Goal: Task Accomplishment & Management: Use online tool/utility

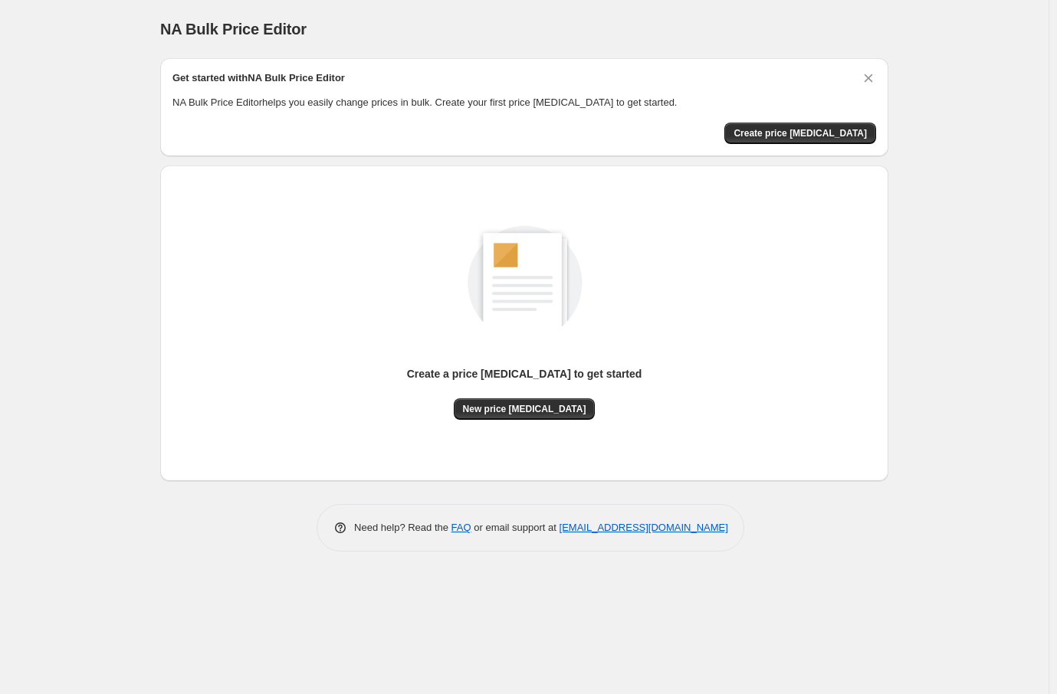
click at [326, 353] on div "Create a price [MEDICAL_DATA] to get started New price [MEDICAL_DATA]" at bounding box center [524, 306] width 704 height 227
click at [530, 408] on span "New price [MEDICAL_DATA]" at bounding box center [524, 409] width 123 height 12
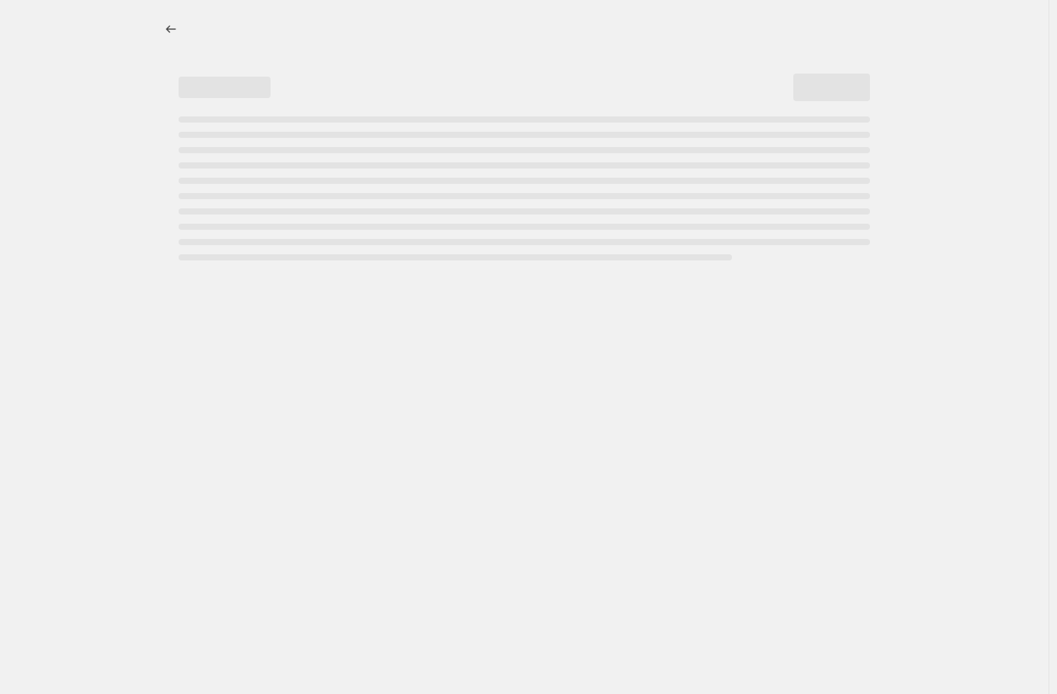
select select "percentage"
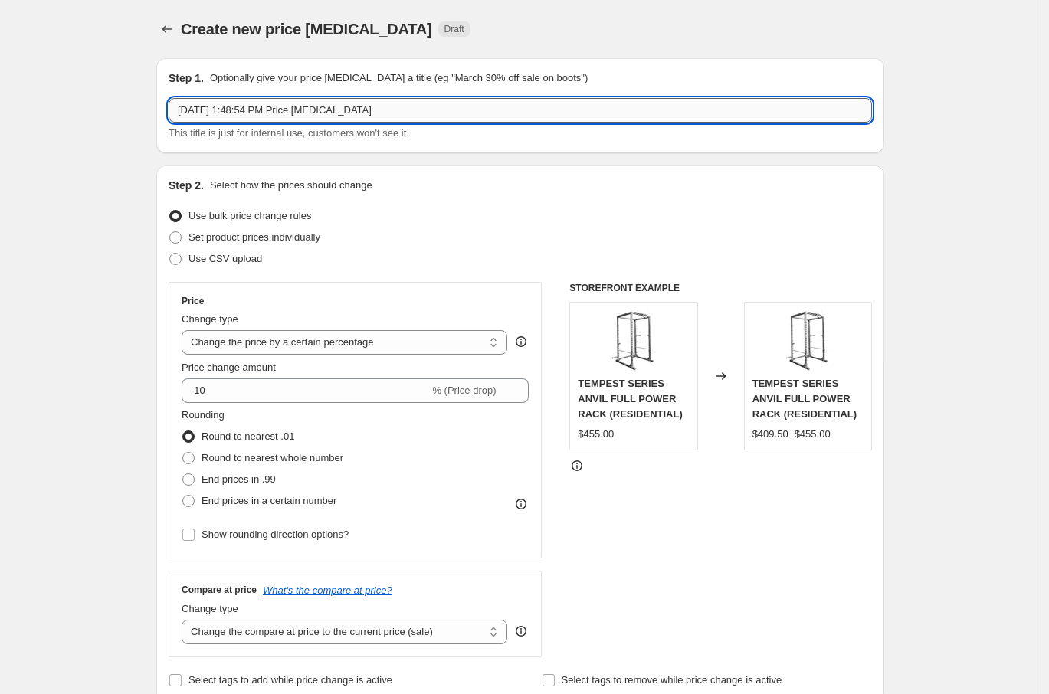
click at [387, 108] on input "Aug 14, 2025, 1:48:54 PM Price change job" at bounding box center [521, 110] width 704 height 25
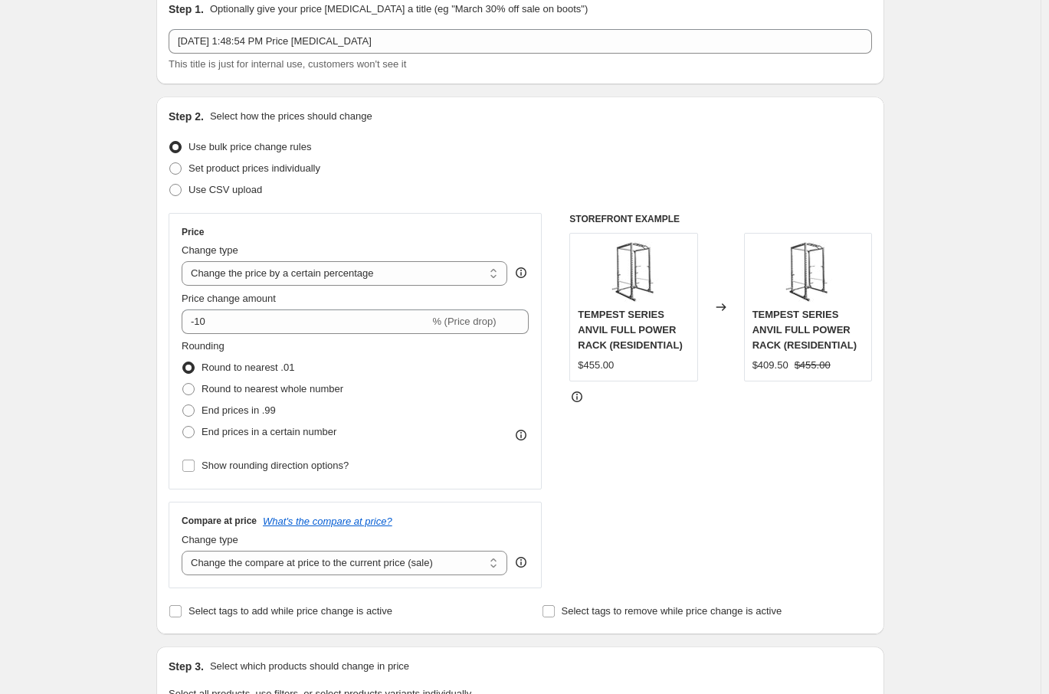
scroll to position [77, 0]
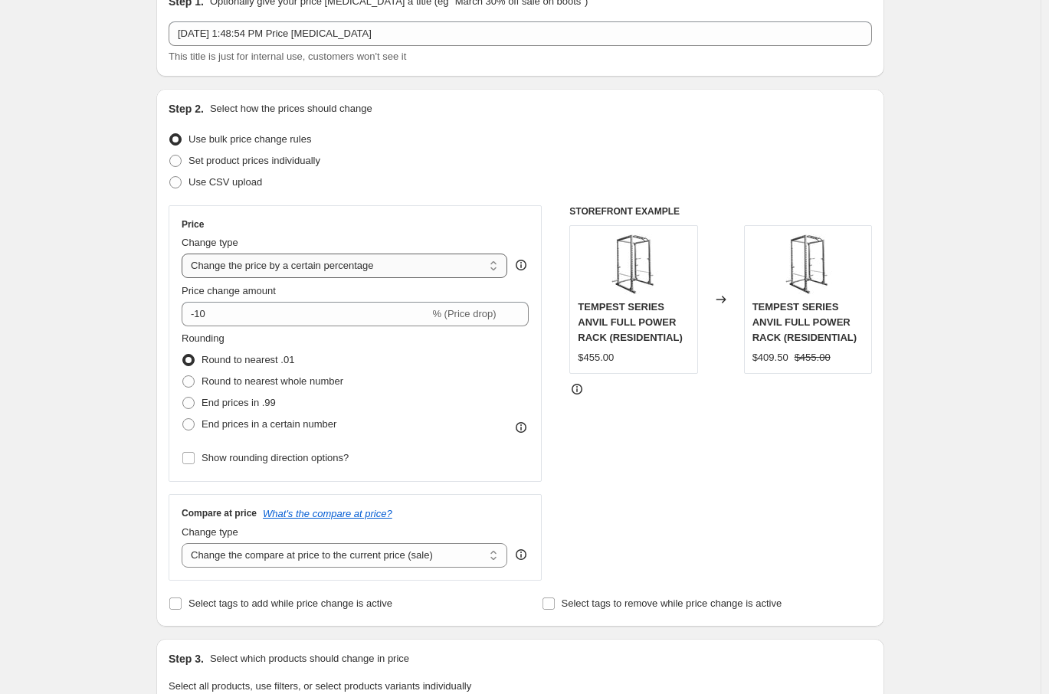
click at [461, 264] on select "Change the price to a certain amount Change the price by a certain amount Chang…" at bounding box center [345, 266] width 326 height 25
click at [185, 254] on select "Change the price to a certain amount Change the price by a certain amount Chang…" at bounding box center [345, 266] width 326 height 25
click at [496, 187] on div "Use CSV upload" at bounding box center [521, 182] width 704 height 21
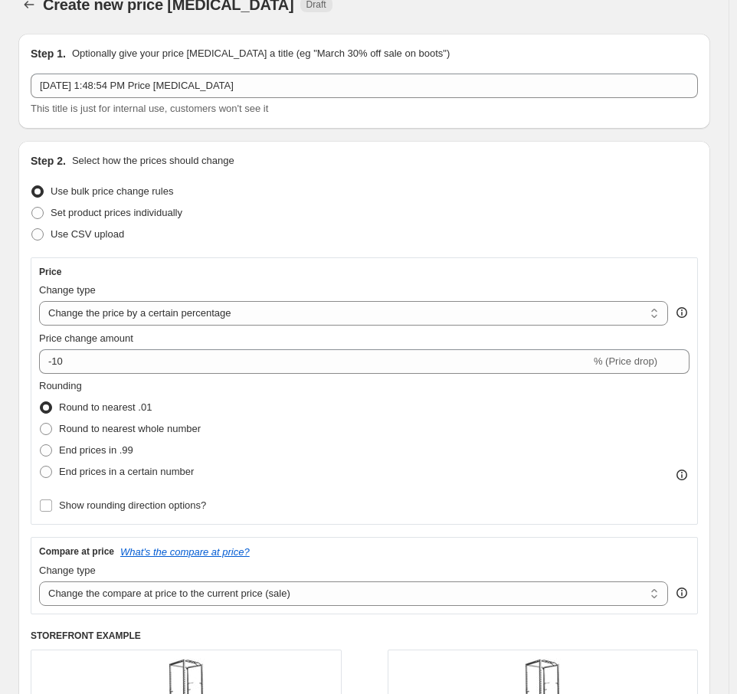
scroll to position [153, 0]
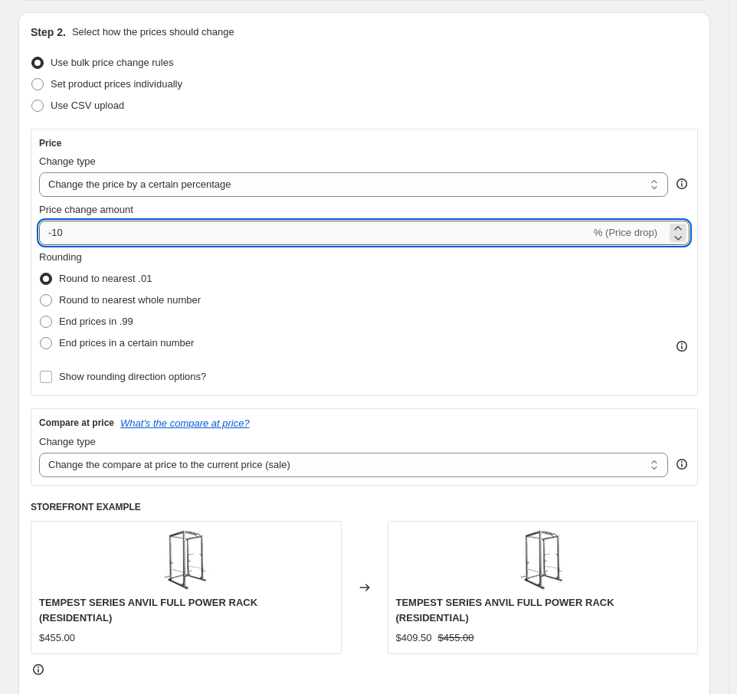
click at [85, 238] on input "-10" at bounding box center [315, 233] width 552 height 25
type input "-1"
type input "-25"
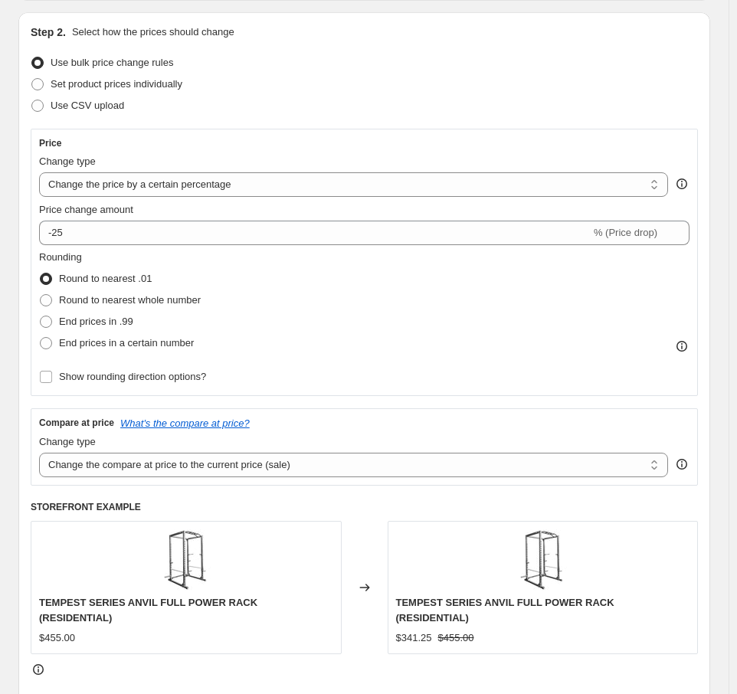
click at [470, 91] on div "Set product prices individually" at bounding box center [365, 84] width 668 height 21
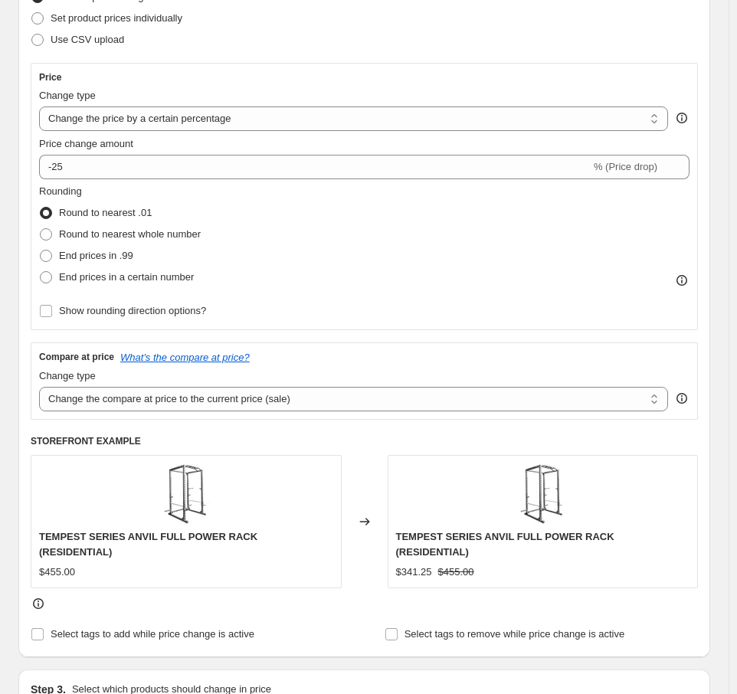
scroll to position [230, 0]
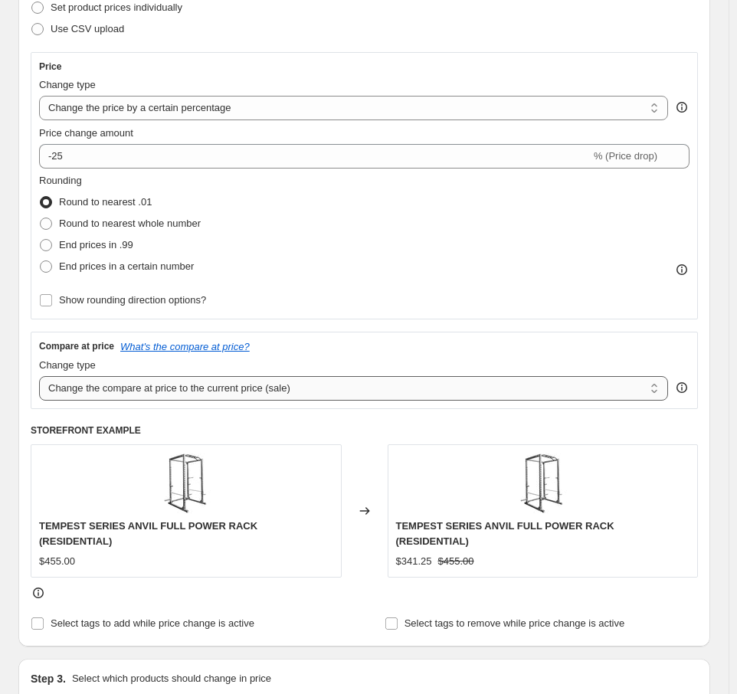
click at [176, 384] on select "Change the compare at price to the current price (sale) Change the compare at p…" at bounding box center [353, 388] width 629 height 25
click at [439, 298] on div "Rounding Round to nearest .01 Round to nearest whole number End prices in .99 E…" at bounding box center [364, 242] width 651 height 138
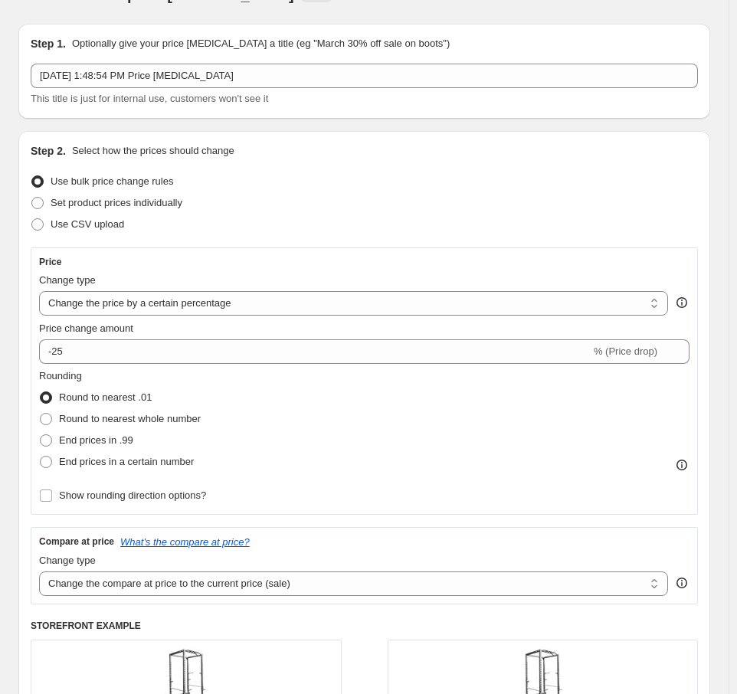
scroll to position [0, 0]
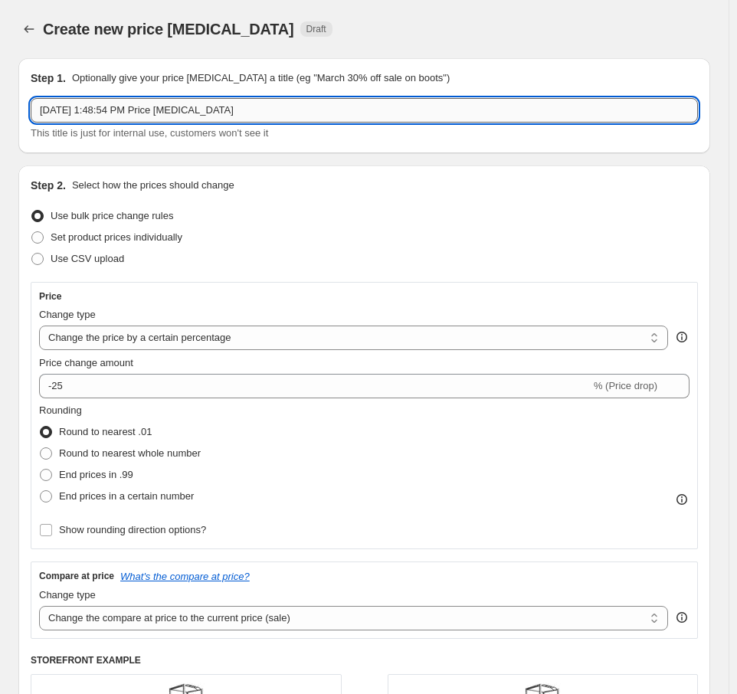
click at [264, 107] on input "Aug 14, 2025, 1:48:54 PM Price change job" at bounding box center [365, 110] width 668 height 25
click at [490, 79] on div "Step 1. Optionally give your price change job a title (eg "March 30% off sale o…" at bounding box center [365, 78] width 668 height 15
click at [187, 118] on input "Back to School" at bounding box center [365, 110] width 668 height 25
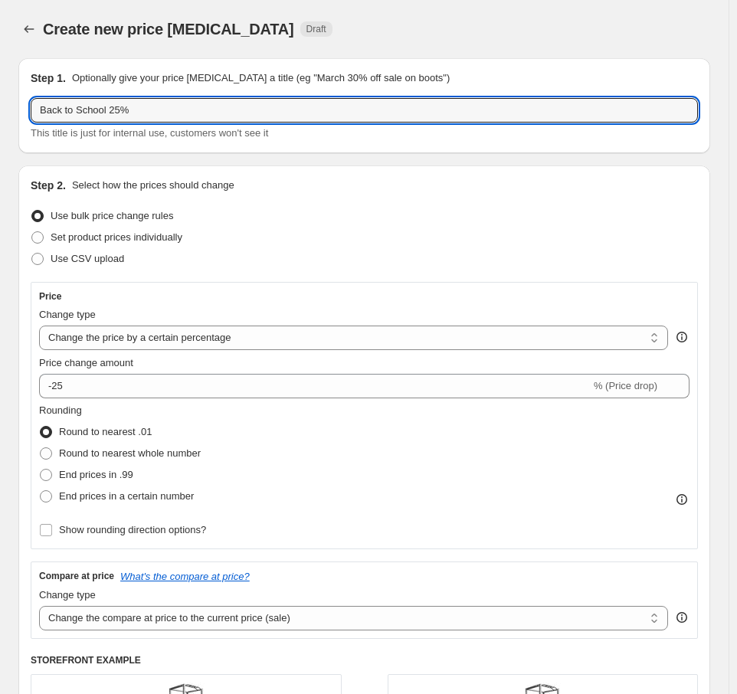
type input "Back to School 25%"
click at [582, 72] on div "Step 1. Optionally give your price change job a title (eg "March 30% off sale o…" at bounding box center [365, 78] width 668 height 15
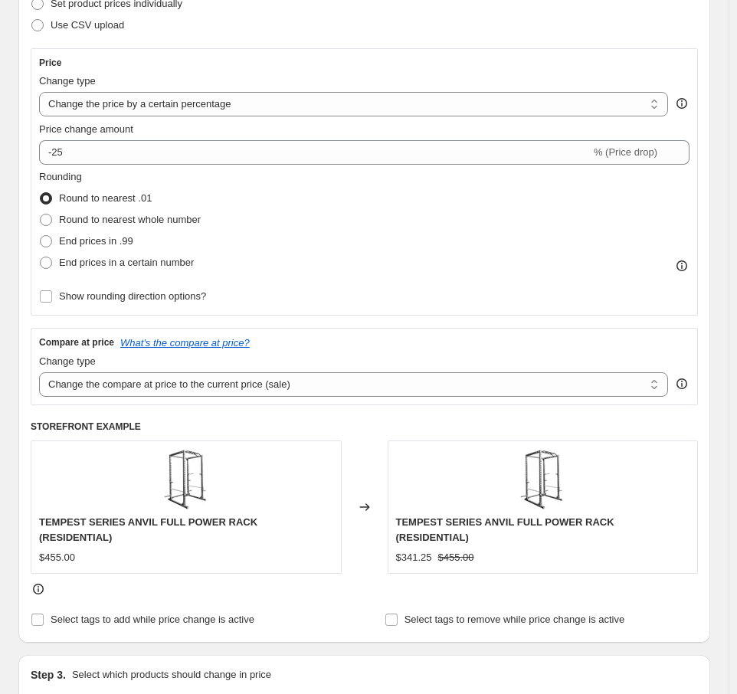
scroll to position [230, 0]
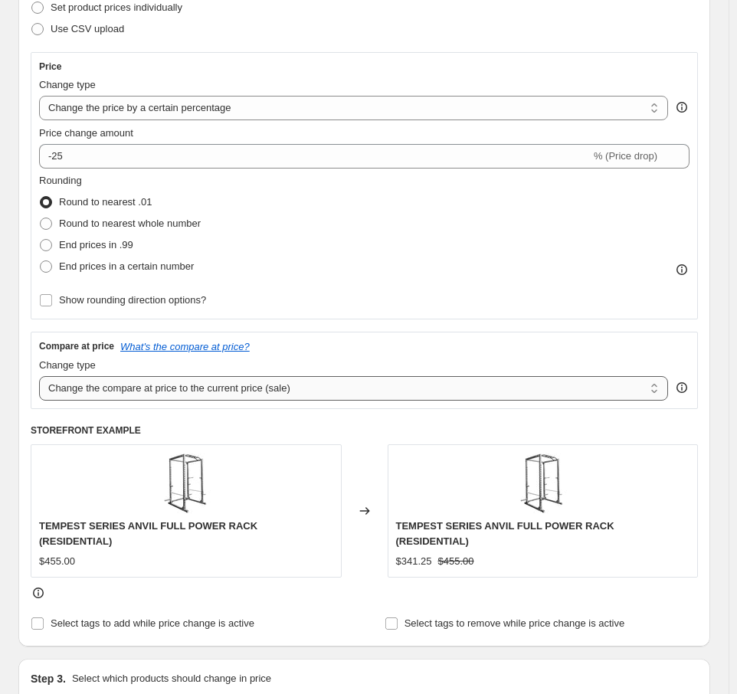
click at [189, 388] on select "Change the compare at price to the current price (sale) Change the compare at p…" at bounding box center [353, 388] width 629 height 25
click at [39, 376] on select "Change the compare at price to the current price (sale) Change the compare at p…" at bounding box center [353, 388] width 629 height 25
click at [423, 320] on div "Price Change type Change the price to a certain amount Change the price by a ce…" at bounding box center [365, 230] width 668 height 357
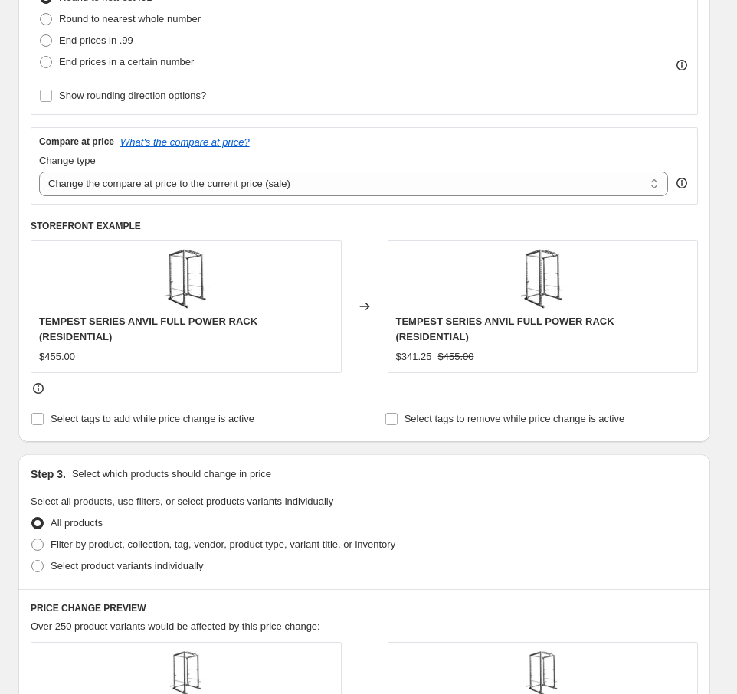
scroll to position [460, 0]
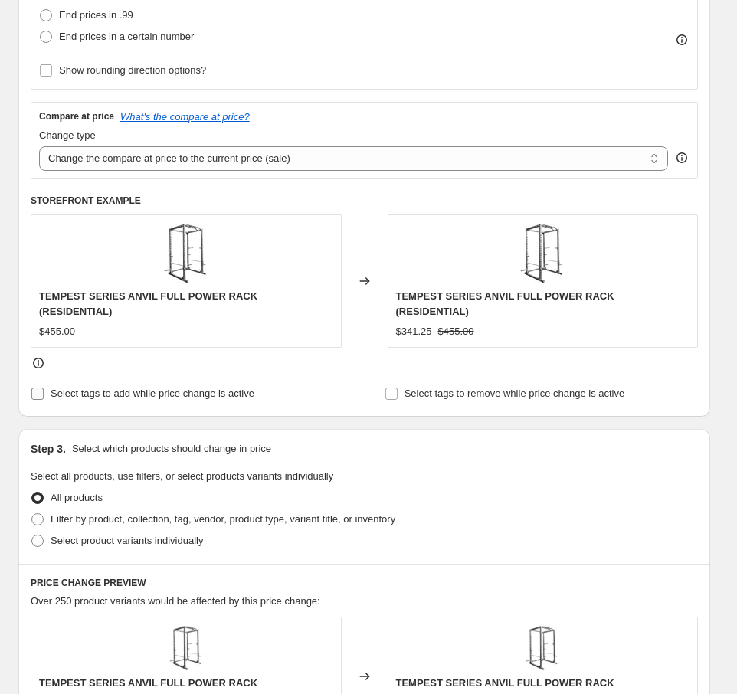
click at [34, 388] on input "Select tags to add while price change is active" at bounding box center [37, 394] width 12 height 12
checkbox input "true"
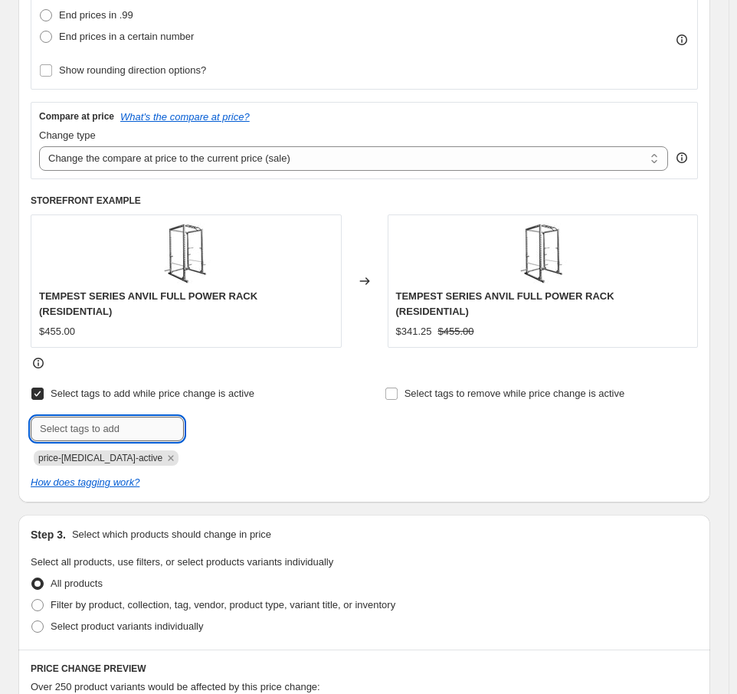
click at [74, 417] on input "text" at bounding box center [107, 429] width 153 height 25
click at [123, 417] on input "BTS" at bounding box center [107, 429] width 153 height 25
type input "BTS"
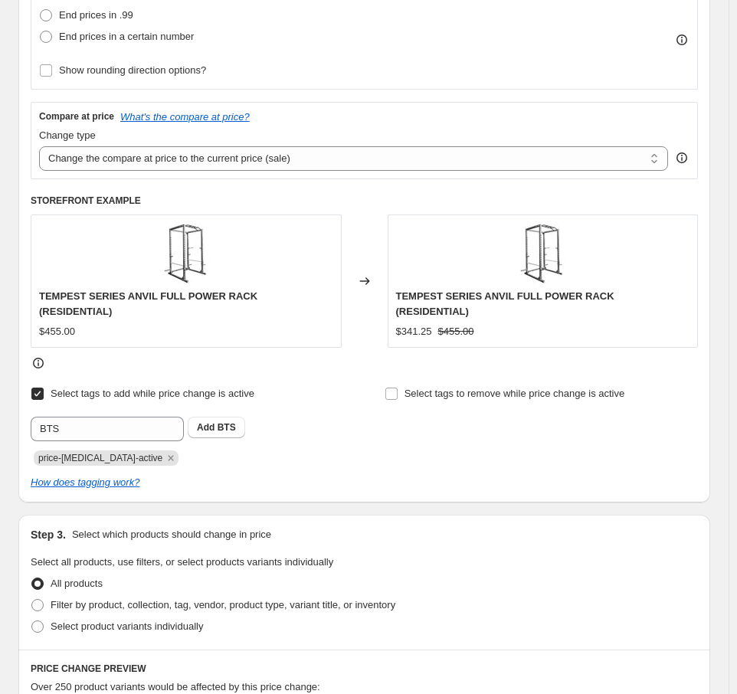
click at [38, 388] on input "Select tags to add while price change is active" at bounding box center [37, 394] width 12 height 12
checkbox input "false"
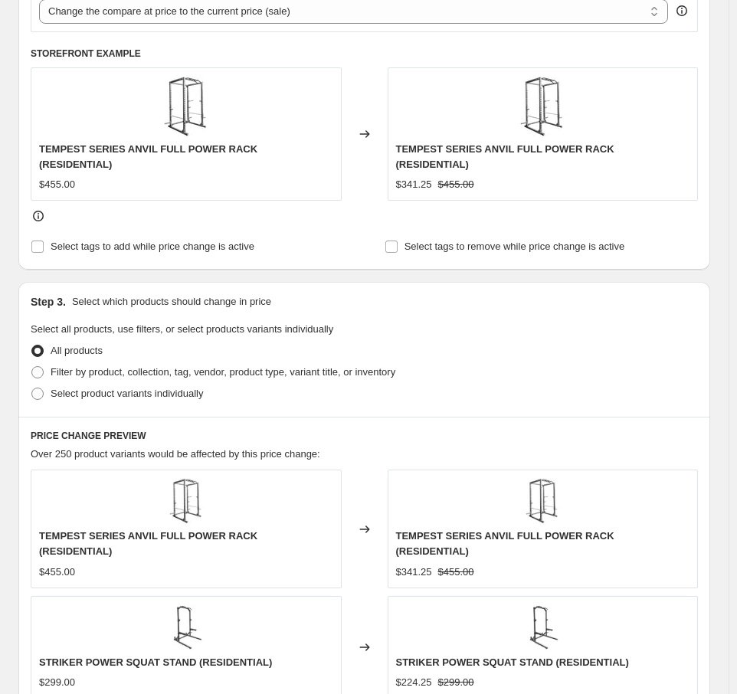
scroll to position [613, 0]
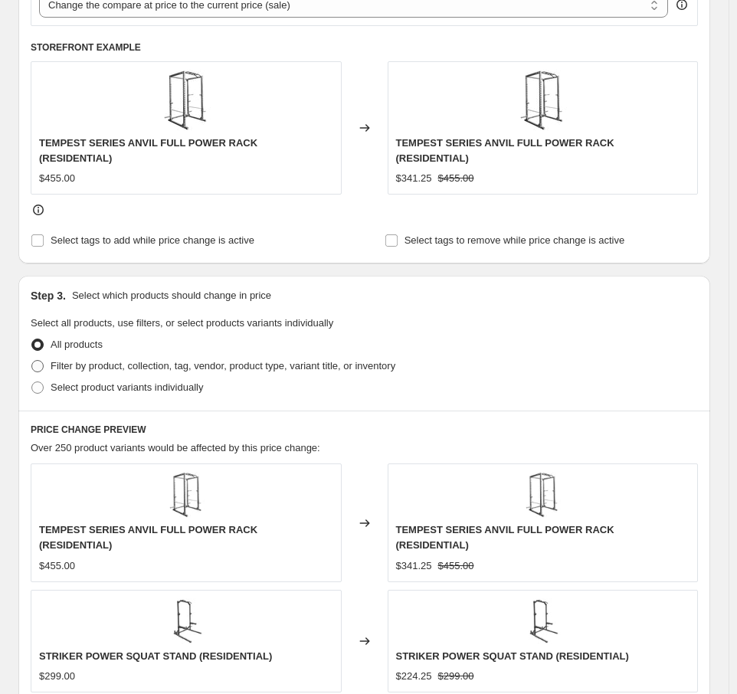
click at [116, 359] on span "Filter by product, collection, tag, vendor, product type, variant title, or inv…" at bounding box center [223, 366] width 345 height 15
click at [32, 360] on input "Filter by product, collection, tag, vendor, product type, variant title, or inv…" at bounding box center [31, 360] width 1 height 1
radio input "true"
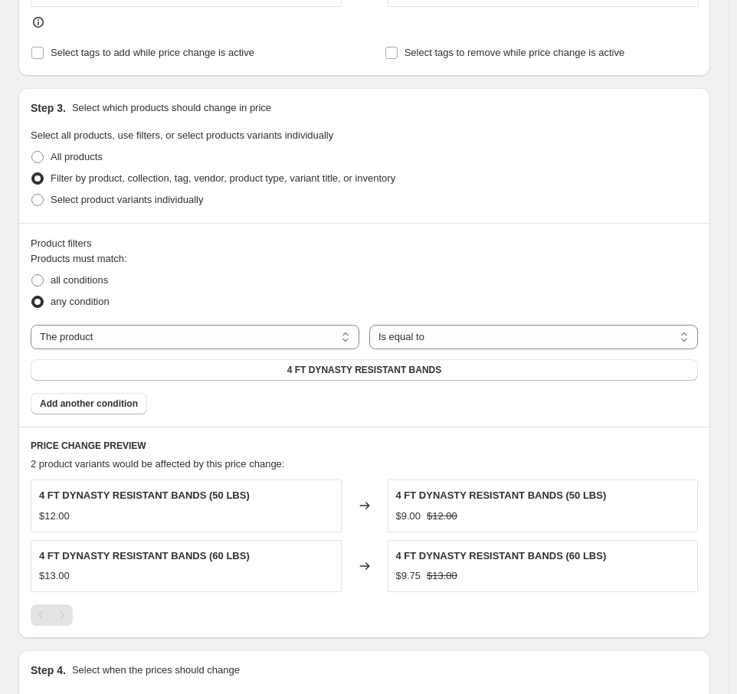
scroll to position [766, 0]
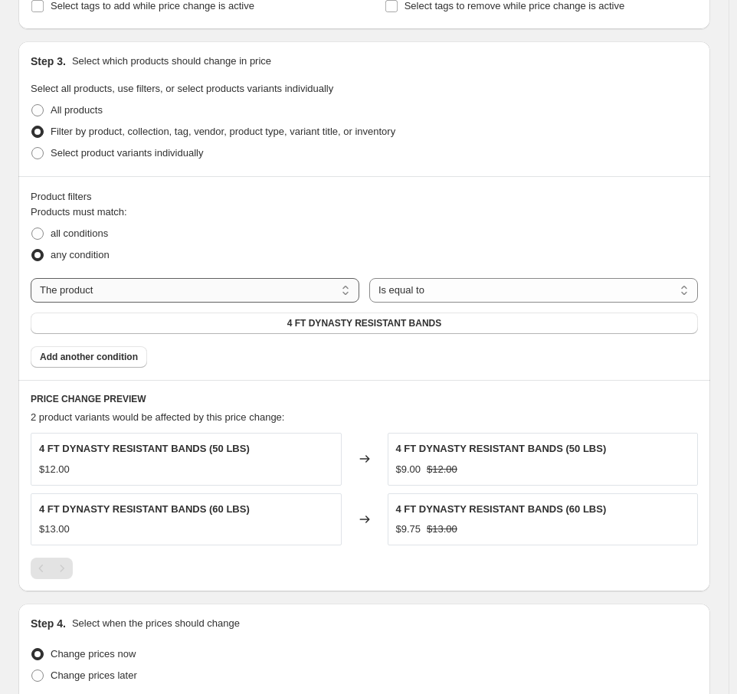
click at [242, 286] on select "The product The product's collection The product's tag The product's vendor The…" at bounding box center [195, 290] width 329 height 25
select select "collection"
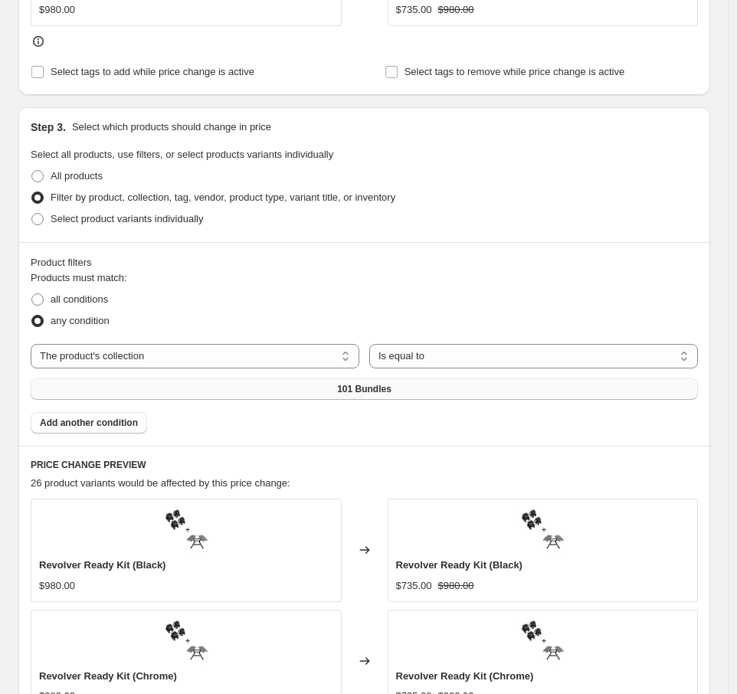
click at [336, 383] on button "101 Bundles" at bounding box center [365, 389] width 668 height 21
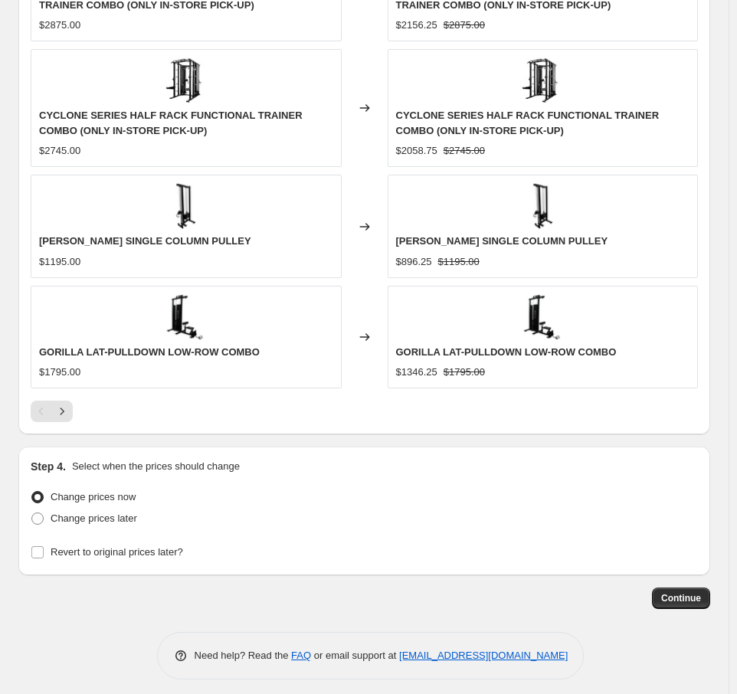
scroll to position [1490, 0]
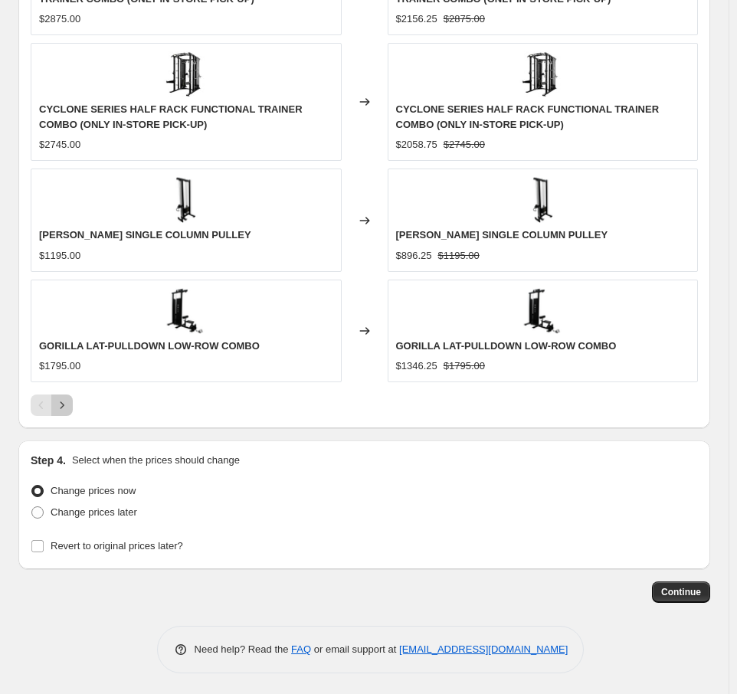
click at [67, 410] on icon "Next" at bounding box center [61, 405] width 15 height 15
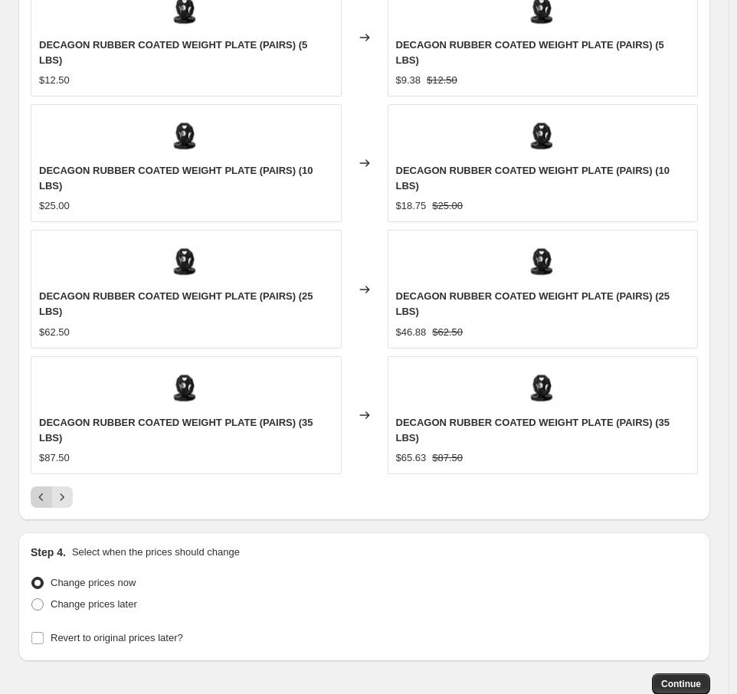
click at [40, 490] on icon "Previous" at bounding box center [41, 497] width 15 height 15
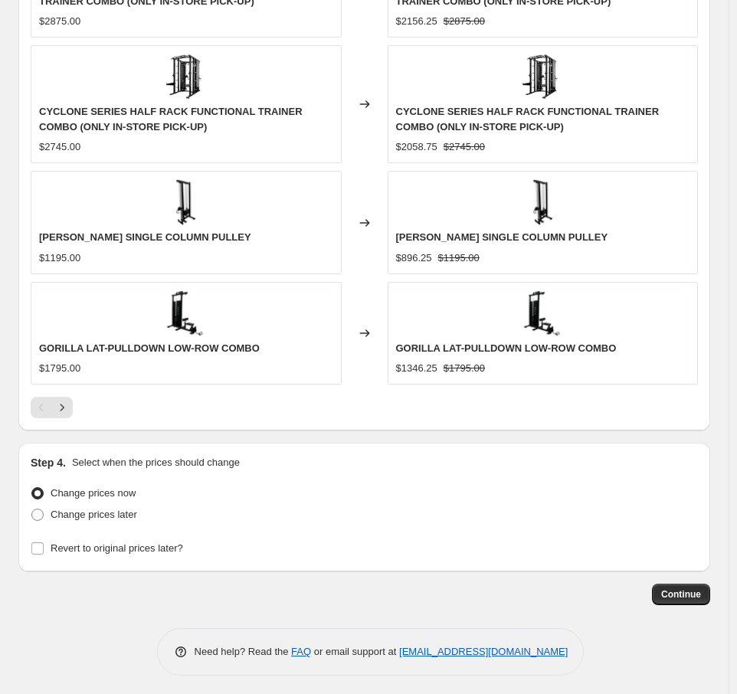
scroll to position [1490, 0]
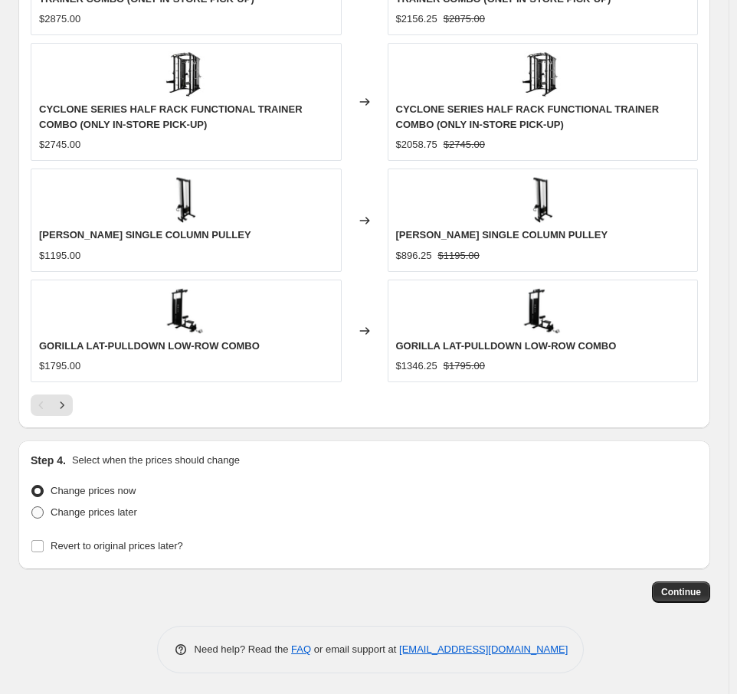
click at [90, 513] on span "Change prices later" at bounding box center [94, 512] width 87 height 11
click at [32, 507] on input "Change prices later" at bounding box center [31, 507] width 1 height 1
radio input "true"
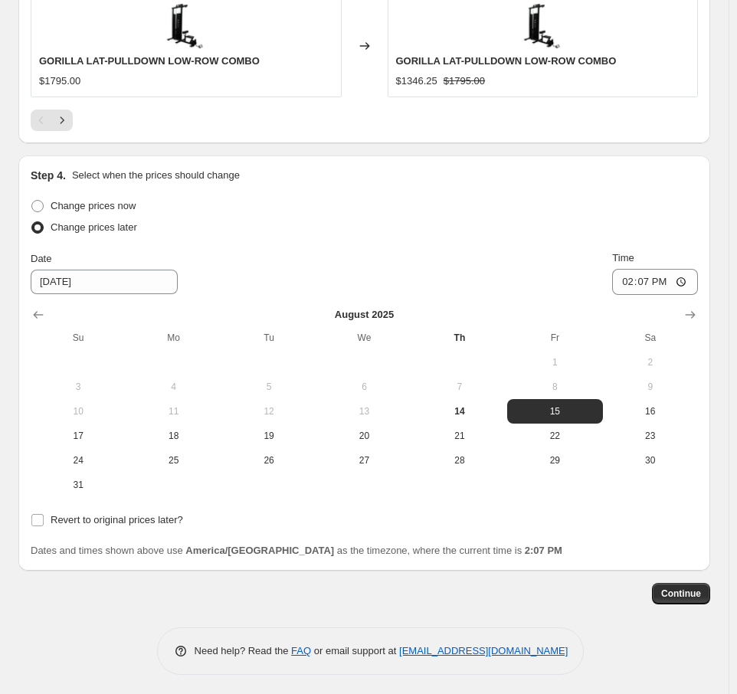
scroll to position [1776, 0]
click at [638, 277] on input "14:07" at bounding box center [655, 281] width 86 height 26
type input "23:59"
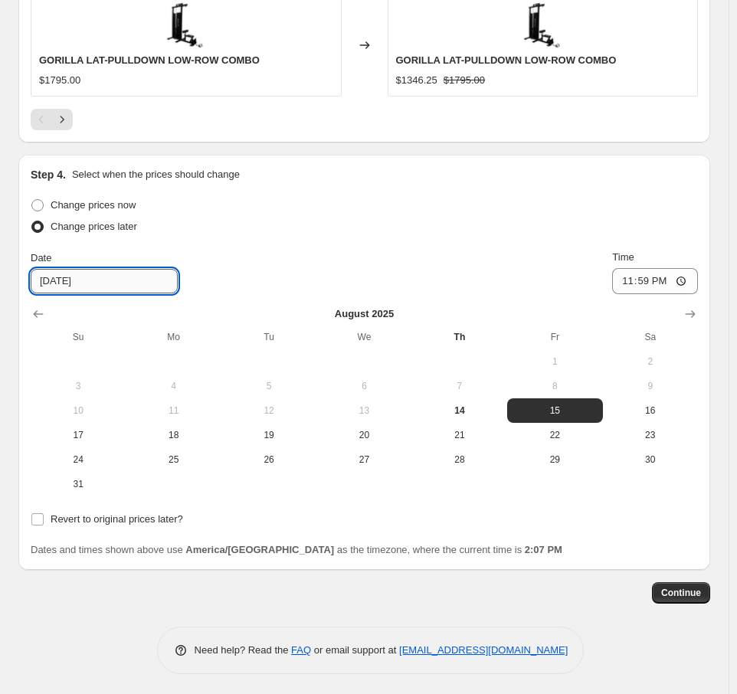
click at [51, 276] on input "[DATE]" at bounding box center [104, 281] width 147 height 25
click at [59, 277] on input "[DATE]" at bounding box center [104, 281] width 147 height 25
click at [368, 227] on div "Change prices later" at bounding box center [365, 226] width 668 height 21
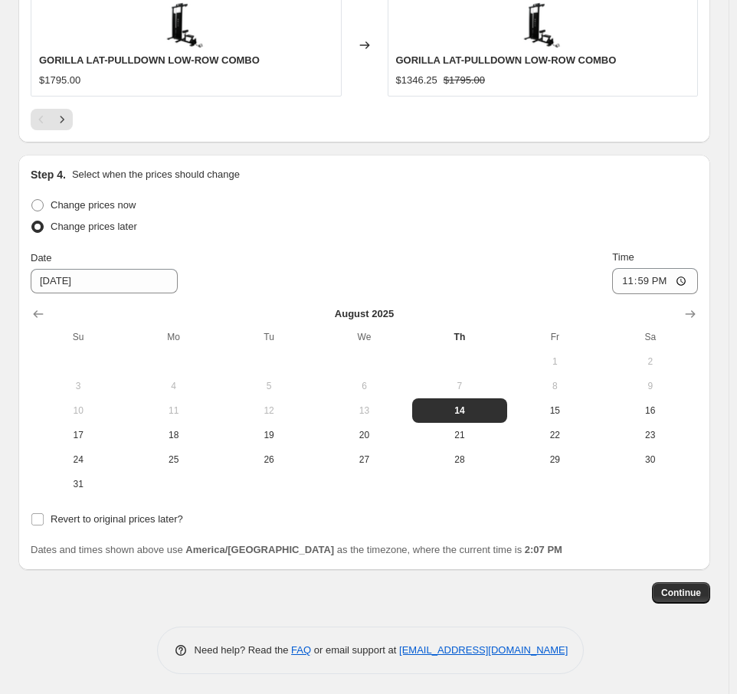
click at [360, 225] on div "Change prices later" at bounding box center [365, 226] width 668 height 21
click at [90, 280] on input "8/14/2025" at bounding box center [104, 281] width 147 height 25
click at [382, 252] on div "Date 8/14/2025 Time 23:59" at bounding box center [365, 272] width 668 height 44
click at [60, 278] on input "8/14/2025" at bounding box center [104, 281] width 147 height 25
type input "[DATE]"
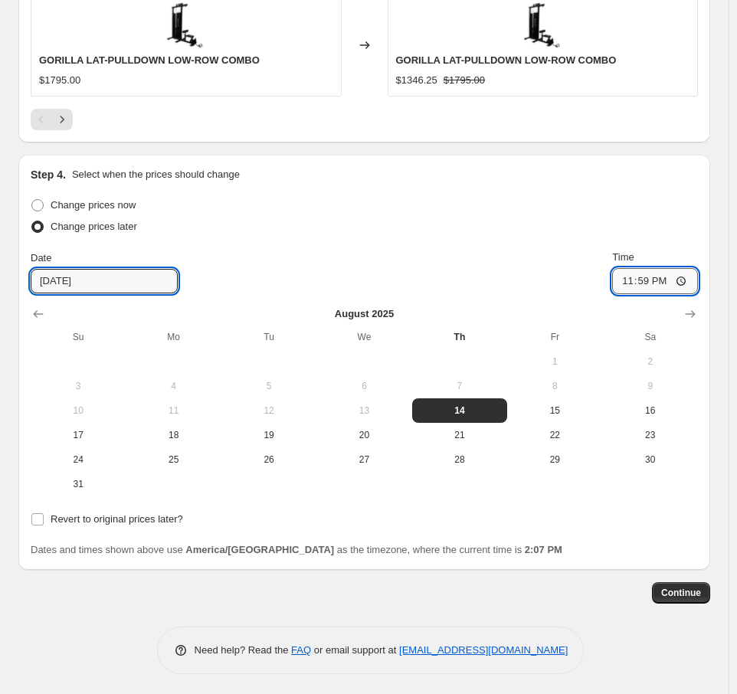
click at [647, 276] on input "23:59" at bounding box center [655, 281] width 86 height 26
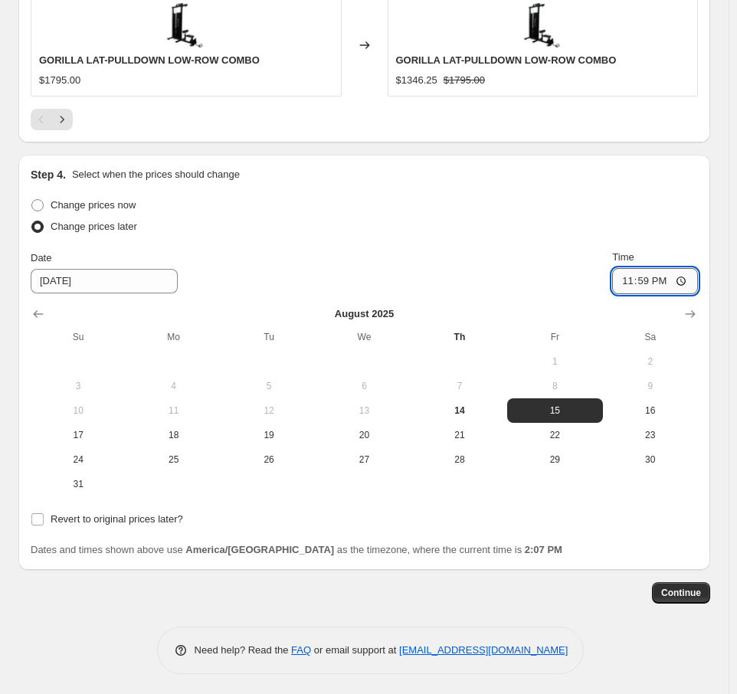
click at [685, 274] on input "23:59" at bounding box center [655, 281] width 86 height 26
type input "00:00"
click at [533, 231] on div "Change prices later" at bounding box center [365, 226] width 668 height 21
click at [38, 517] on input "Revert to original prices later?" at bounding box center [37, 519] width 12 height 12
checkbox input "true"
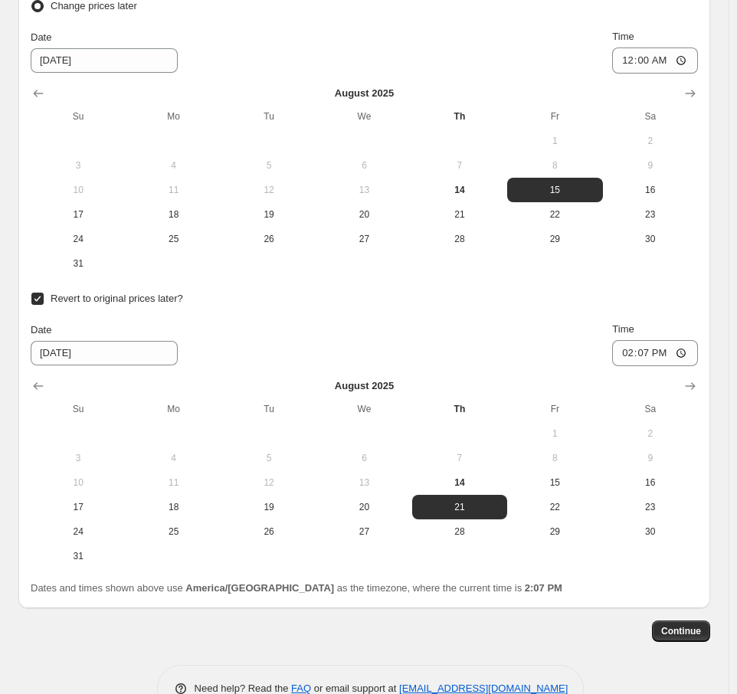
scroll to position [2006, 0]
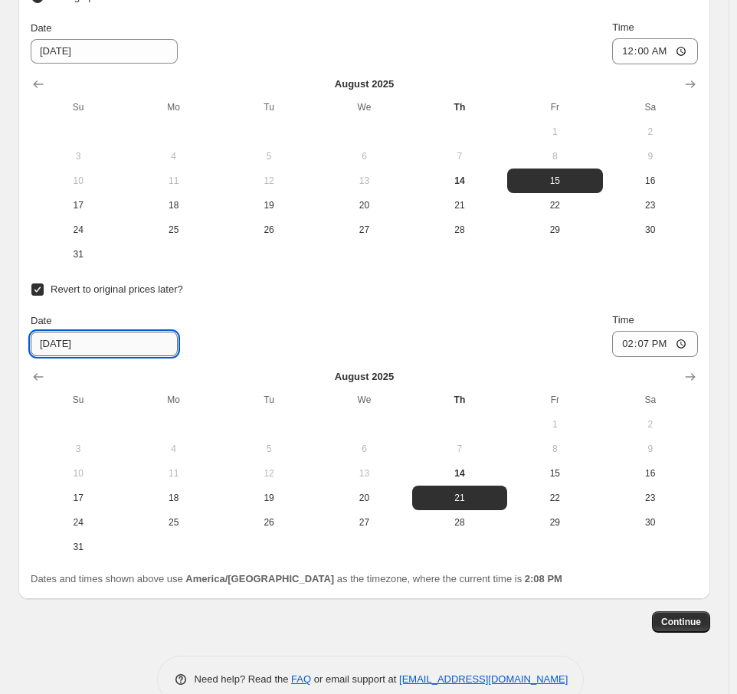
click at [57, 340] on input "8/21/2025" at bounding box center [104, 344] width 147 height 25
type input "[DATE]"
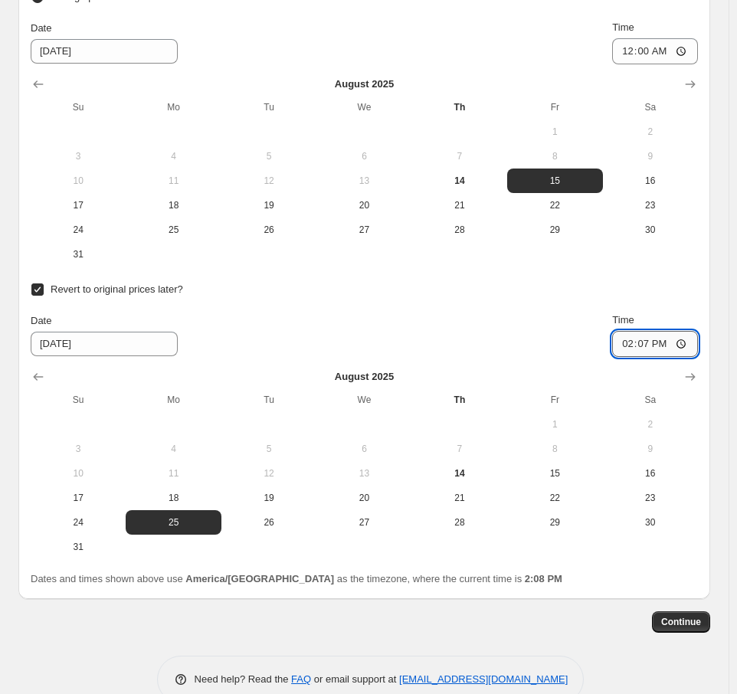
click at [628, 342] on input "14:07" at bounding box center [655, 344] width 86 height 26
type input "23:59"
click at [521, 326] on div "Date 8/25/2025 Time 23:59" at bounding box center [365, 335] width 668 height 44
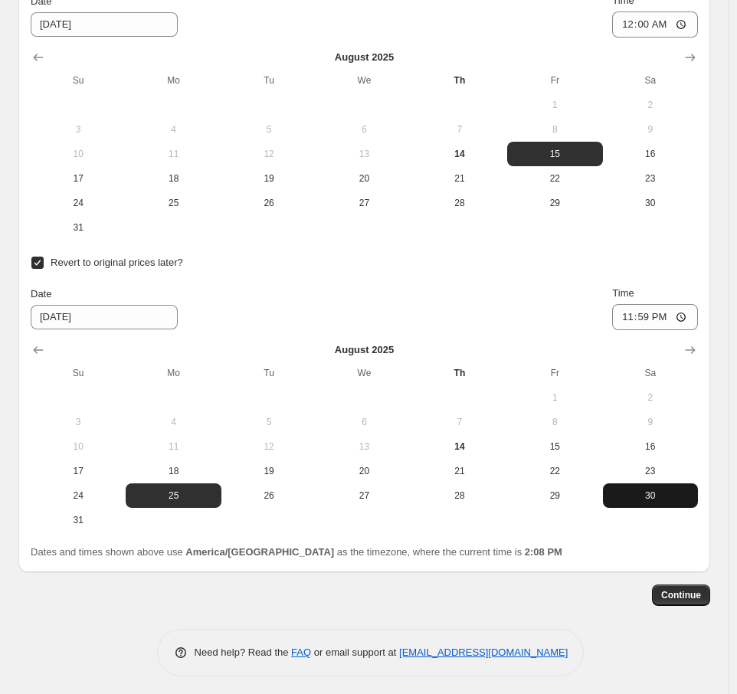
scroll to position [2036, 0]
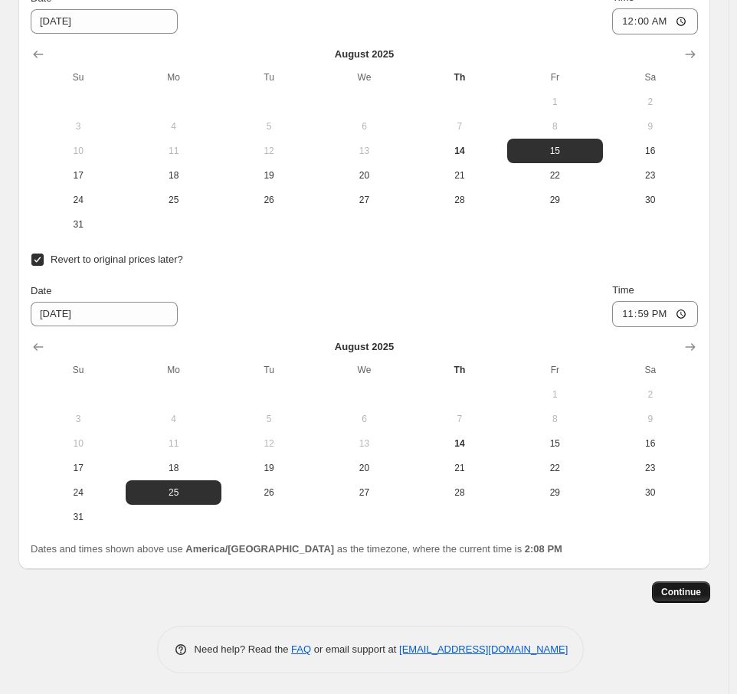
click at [692, 594] on span "Continue" at bounding box center [681, 592] width 40 height 12
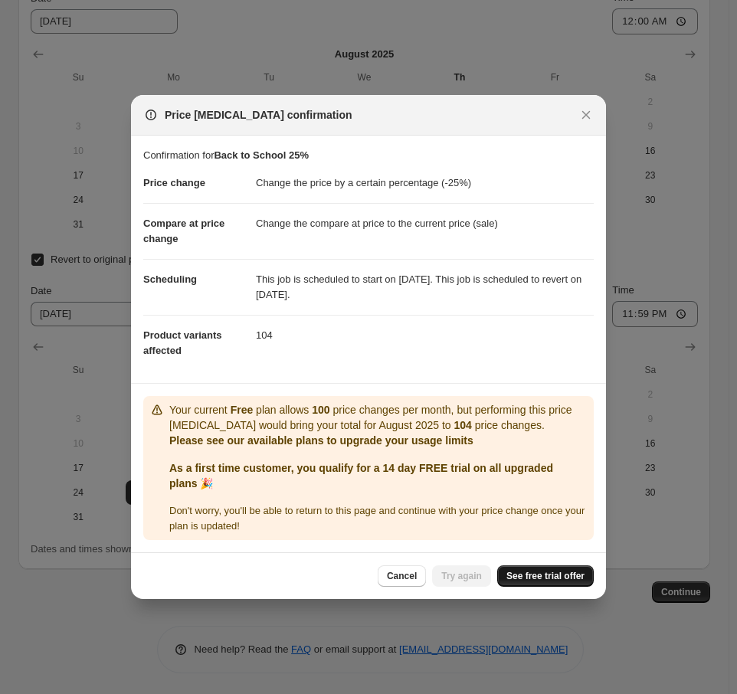
click at [540, 577] on span "See free trial offer" at bounding box center [546, 576] width 78 height 12
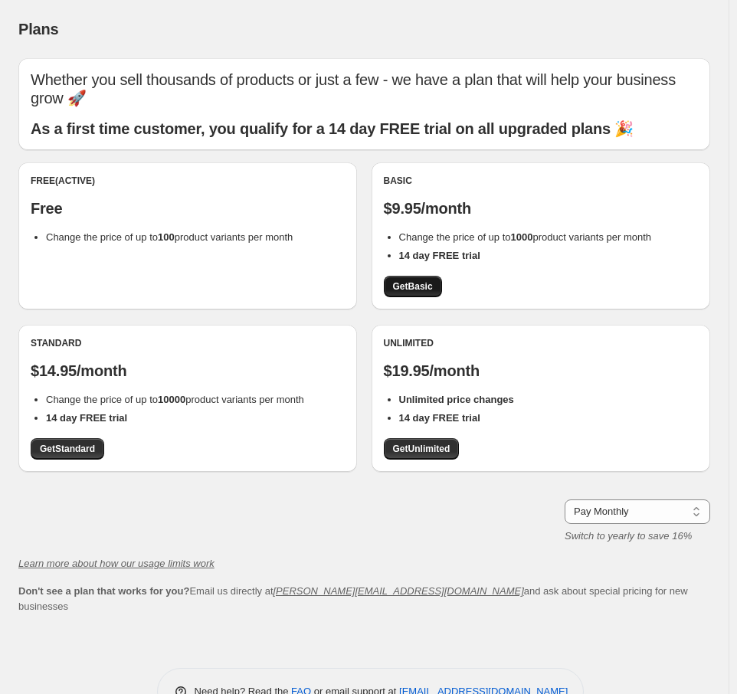
click at [417, 283] on span "Get Basic" at bounding box center [413, 287] width 40 height 12
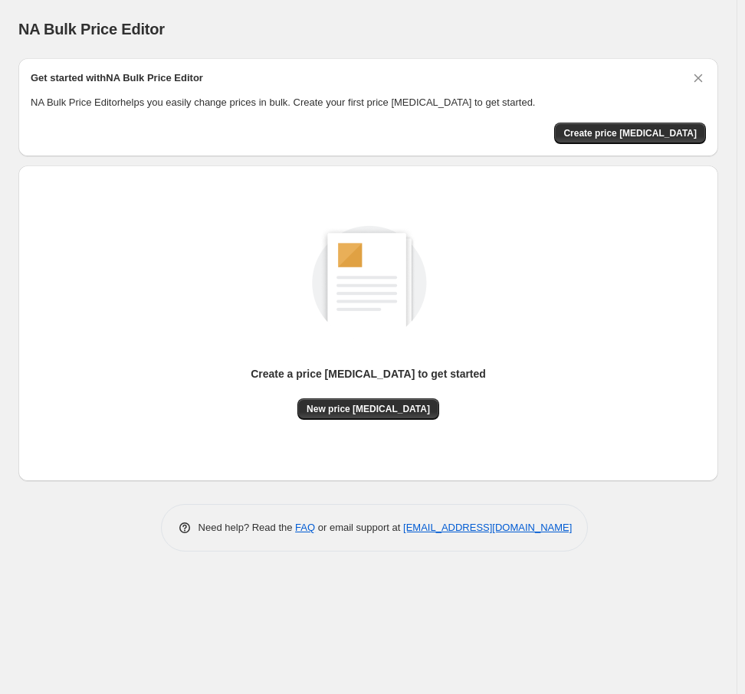
click at [273, 191] on div "Create a price change job to get started New price change job" at bounding box center [368, 323] width 675 height 291
click at [353, 414] on span "New price change job" at bounding box center [368, 409] width 123 height 12
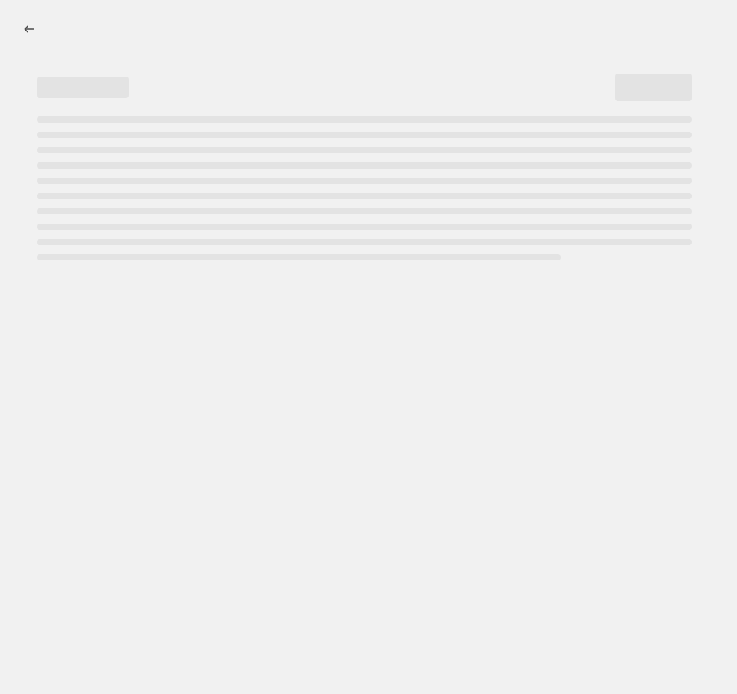
select select "percentage"
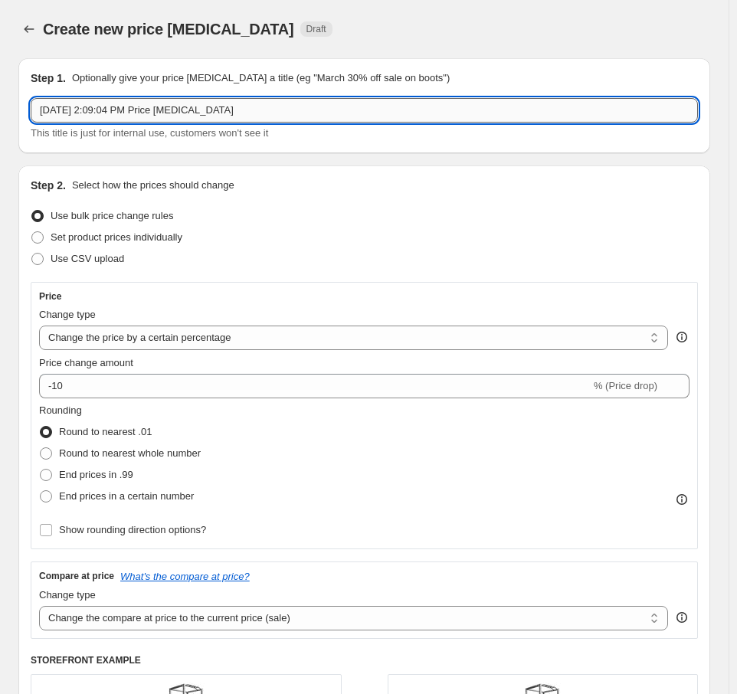
click at [150, 120] on input "Aug 14, 2025, 2:09:04 PM Price change job" at bounding box center [365, 110] width 668 height 25
type input "Back to School 25%"
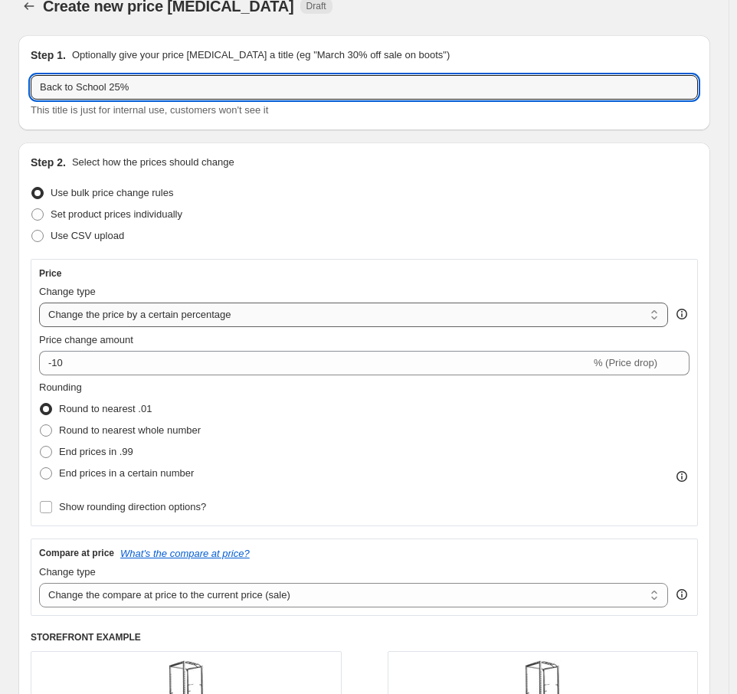
scroll to position [77, 0]
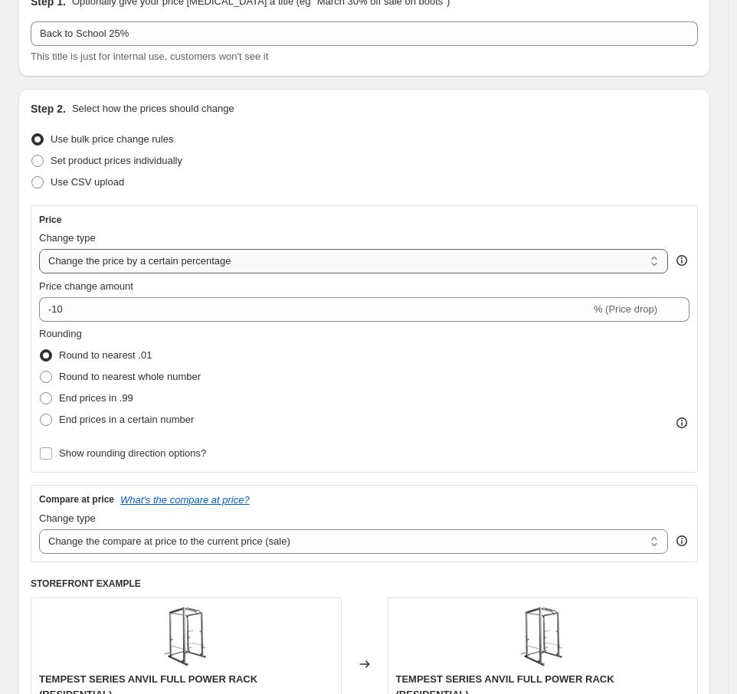
click at [221, 258] on select "Change the price to a certain amount Change the price by a certain amount Chang…" at bounding box center [353, 261] width 629 height 25
click at [319, 191] on div "Use CSV upload" at bounding box center [365, 182] width 668 height 21
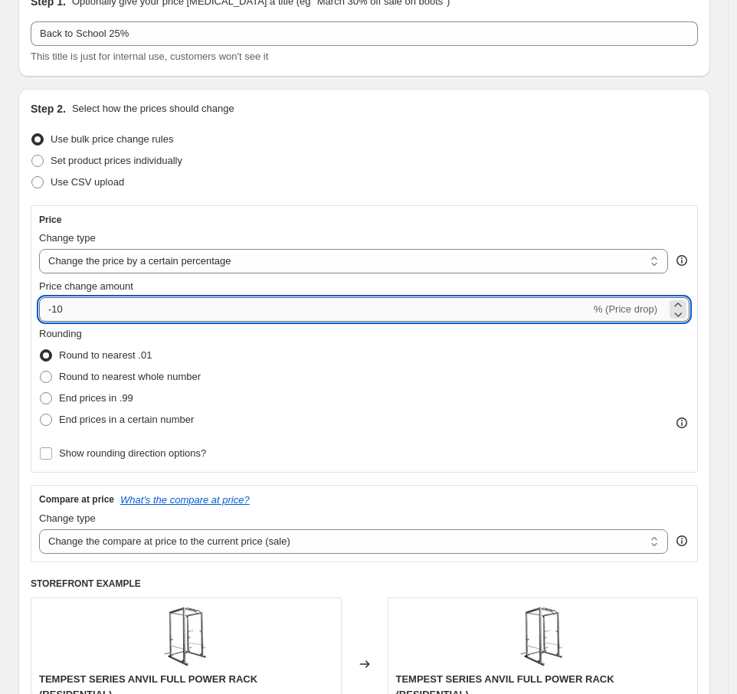
drag, startPoint x: 66, startPoint y: 304, endPoint x: 53, endPoint y: 307, distance: 13.2
click at [53, 307] on input "-10" at bounding box center [315, 309] width 552 height 25
type input "-25"
click at [366, 169] on div "Set product prices individually" at bounding box center [365, 160] width 668 height 21
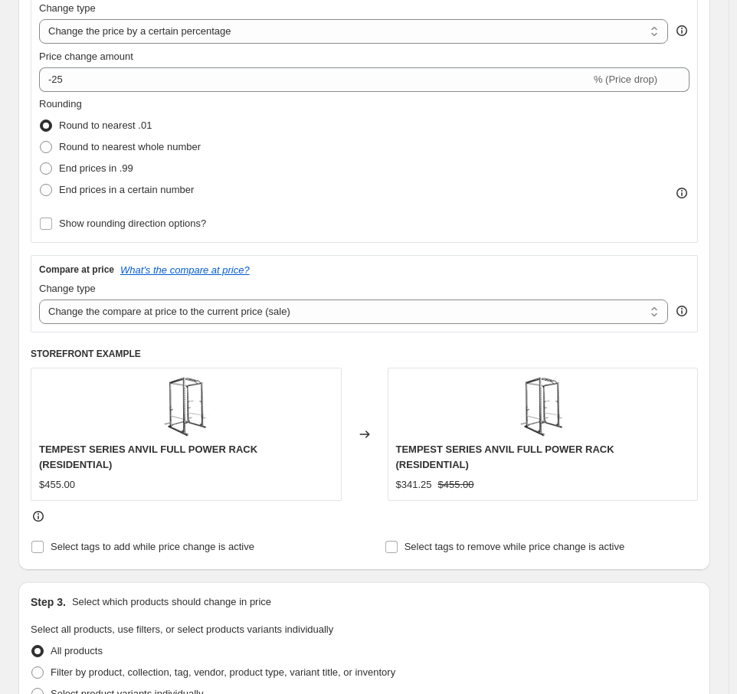
scroll to position [383, 0]
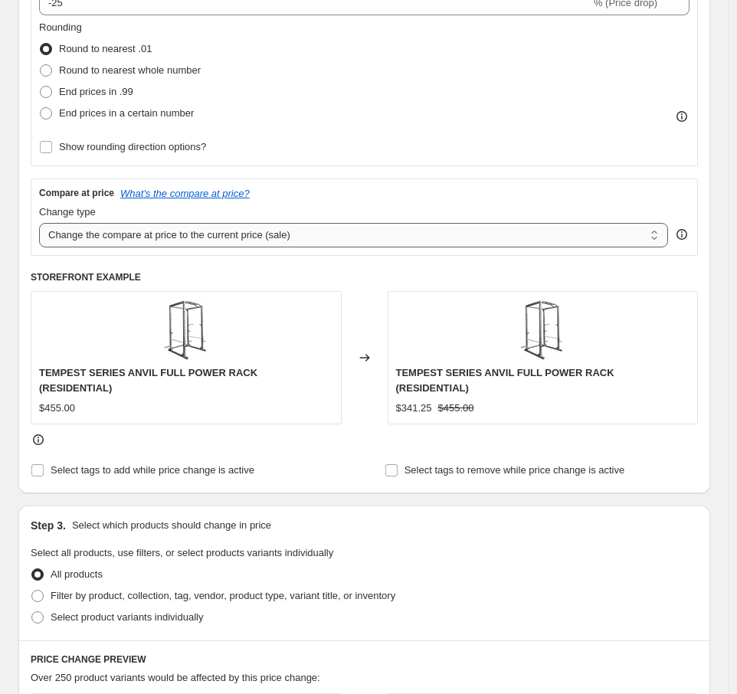
click at [349, 236] on select "Change the compare at price to the current price (sale) Change the compare at p…" at bounding box center [353, 235] width 629 height 25
click at [365, 191] on div "Compare at price What's the compare at price?" at bounding box center [364, 193] width 651 height 12
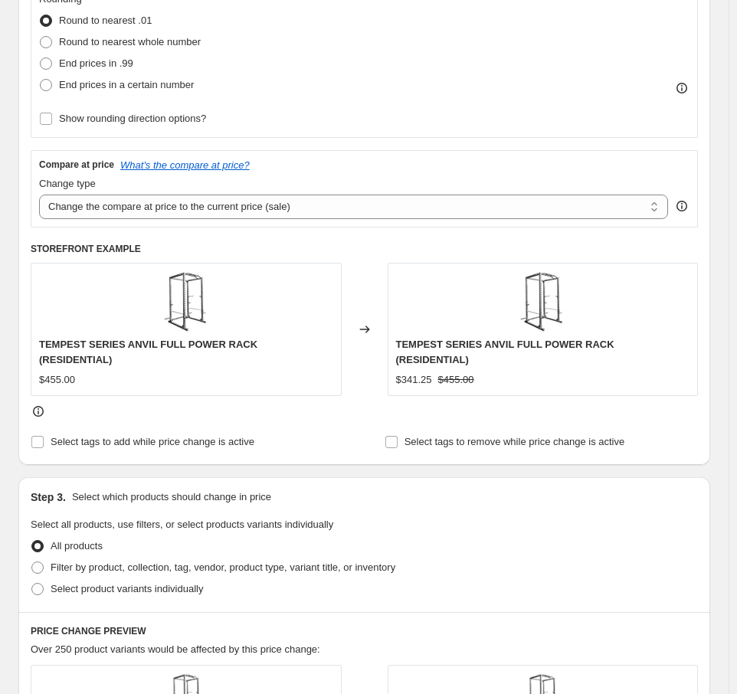
scroll to position [460, 0]
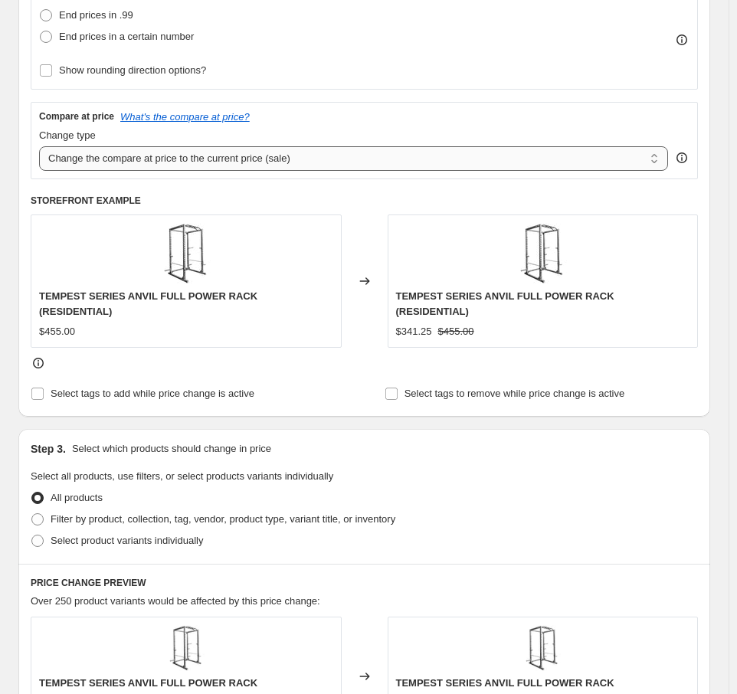
click at [270, 166] on select "Change the compare at price to the current price (sale) Change the compare at p…" at bounding box center [353, 158] width 629 height 25
click at [326, 123] on div "Compare at price What's the compare at price? Change type Change the compare at…" at bounding box center [364, 140] width 651 height 60
click at [332, 383] on div "Select tags to add while price change is active" at bounding box center [187, 393] width 313 height 21
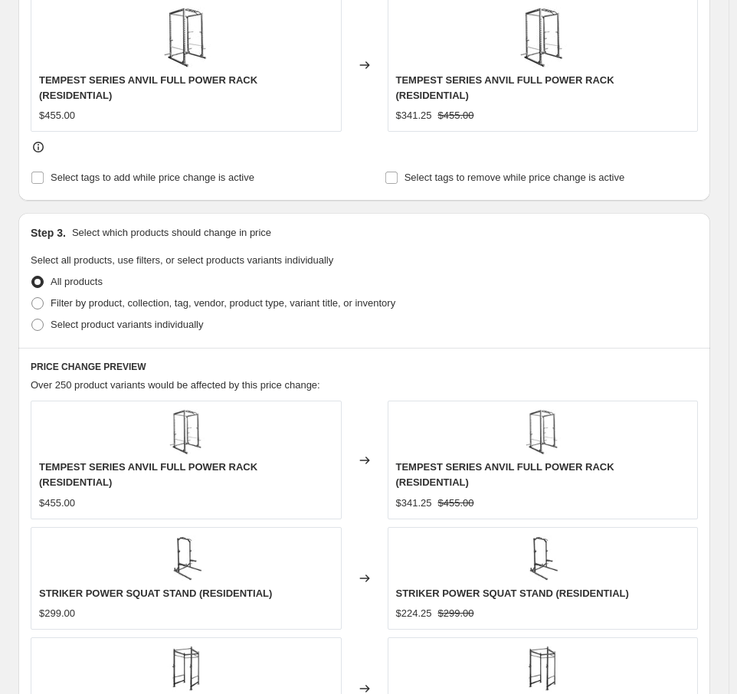
scroll to position [690, 0]
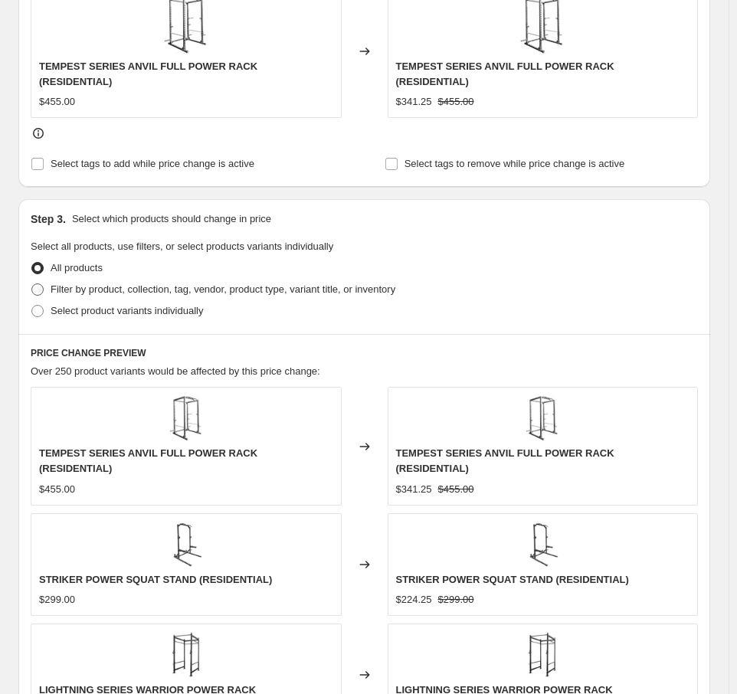
click at [40, 284] on span at bounding box center [37, 290] width 12 height 12
click at [32, 284] on input "Filter by product, collection, tag, vendor, product type, variant title, or inv…" at bounding box center [31, 284] width 1 height 1
radio input "true"
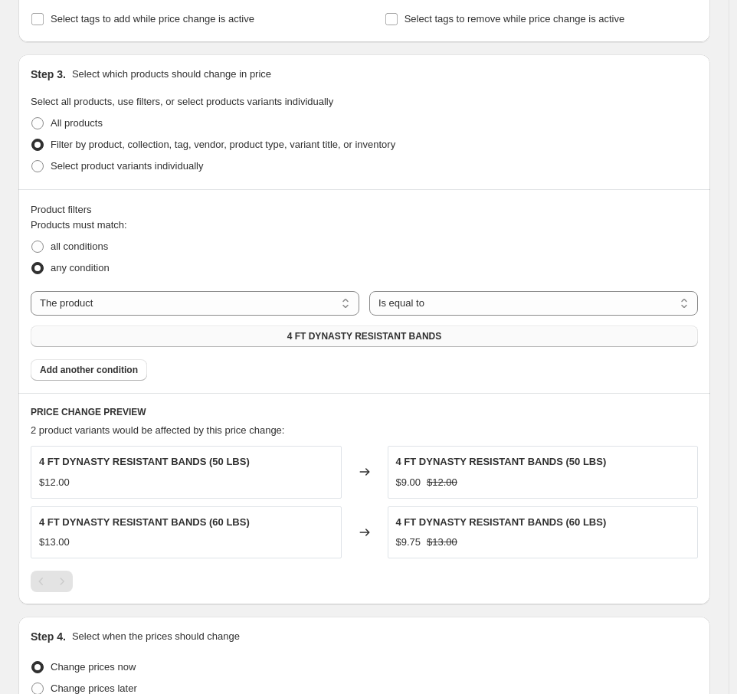
scroll to position [766, 0]
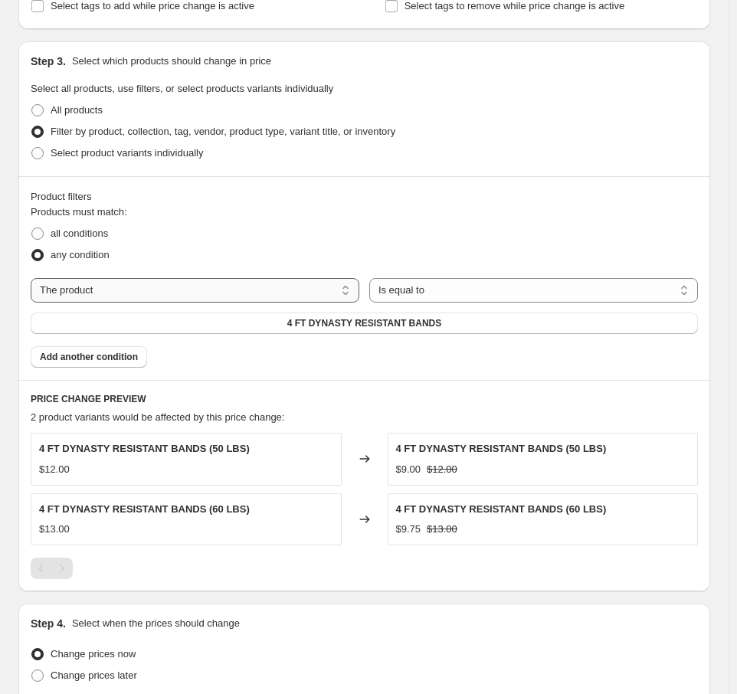
click at [328, 282] on select "The product The product's collection The product's tag The product's vendor The…" at bounding box center [195, 290] width 329 height 25
select select "collection"
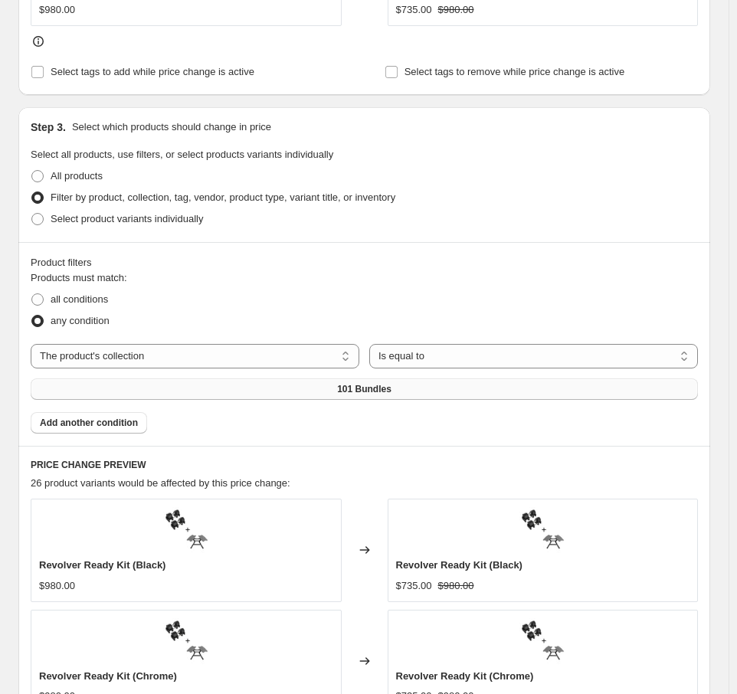
click at [275, 383] on button "101 Bundles" at bounding box center [365, 389] width 668 height 21
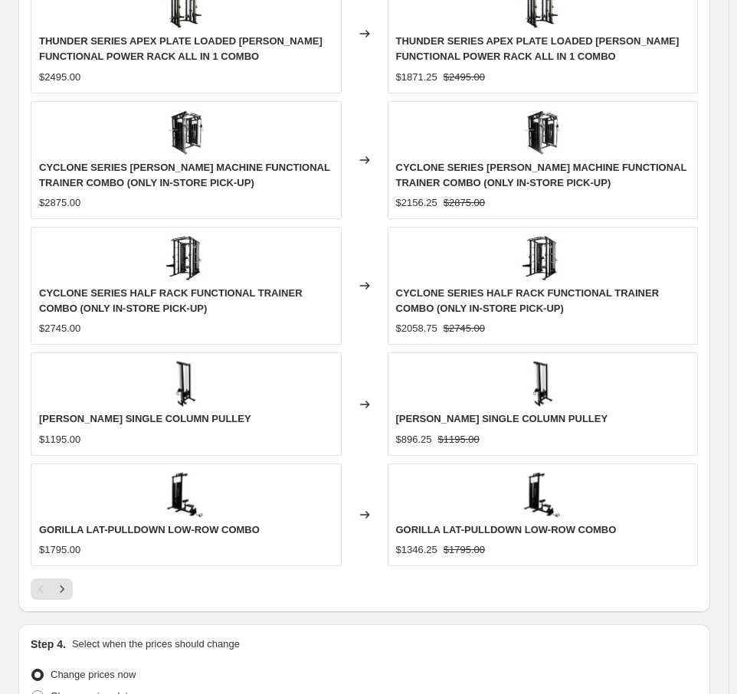
scroll to position [1490, 0]
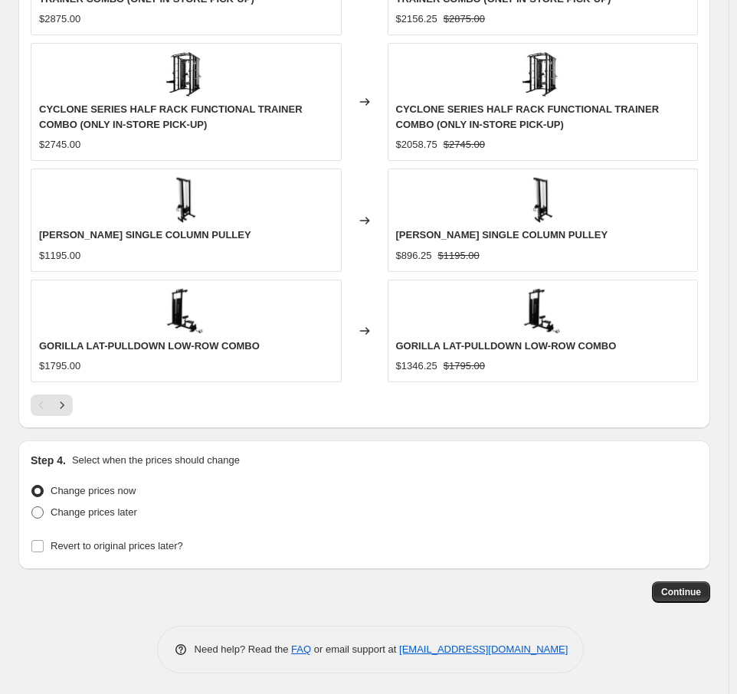
click at [107, 513] on span "Change prices later" at bounding box center [94, 512] width 87 height 11
click at [32, 507] on input "Change prices later" at bounding box center [31, 507] width 1 height 1
radio input "true"
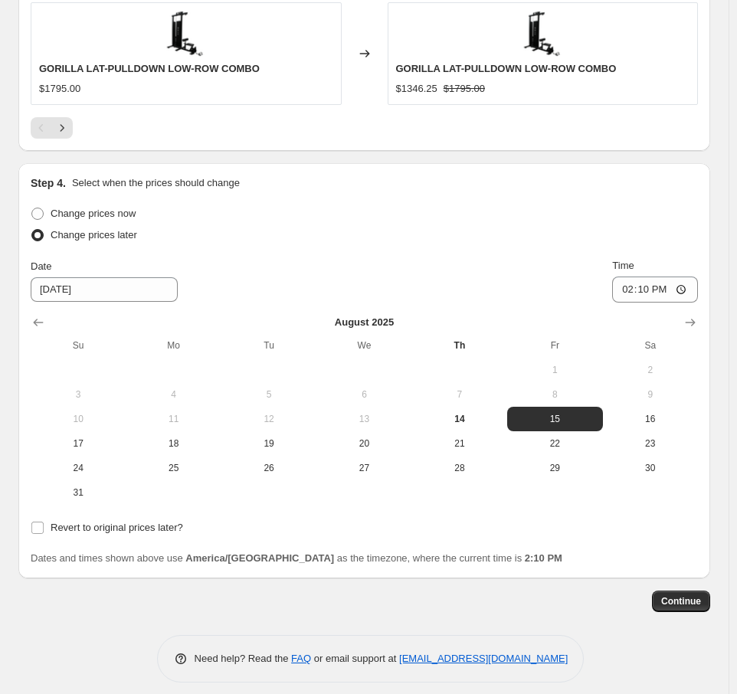
scroll to position [1776, 0]
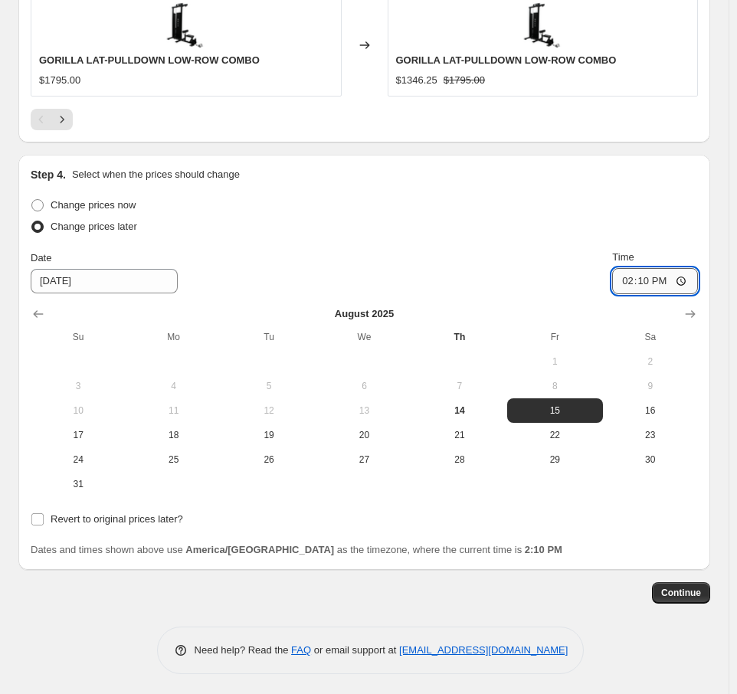
click at [659, 280] on input "14:10" at bounding box center [655, 281] width 86 height 26
click at [641, 277] on input "14:10" at bounding box center [655, 281] width 86 height 26
click at [635, 277] on input "14:10" at bounding box center [655, 281] width 86 height 26
click at [659, 275] on input "14:10" at bounding box center [655, 281] width 86 height 26
click at [631, 277] on input "14:10" at bounding box center [655, 281] width 86 height 26
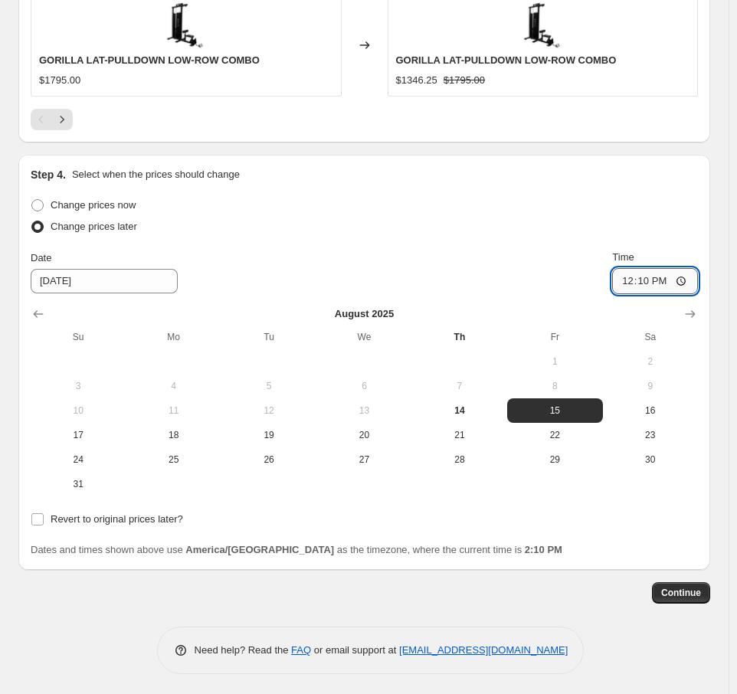
click at [659, 277] on input "12:10" at bounding box center [655, 281] width 86 height 26
click at [645, 279] on input "12:10" at bounding box center [655, 281] width 86 height 26
click at [662, 277] on input "12:00" at bounding box center [655, 281] width 86 height 26
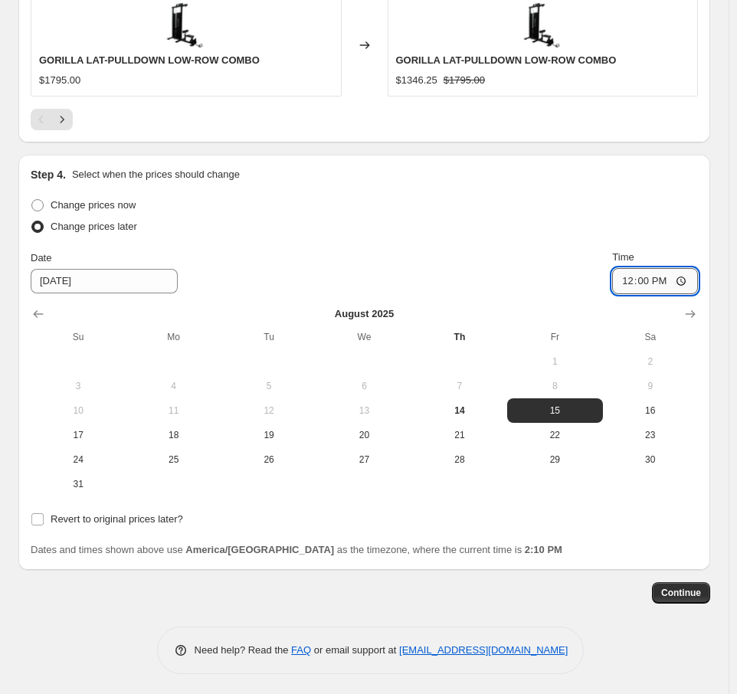
type input "00:00"
click at [353, 263] on div "Date 8/15/2025 Time 00:00" at bounding box center [365, 272] width 668 height 44
click at [403, 258] on div "Date 8/15/2025 Time 00:00" at bounding box center [365, 272] width 668 height 44
click at [477, 230] on div "Change prices later" at bounding box center [365, 226] width 668 height 21
click at [42, 519] on input "Revert to original prices later?" at bounding box center [37, 519] width 12 height 12
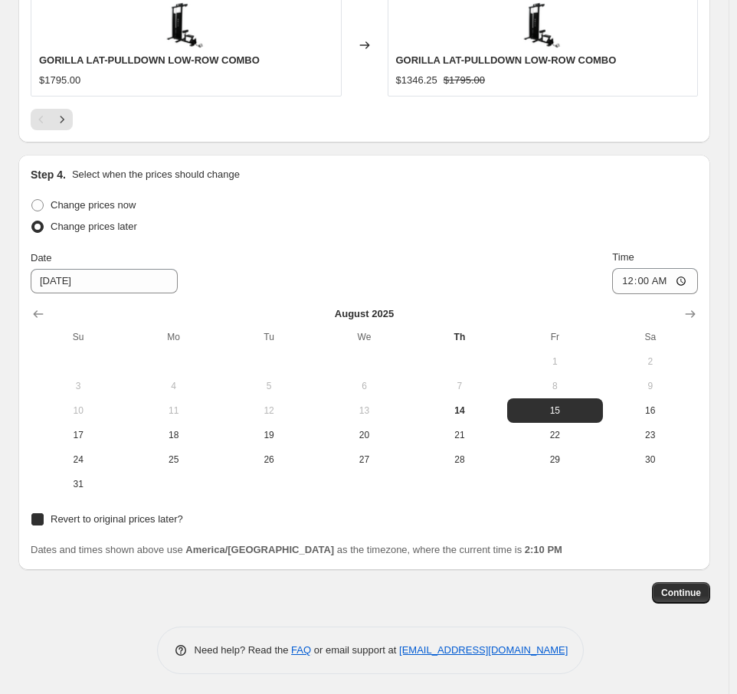
checkbox input "true"
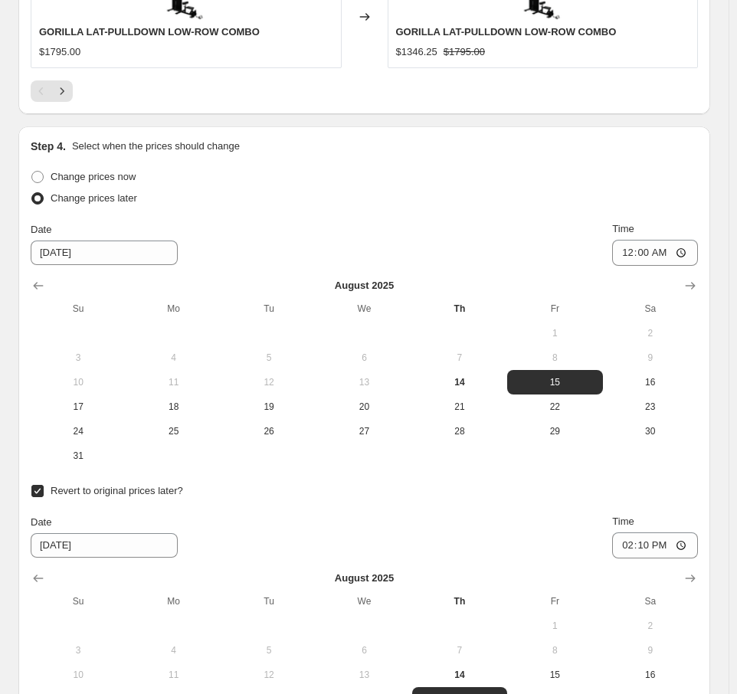
scroll to position [1929, 0]
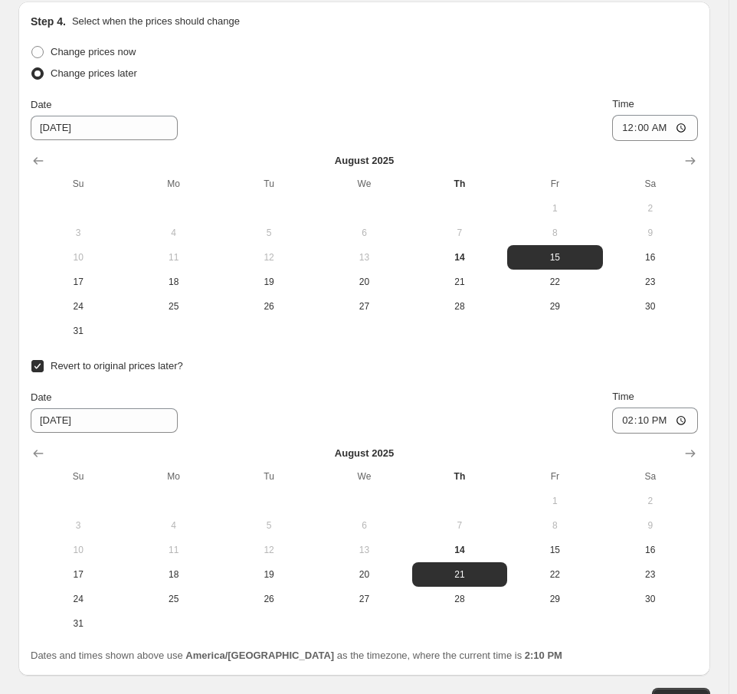
click at [110, 434] on div "August 2025 Su Mo Tu We Th Fr Sa 1 2 3 4 5 6 7 8 9 10 11 12 13 14 15 16 17 18 1…" at bounding box center [358, 535] width 680 height 202
click at [120, 418] on input "8/21/2025" at bounding box center [104, 420] width 147 height 25
click at [58, 418] on input "8/21/2025" at bounding box center [104, 420] width 147 height 25
type input "[DATE]"
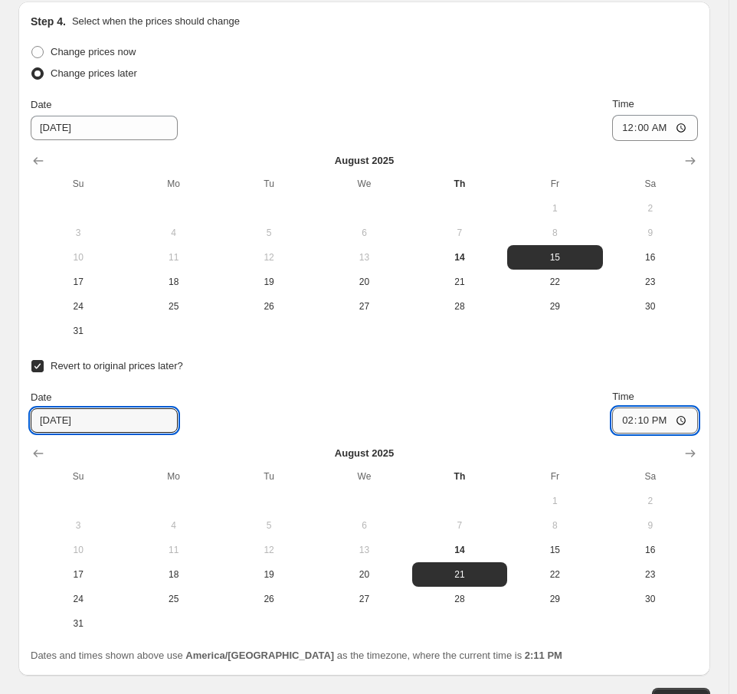
click at [625, 422] on input "14:10" at bounding box center [655, 421] width 86 height 26
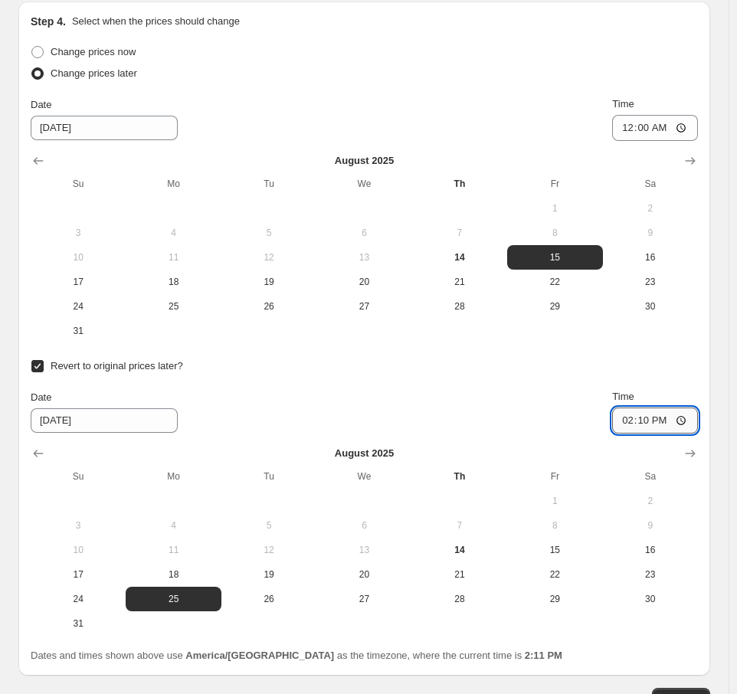
click at [628, 417] on input "14:10" at bounding box center [655, 421] width 86 height 26
click at [632, 417] on input "14:10" at bounding box center [655, 421] width 86 height 26
type input "23:59"
click at [340, 344] on div "Change prices now Change prices later Date 8/15/2025 Time 00:00 August 2025 Su …" at bounding box center [365, 338] width 668 height 595
click at [495, 47] on div "Change prices now" at bounding box center [365, 51] width 668 height 21
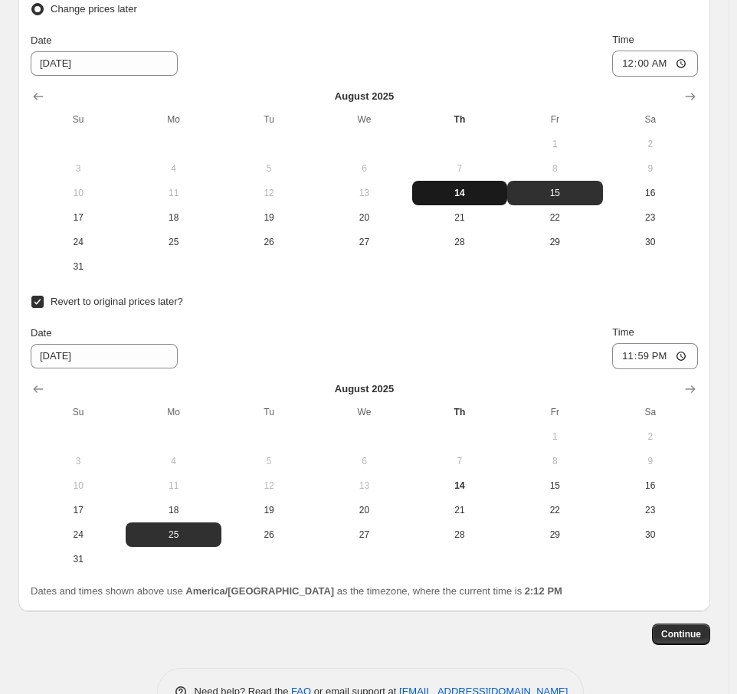
scroll to position [2036, 0]
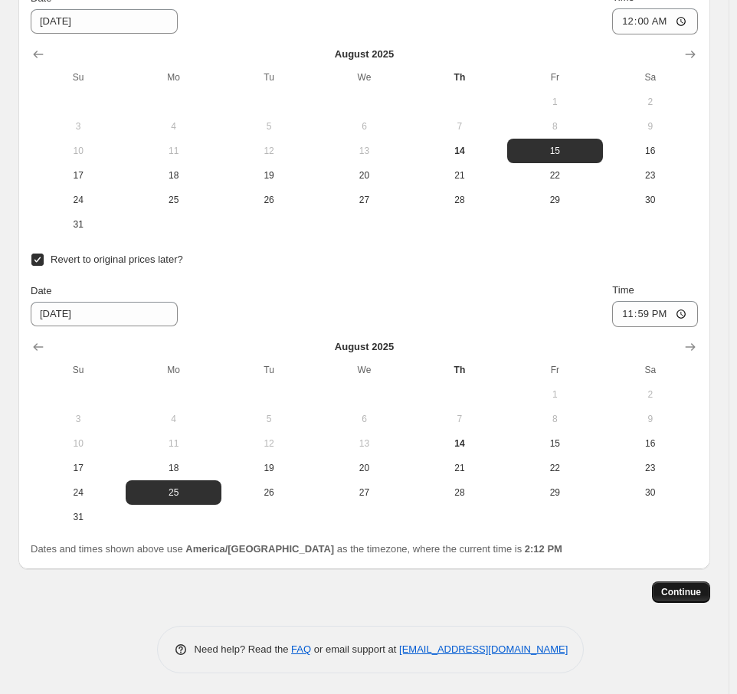
click at [687, 586] on span "Continue" at bounding box center [681, 592] width 40 height 12
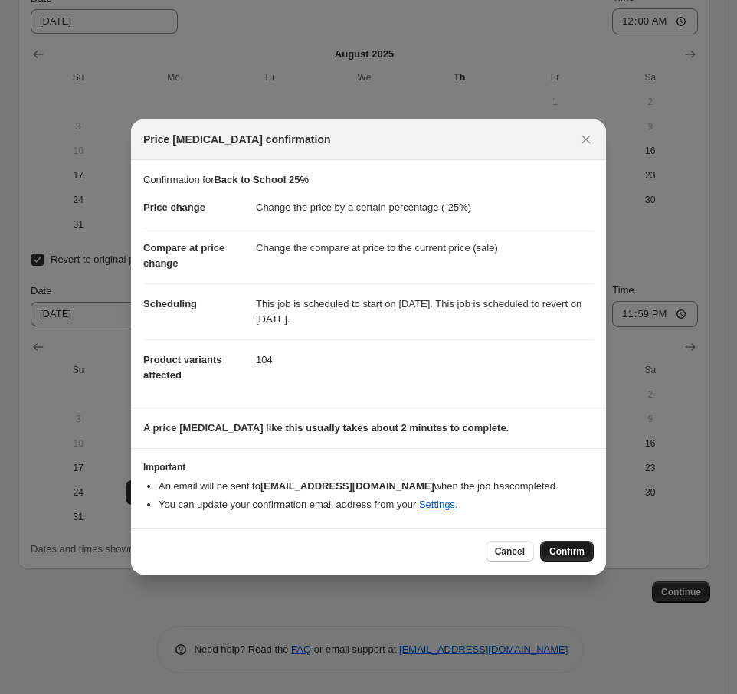
click at [566, 553] on span "Confirm" at bounding box center [567, 552] width 35 height 12
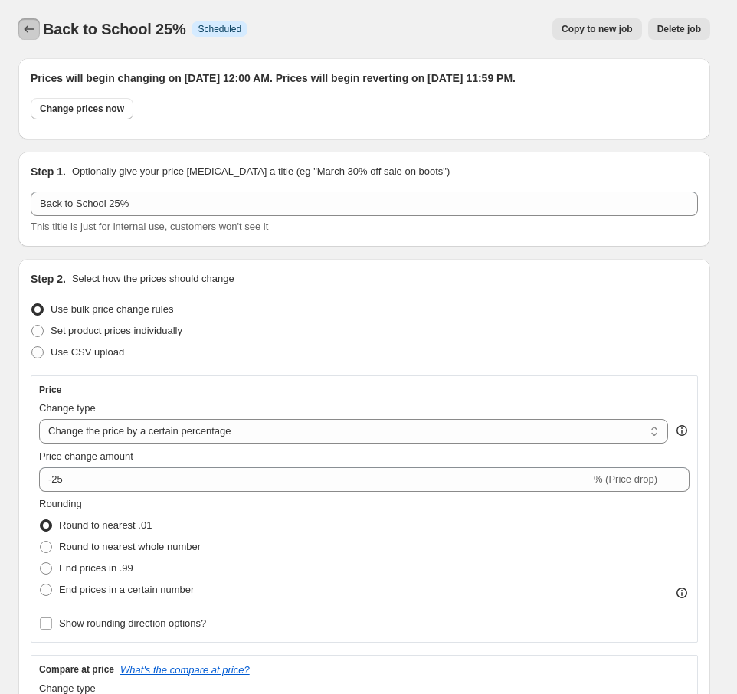
click at [28, 30] on icon "Price change jobs" at bounding box center [28, 28] width 15 height 15
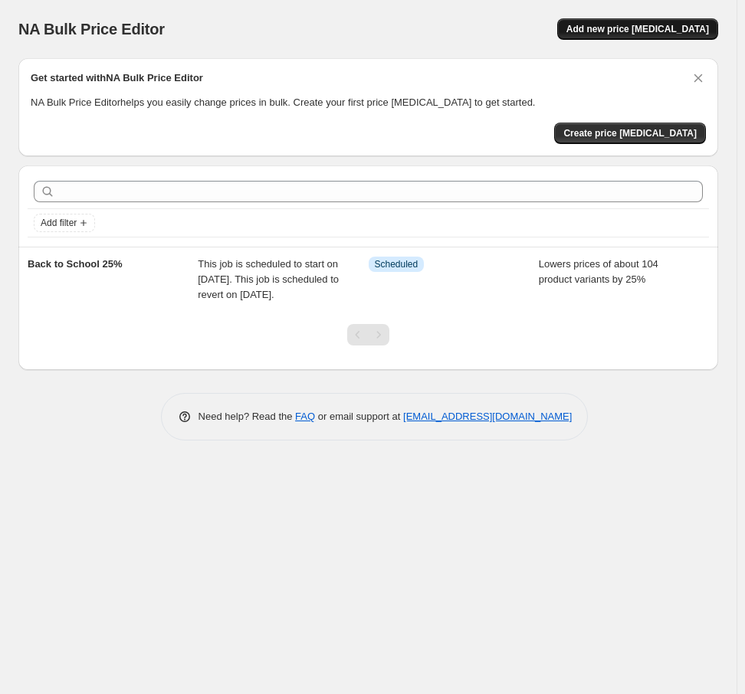
click at [625, 29] on span "Add new price [MEDICAL_DATA]" at bounding box center [637, 29] width 143 height 12
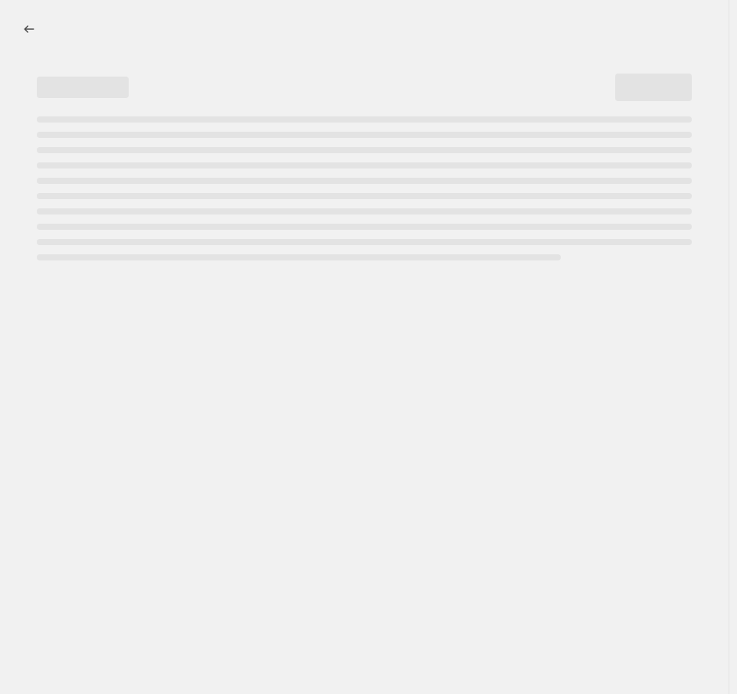
select select "percentage"
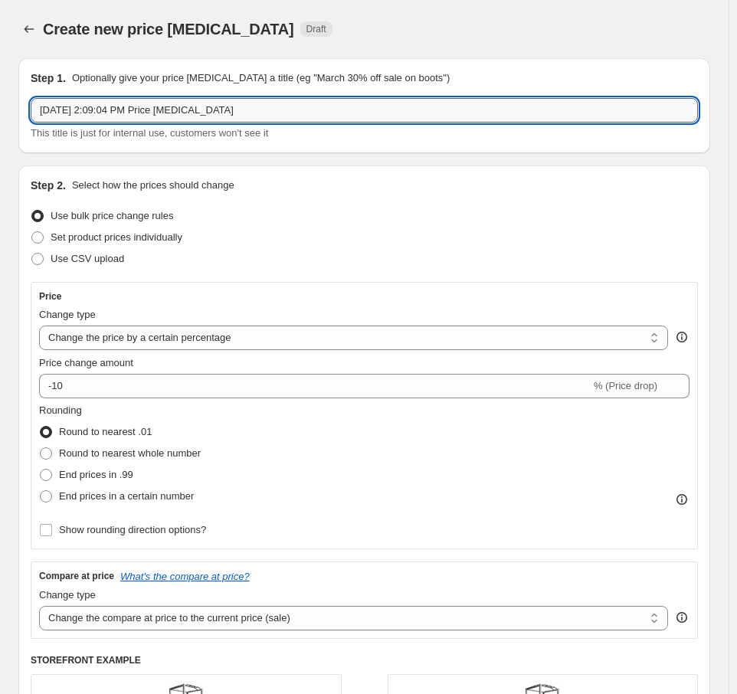
click at [148, 111] on input "Aug 14, 2025, 2:09:04 PM Price change job" at bounding box center [365, 110] width 668 height 25
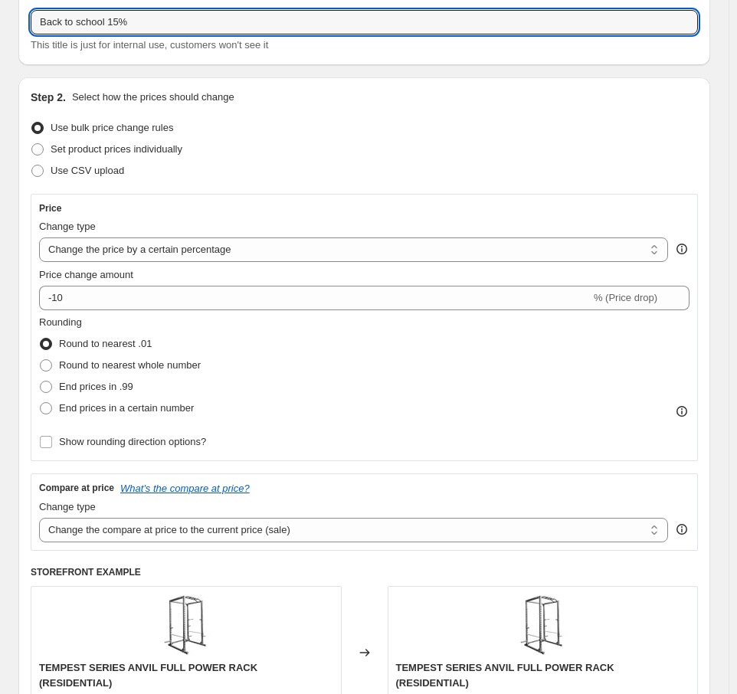
scroll to position [77, 0]
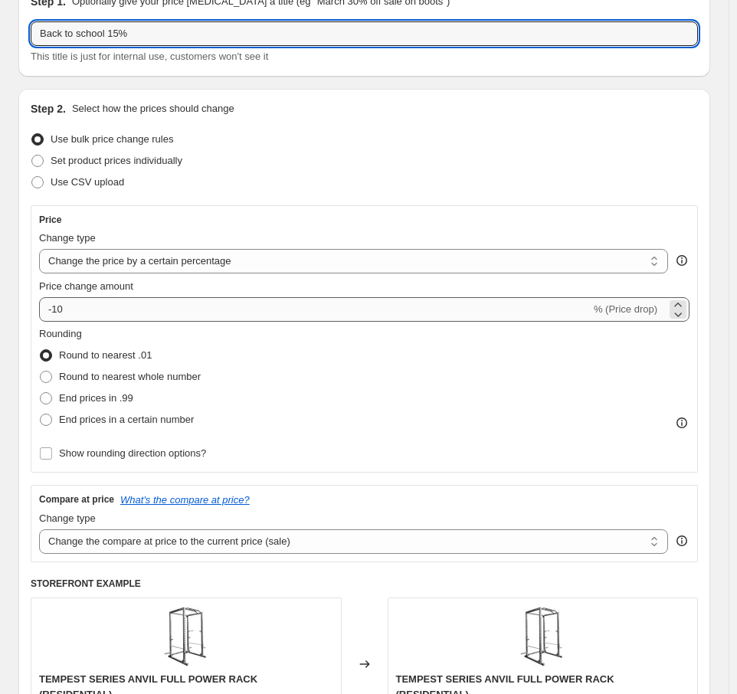
type input "Back to school 15%"
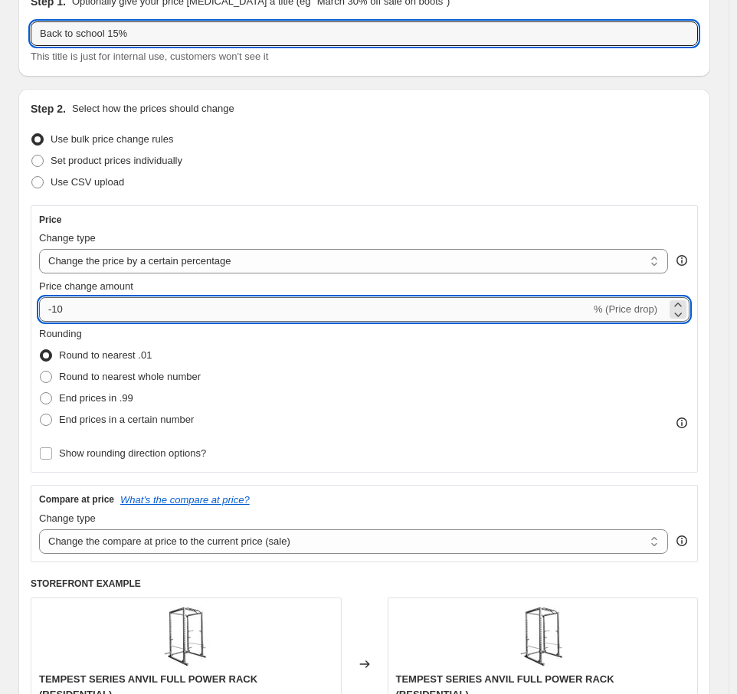
click at [83, 304] on input "-10" at bounding box center [315, 309] width 552 height 25
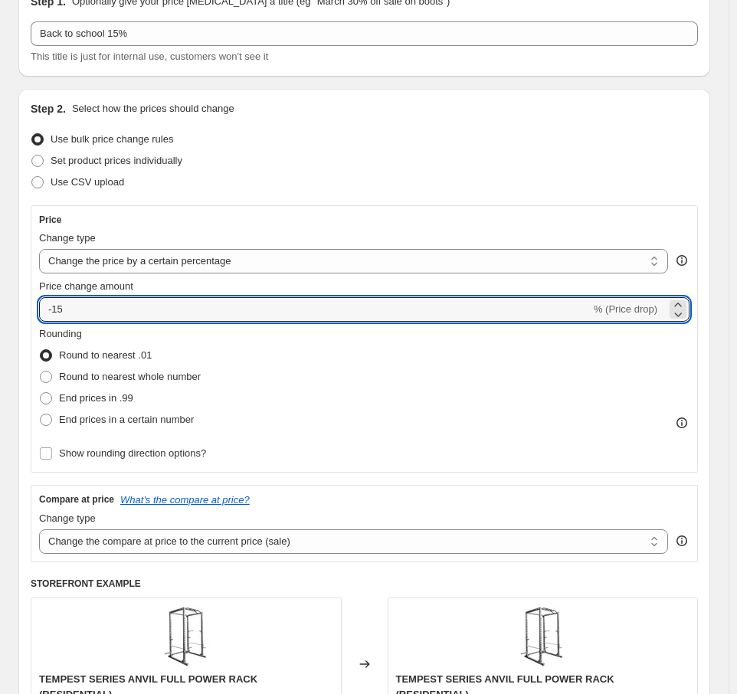
type input "-15"
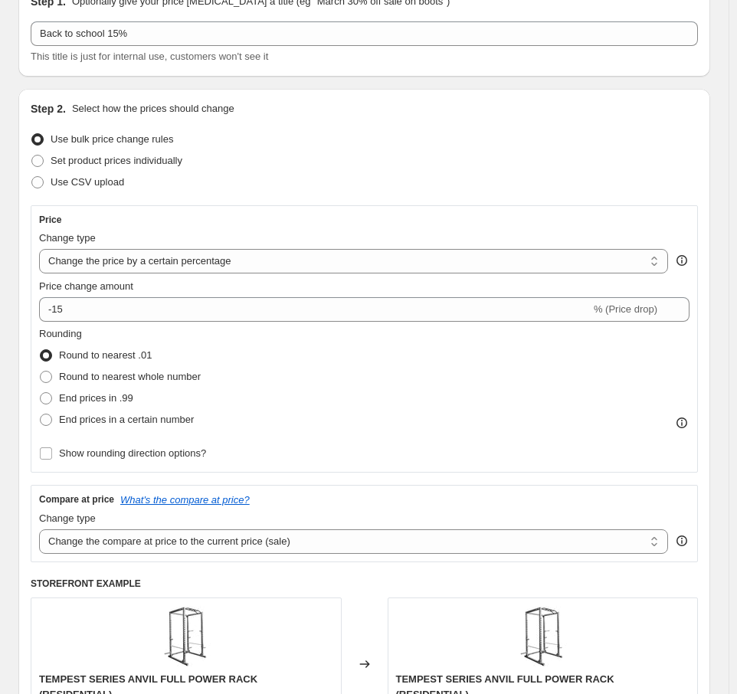
click at [205, 212] on div "Price Change type Change the price to a certain amount Change the price by a ce…" at bounding box center [365, 338] width 668 height 267
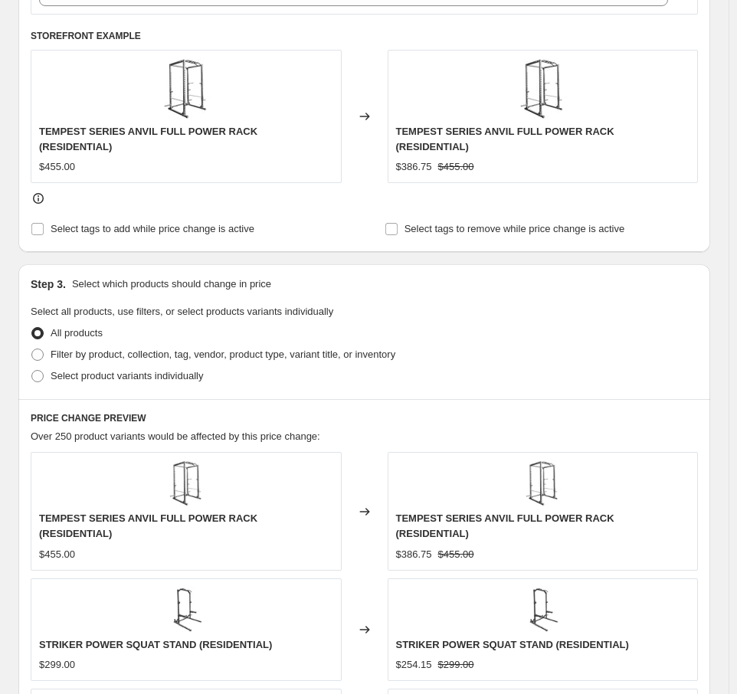
scroll to position [690, 0]
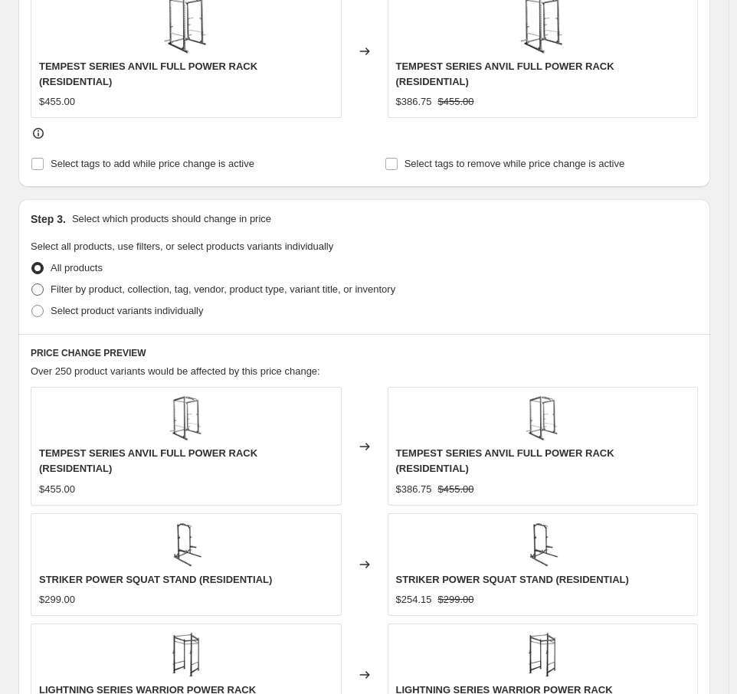
click at [39, 284] on span at bounding box center [37, 290] width 12 height 12
click at [32, 284] on input "Filter by product, collection, tag, vendor, product type, variant title, or inv…" at bounding box center [31, 284] width 1 height 1
radio input "true"
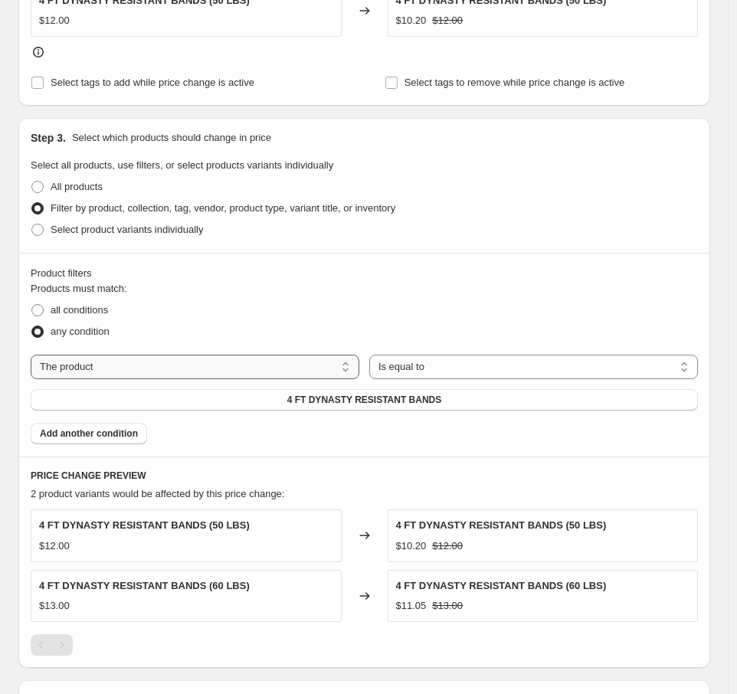
click at [247, 361] on select "The product The product's collection The product's tag The product's vendor The…" at bounding box center [195, 367] width 329 height 25
select select "collection"
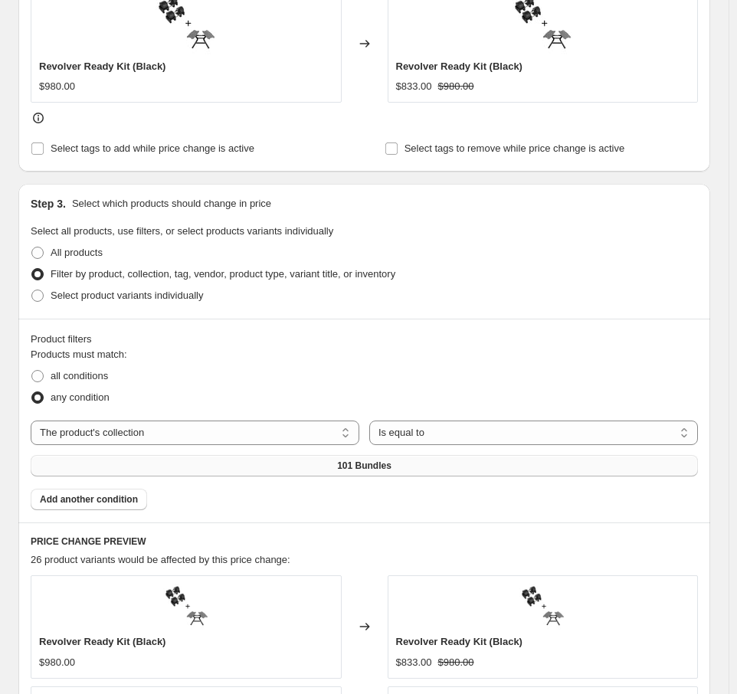
click at [363, 463] on span "101 Bundles" at bounding box center [364, 466] width 54 height 12
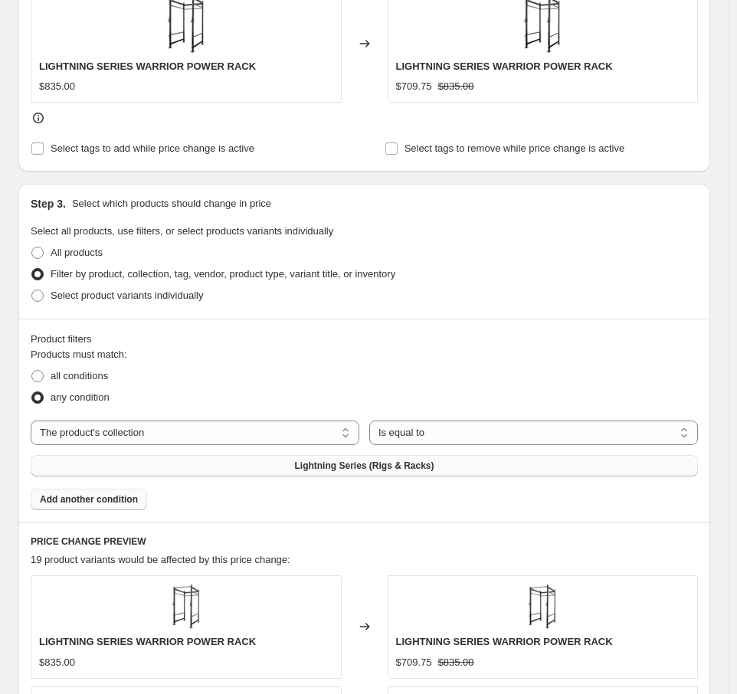
click at [84, 500] on span "Add another condition" at bounding box center [89, 500] width 98 height 12
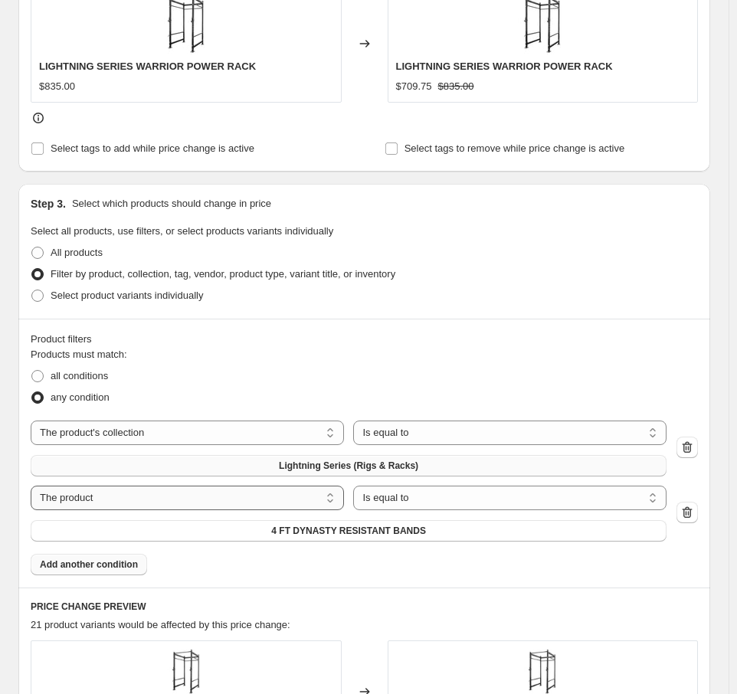
click at [312, 491] on select "The product The product's collection The product's tag The product's vendor The…" at bounding box center [187, 498] width 313 height 25
select select "collection"
click at [346, 528] on span "101 Bundles" at bounding box center [349, 531] width 54 height 12
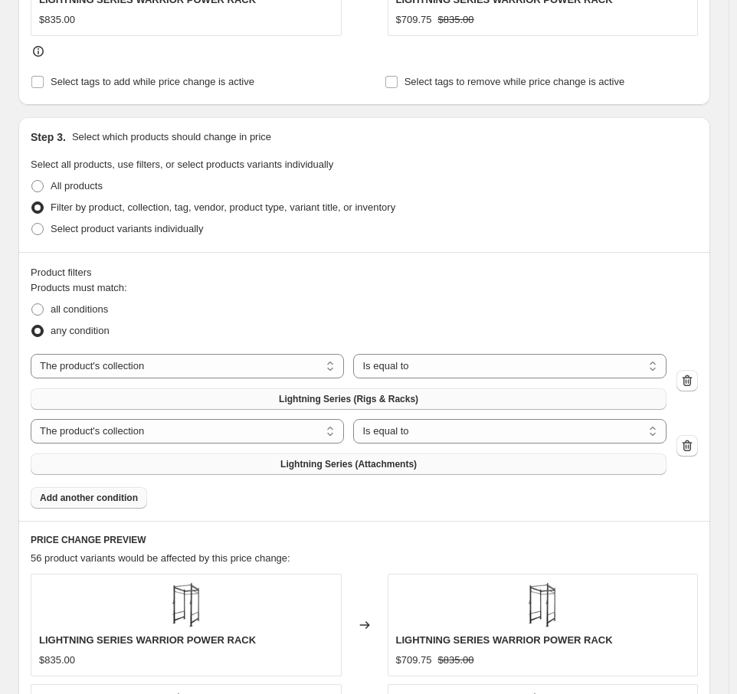
scroll to position [766, 0]
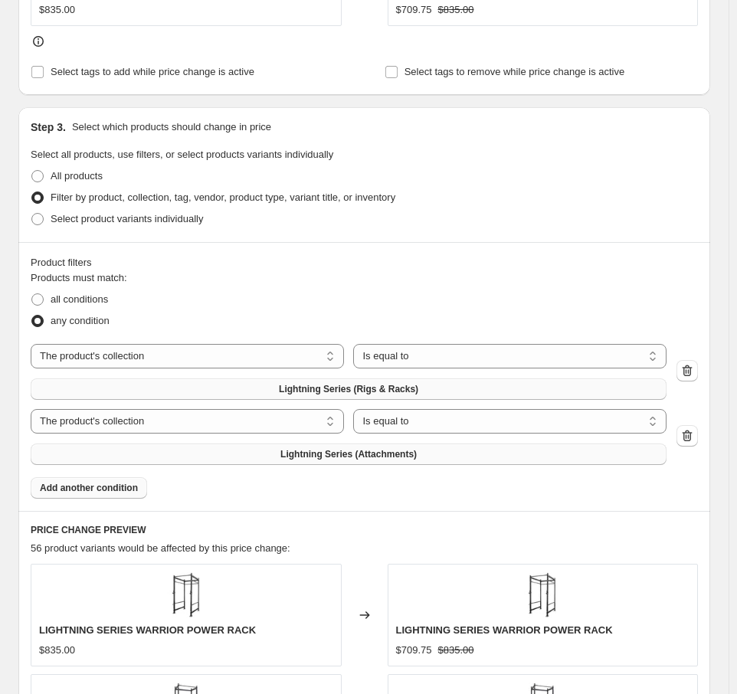
click at [118, 486] on span "Add another condition" at bounding box center [89, 488] width 98 height 12
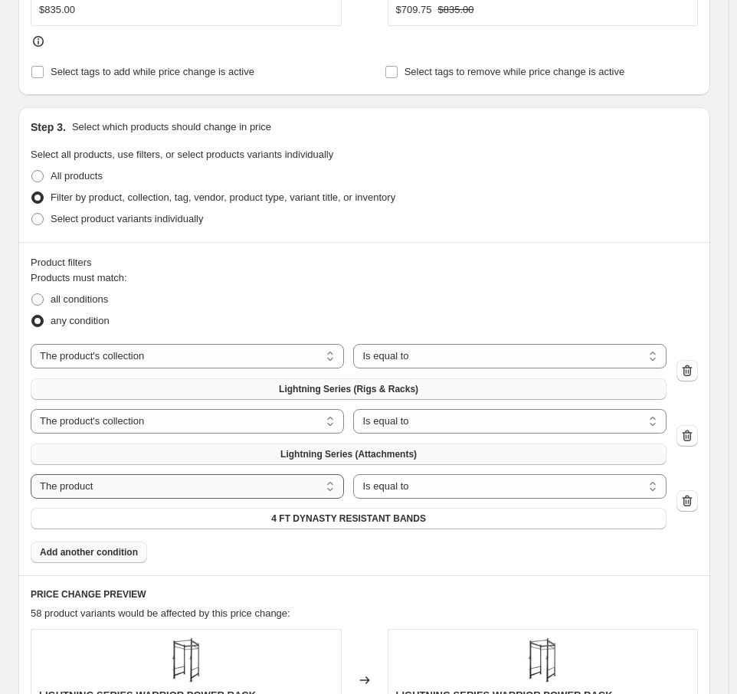
click at [293, 485] on select "The product The product's collection The product's tag The product's vendor The…" at bounding box center [187, 486] width 313 height 25
select select "collection"
click at [369, 518] on span "101 Bundles" at bounding box center [349, 519] width 54 height 12
click at [86, 554] on span "Add another condition" at bounding box center [89, 552] width 98 height 12
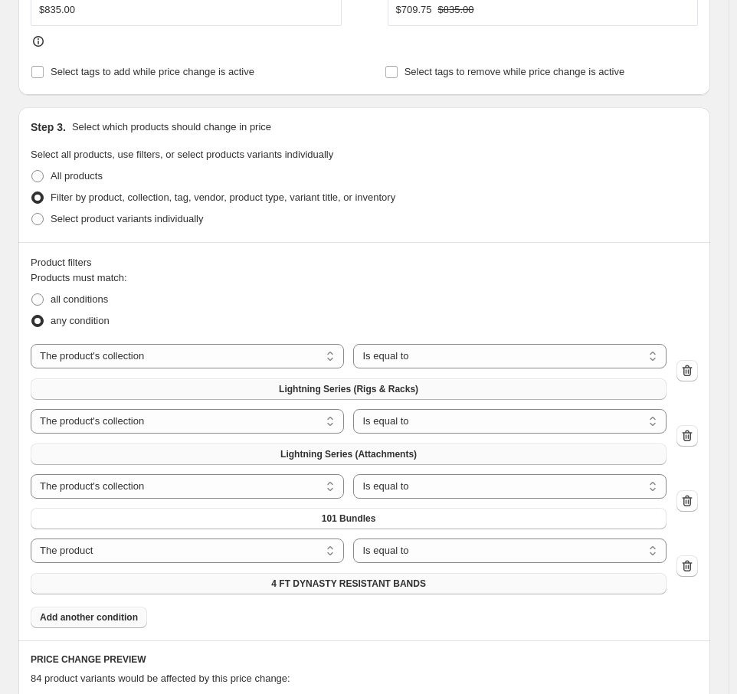
click at [294, 579] on span "4 FT DYNASTY RESISTANT BANDS" at bounding box center [348, 584] width 155 height 12
click at [101, 620] on span "Add another condition" at bounding box center [89, 618] width 98 height 12
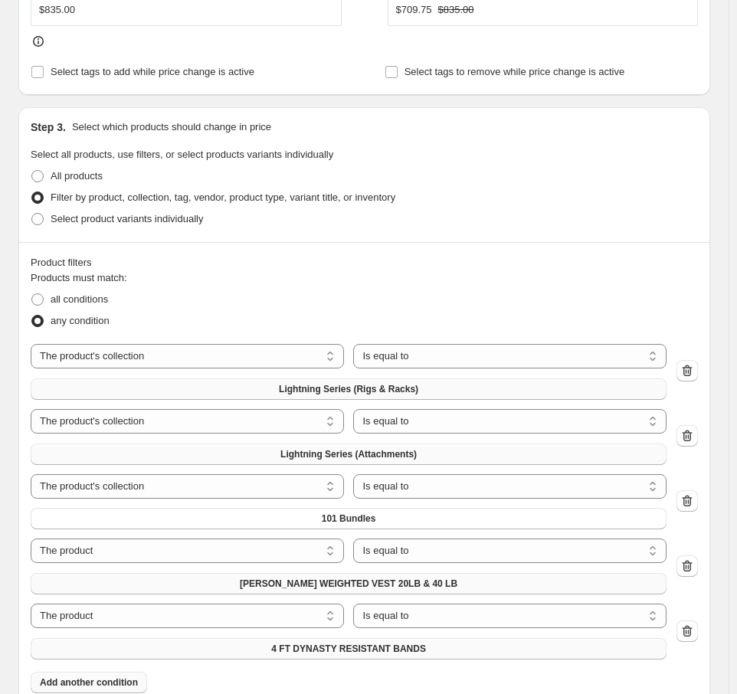
click at [386, 643] on span "4 FT DYNASTY RESISTANT BANDS" at bounding box center [348, 649] width 155 height 12
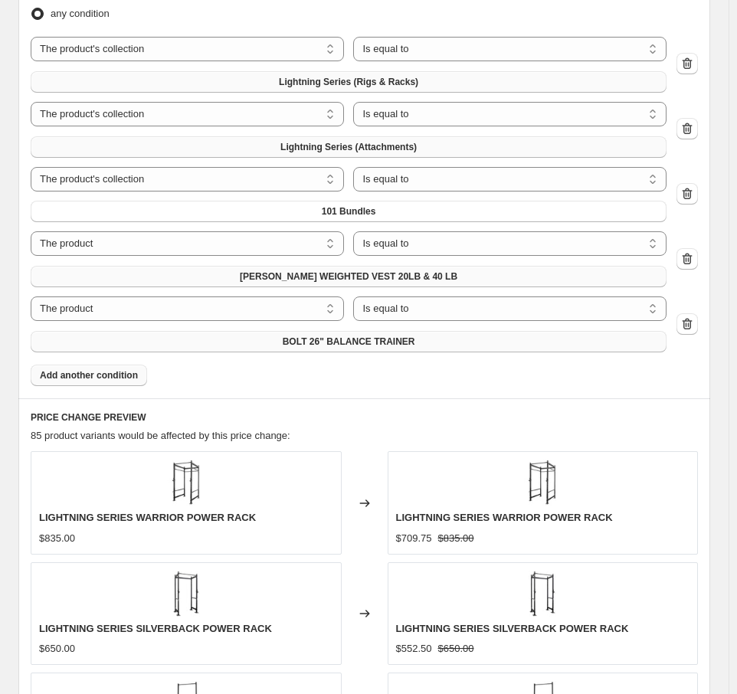
scroll to position [1073, 0]
click at [106, 372] on span "Add another condition" at bounding box center [89, 376] width 98 height 12
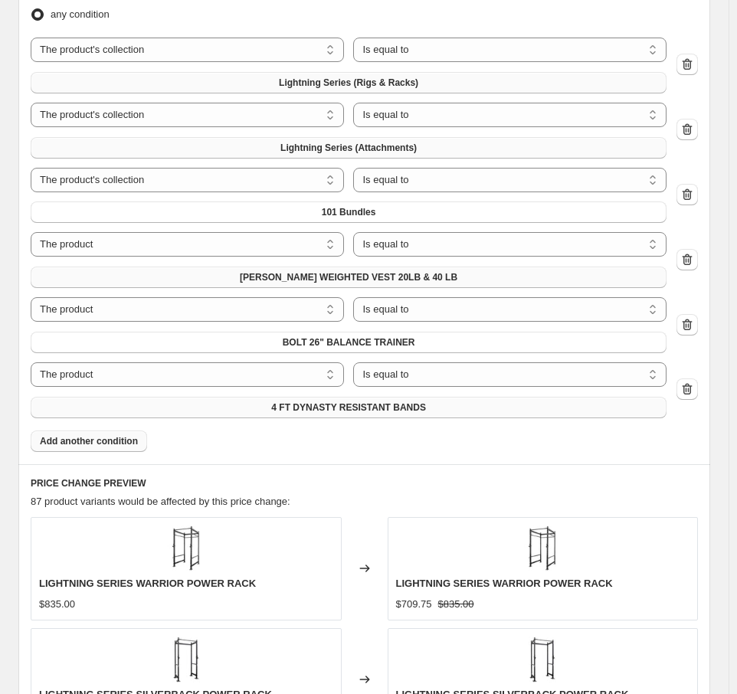
click at [334, 409] on span "4 FT DYNASTY RESISTANT BANDS" at bounding box center [348, 408] width 155 height 12
click at [117, 439] on span "Add another condition" at bounding box center [89, 441] width 98 height 12
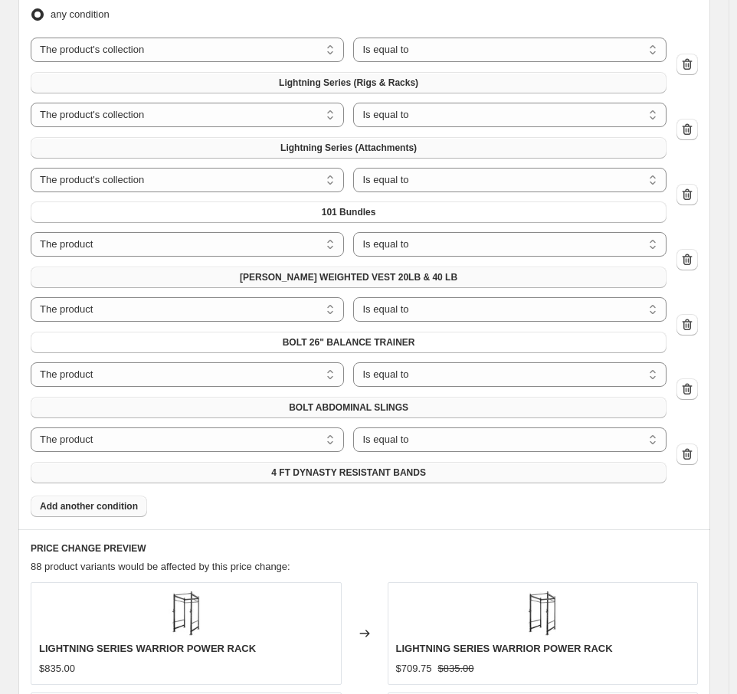
click at [377, 471] on span "4 FT DYNASTY RESISTANT BANDS" at bounding box center [348, 473] width 155 height 12
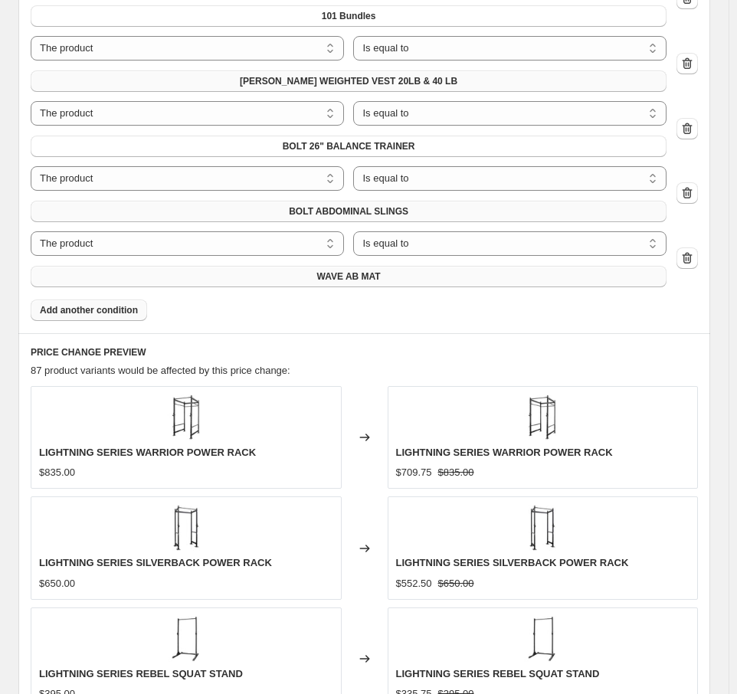
scroll to position [1303, 0]
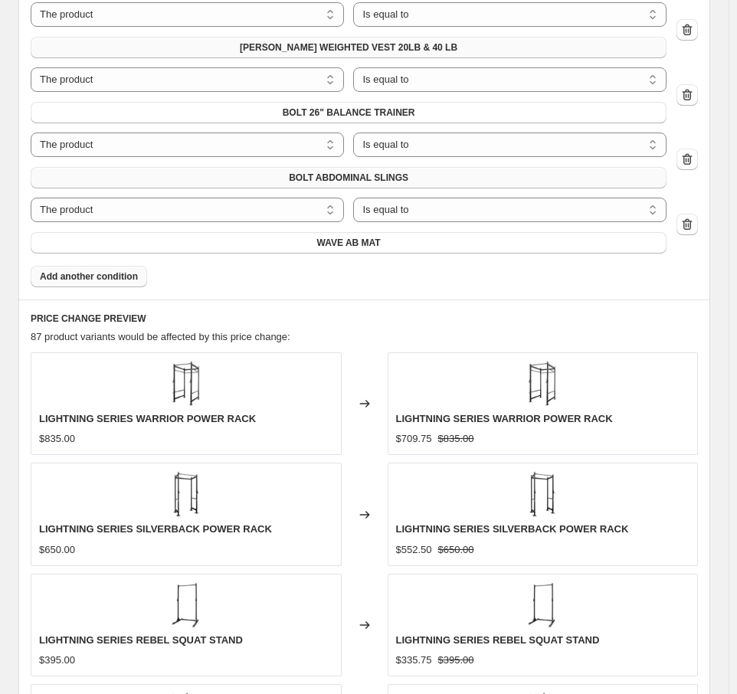
click at [116, 274] on span "Add another condition" at bounding box center [89, 277] width 98 height 12
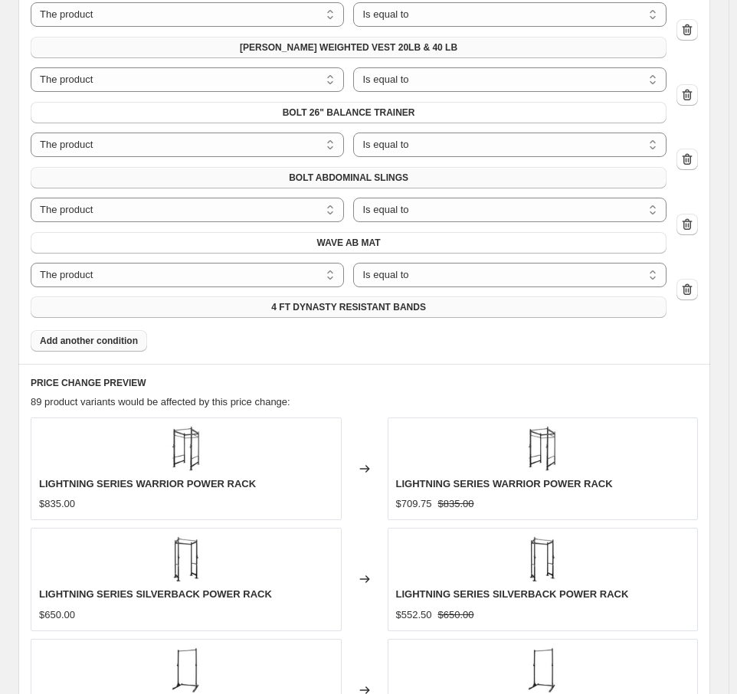
click at [340, 310] on span "4 FT DYNASTY RESISTANT BANDS" at bounding box center [348, 307] width 155 height 12
click at [112, 346] on button "Add another condition" at bounding box center [89, 340] width 116 height 21
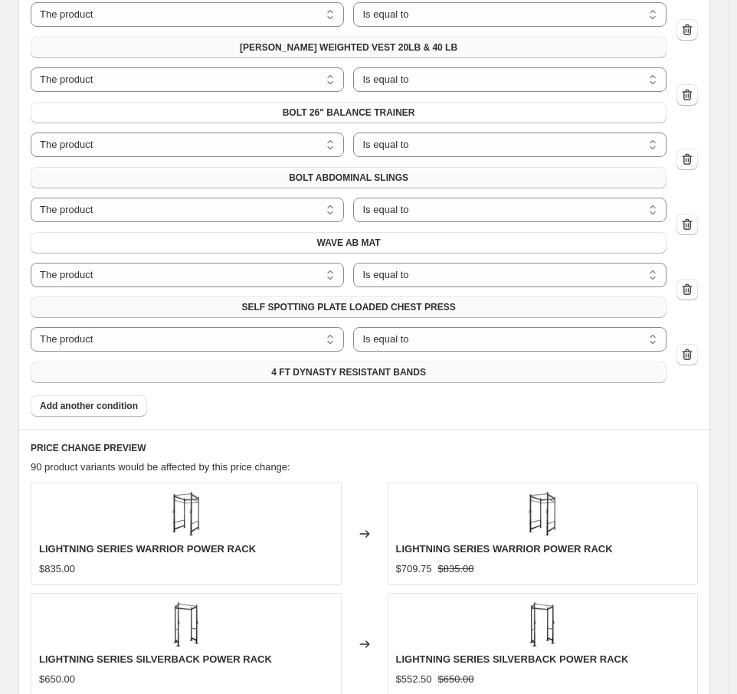
click at [330, 373] on span "4 FT DYNASTY RESISTANT BANDS" at bounding box center [348, 372] width 155 height 12
click at [133, 408] on span "Add another condition" at bounding box center [89, 406] width 98 height 12
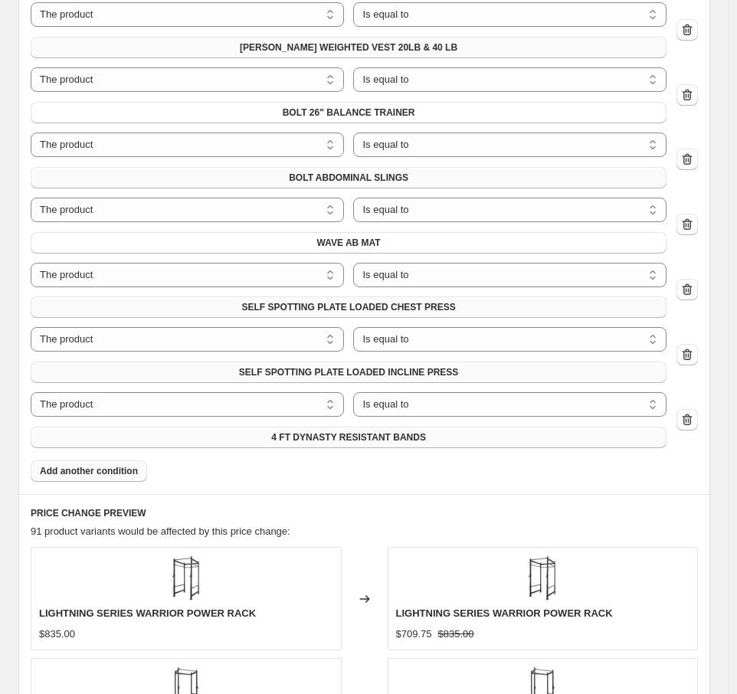
click at [351, 433] on span "4 FT DYNASTY RESISTANT BANDS" at bounding box center [348, 437] width 155 height 12
click at [113, 467] on span "Add another condition" at bounding box center [89, 471] width 98 height 12
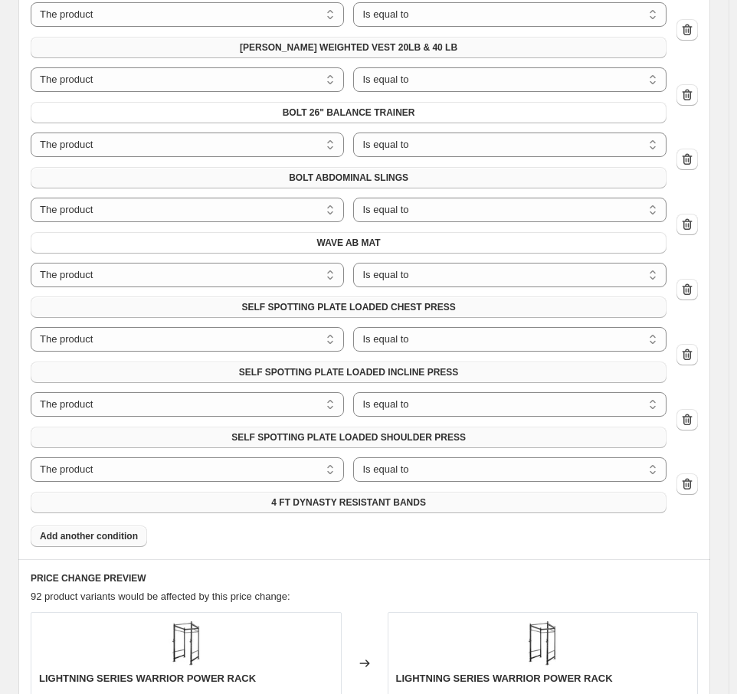
click at [261, 497] on button "4 FT DYNASTY RESISTANT BANDS" at bounding box center [349, 502] width 636 height 21
click at [123, 537] on span "Add another condition" at bounding box center [89, 536] width 98 height 12
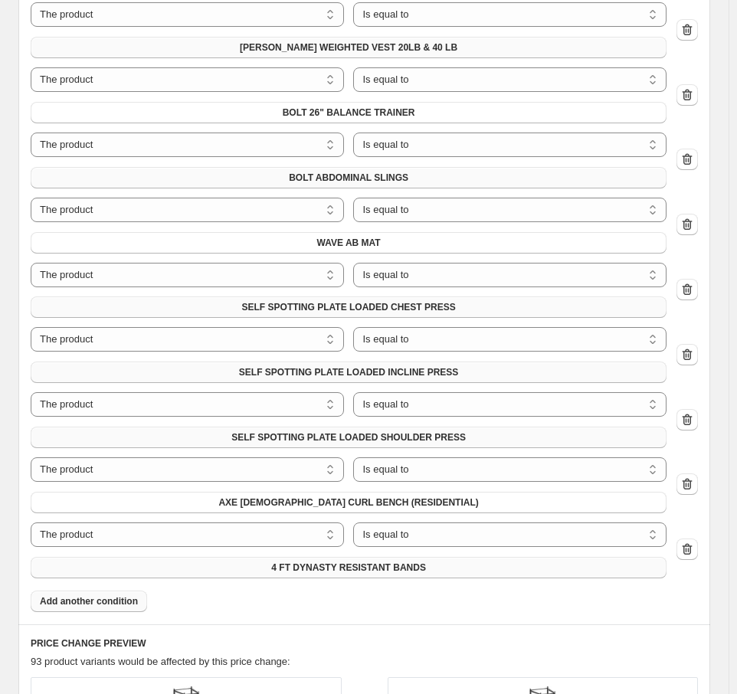
click at [205, 567] on button "4 FT DYNASTY RESISTANT BANDS" at bounding box center [349, 567] width 636 height 21
click at [102, 602] on span "Add another condition" at bounding box center [89, 601] width 98 height 12
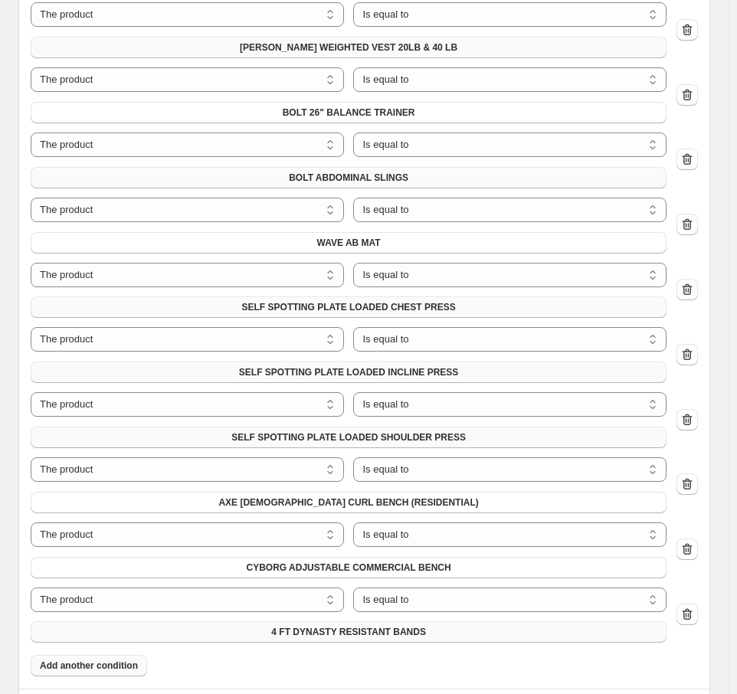
click at [328, 639] on button "4 FT DYNASTY RESISTANT BANDS" at bounding box center [349, 632] width 636 height 21
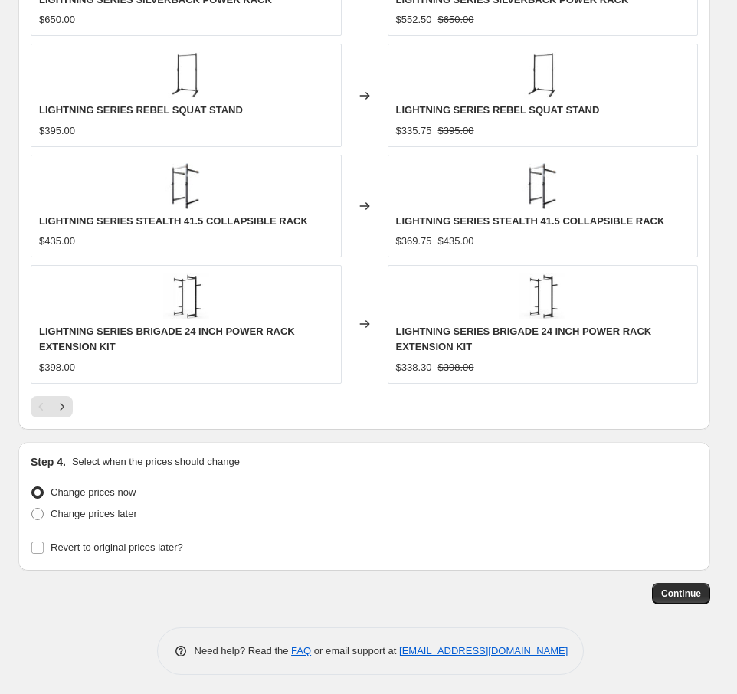
scroll to position [2223, 0]
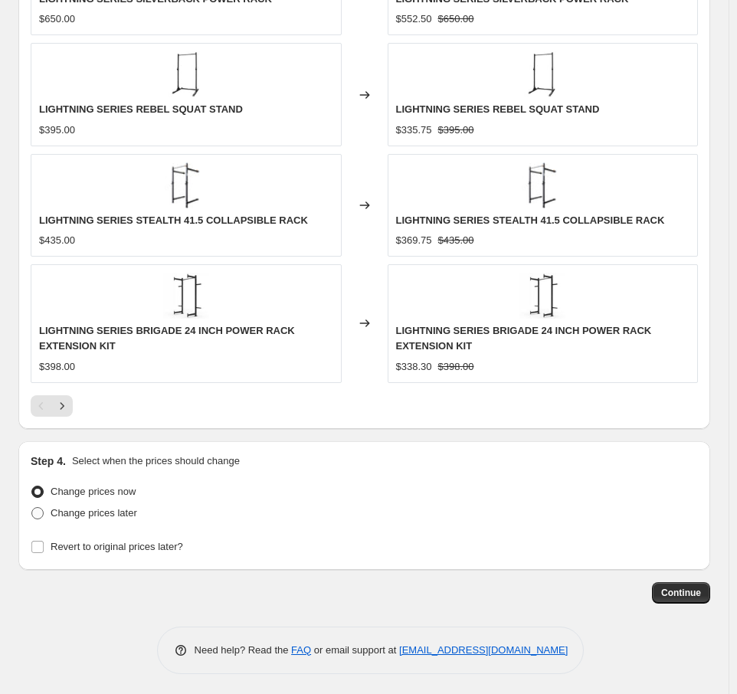
click at [44, 507] on label "Change prices later" at bounding box center [84, 513] width 107 height 21
click at [32, 507] on input "Change prices later" at bounding box center [31, 507] width 1 height 1
radio input "true"
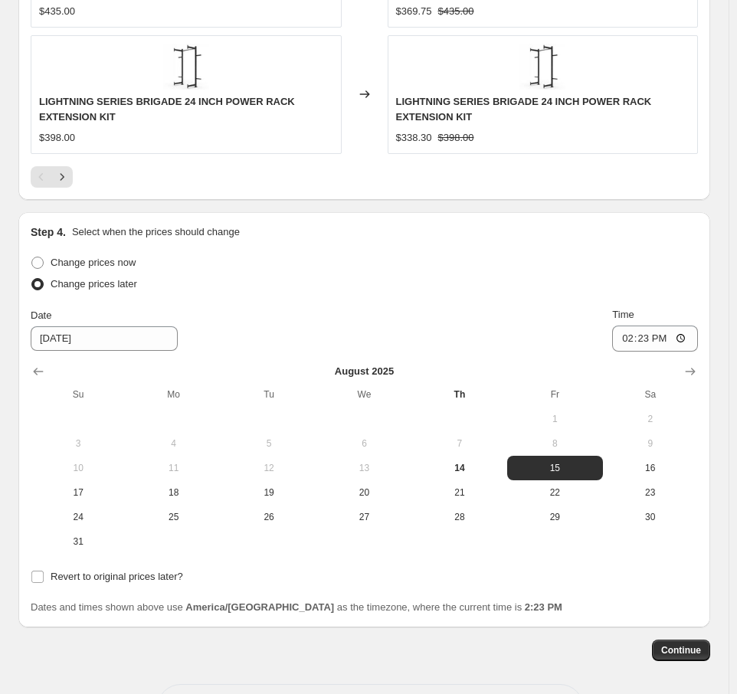
scroll to position [2453, 0]
click at [632, 338] on input "14:23" at bounding box center [655, 338] width 86 height 26
click at [632, 335] on input "14:23" at bounding box center [655, 338] width 86 height 26
click at [664, 334] on input "12:00" at bounding box center [655, 338] width 86 height 26
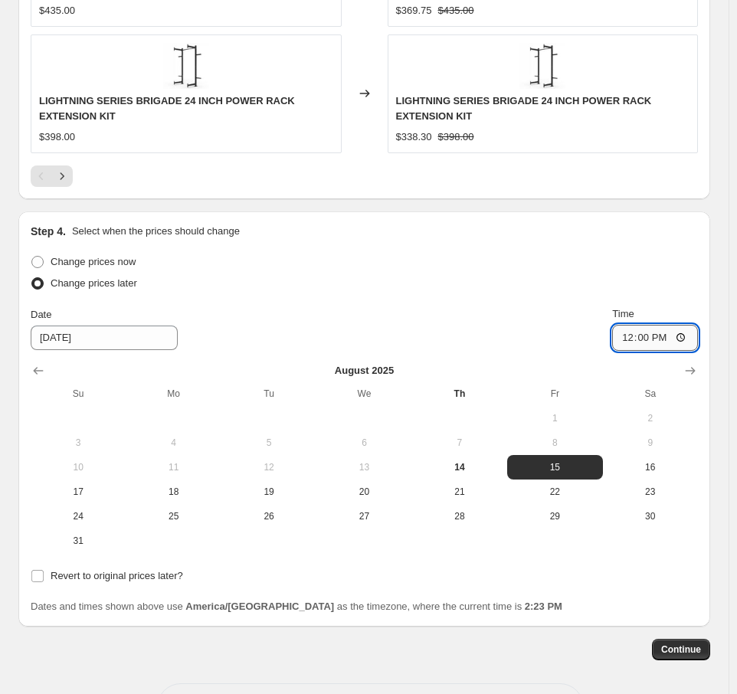
click at [664, 334] on input "12:00" at bounding box center [655, 338] width 86 height 26
click at [655, 279] on div "Change prices later" at bounding box center [365, 283] width 668 height 21
click at [662, 338] on input "12:00" at bounding box center [655, 338] width 86 height 26
click at [664, 335] on input "12:00" at bounding box center [655, 338] width 86 height 26
type input "00:00"
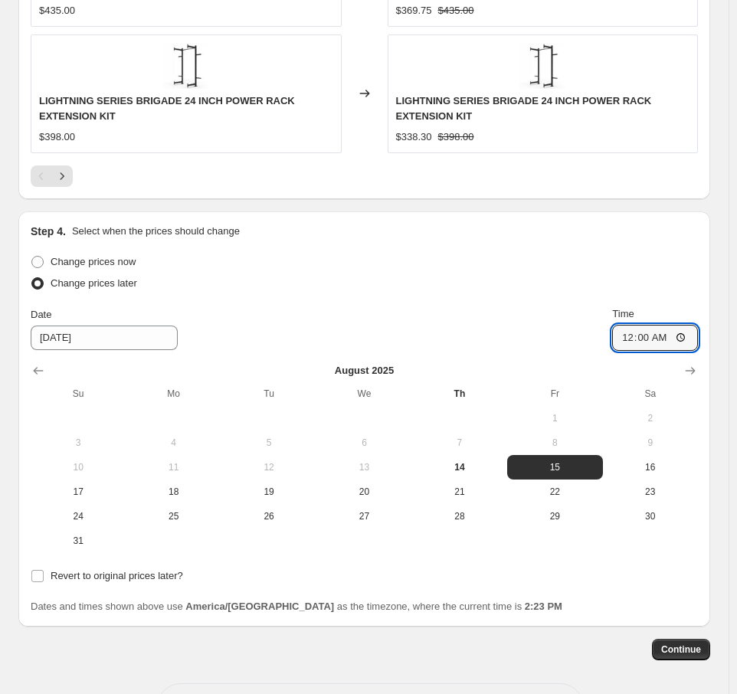
click at [565, 285] on div "Change prices later" at bounding box center [365, 283] width 668 height 21
click at [45, 569] on label "Revert to original prices later?" at bounding box center [107, 576] width 153 height 21
click at [44, 570] on input "Revert to original prices later?" at bounding box center [37, 576] width 12 height 12
checkbox input "true"
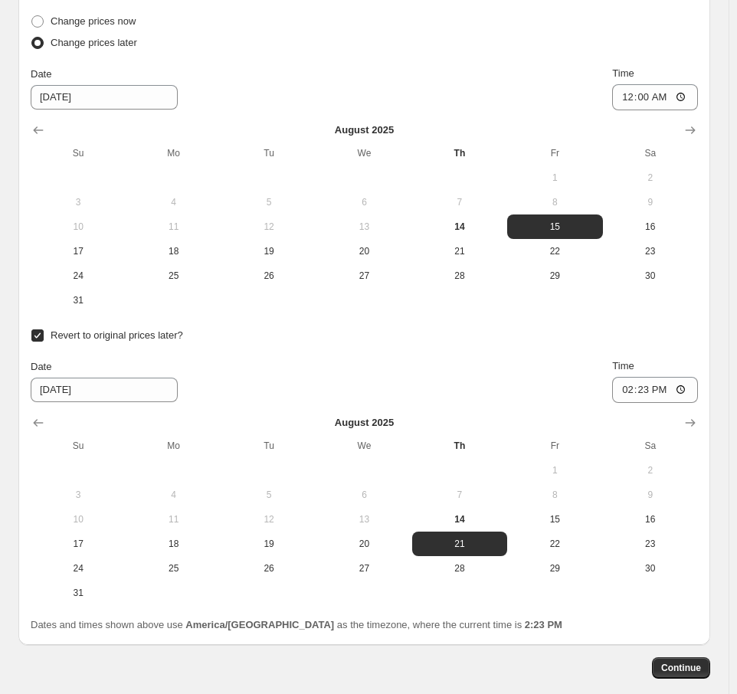
scroll to position [2683, 0]
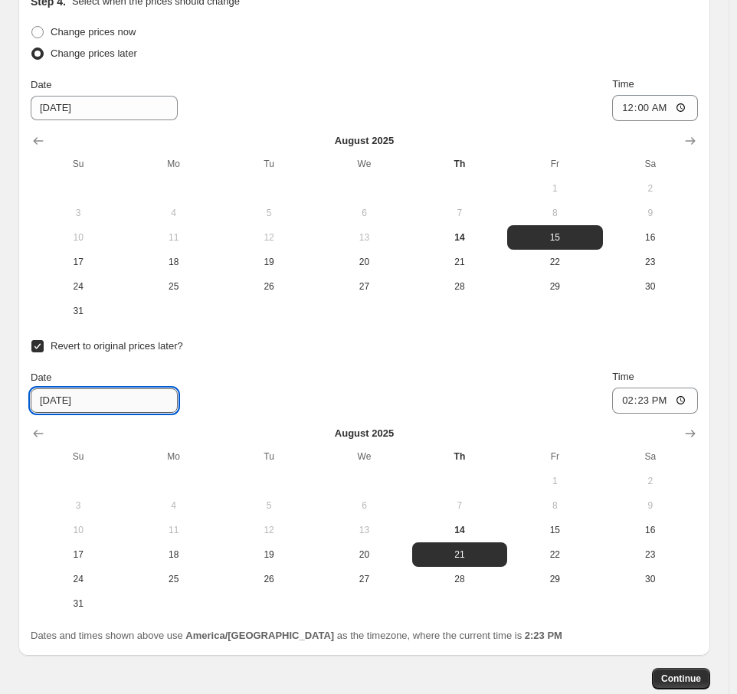
click at [79, 398] on input "8/21/2025" at bounding box center [104, 401] width 147 height 25
click at [59, 399] on input "8/21/2025" at bounding box center [104, 401] width 147 height 25
type input "[DATE]"
click at [629, 396] on input "14:23" at bounding box center [655, 401] width 86 height 26
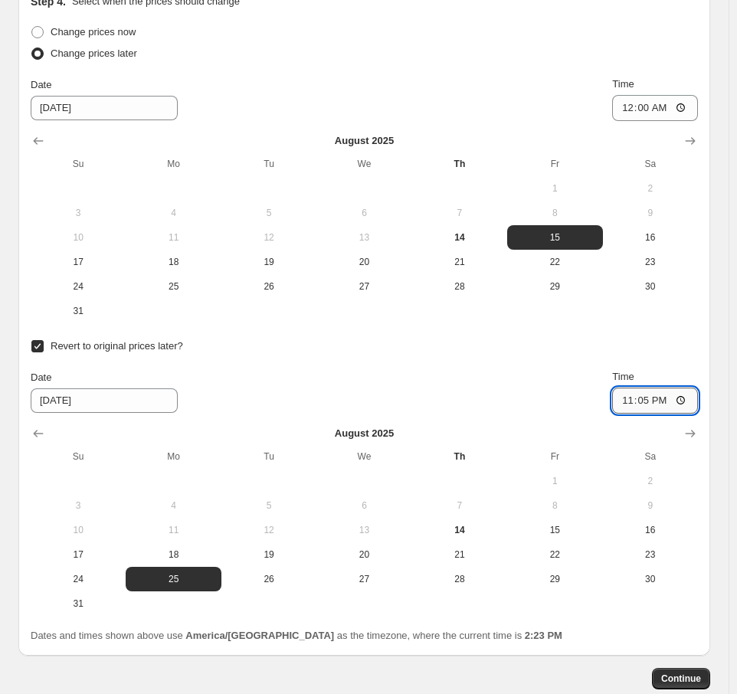
type input "23:59"
click at [452, 353] on div "Revert to original prices later?" at bounding box center [365, 346] width 668 height 21
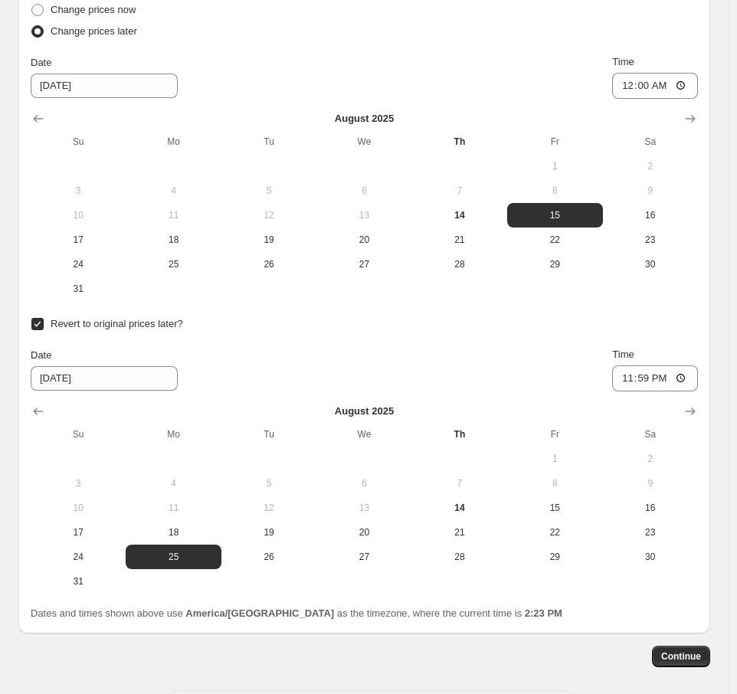
scroll to position [2769, 0]
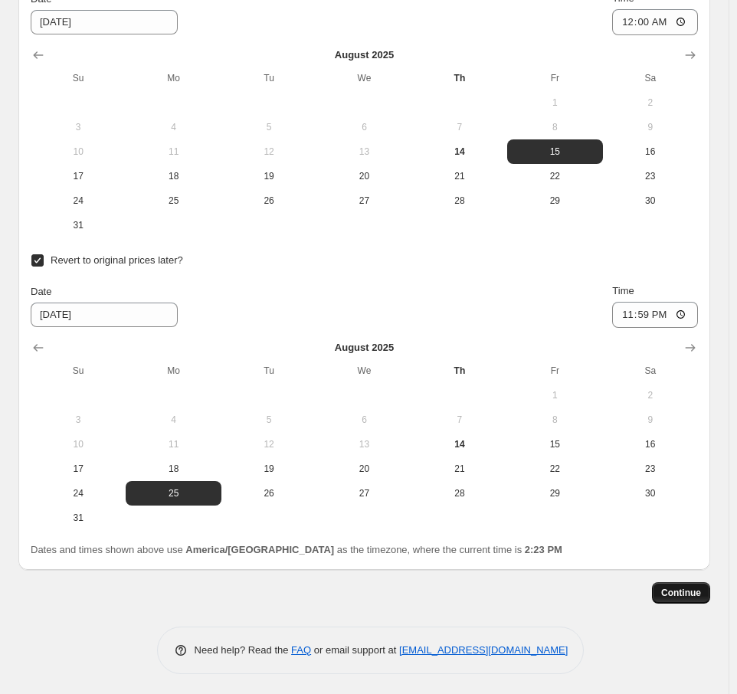
click at [690, 587] on span "Continue" at bounding box center [681, 593] width 40 height 12
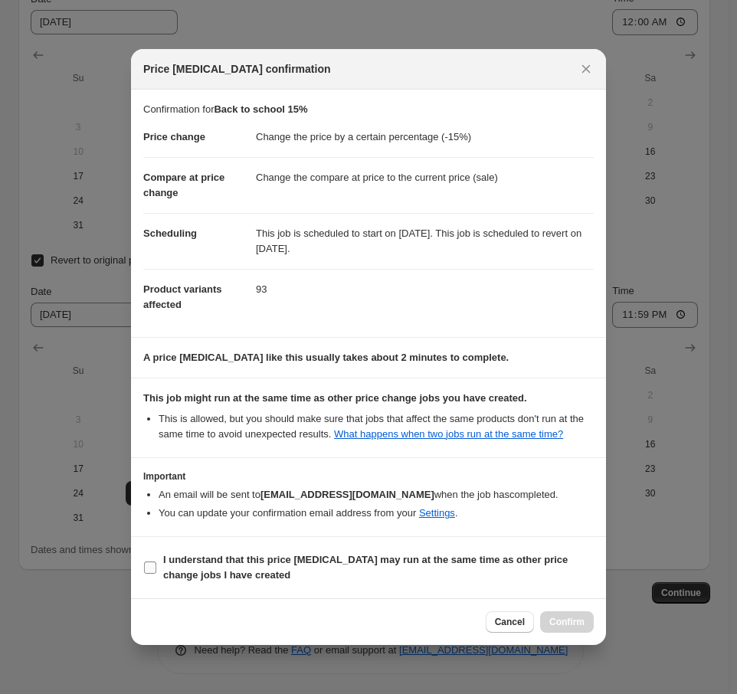
click at [149, 574] on input "I understand that this price change job may run at the same time as other price…" at bounding box center [150, 568] width 12 height 12
checkbox input "true"
click at [570, 628] on span "Confirm" at bounding box center [567, 622] width 35 height 12
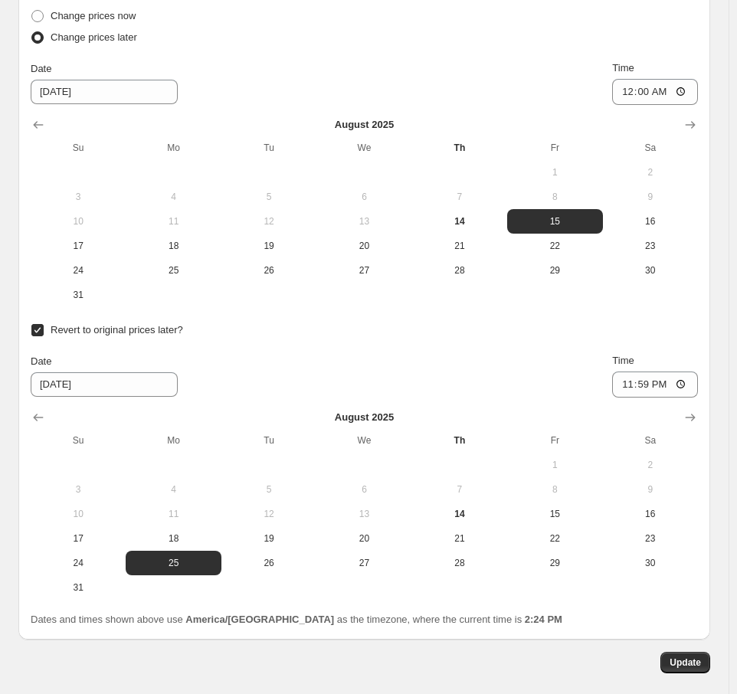
scroll to position [2863, 0]
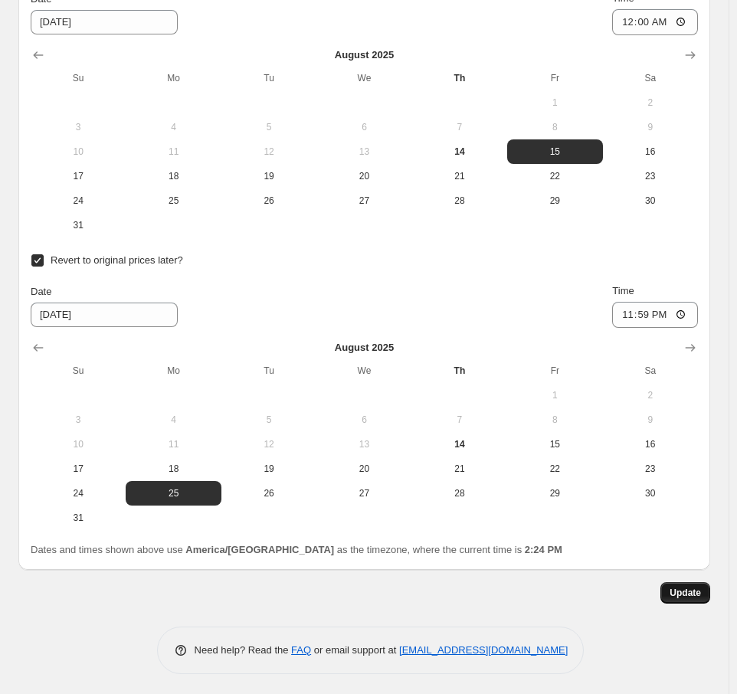
click at [679, 582] on button "Update" at bounding box center [686, 592] width 50 height 21
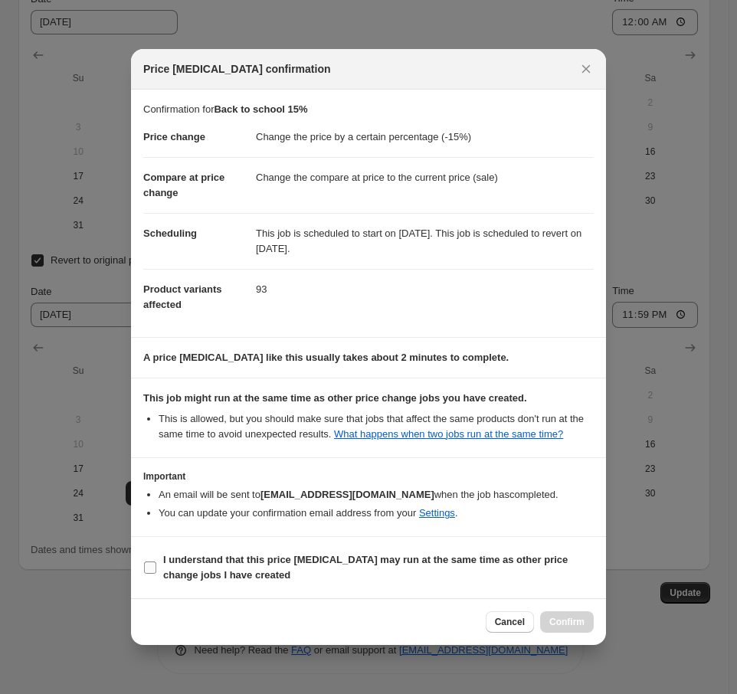
click at [146, 574] on input "I understand that this price change job may run at the same time as other price…" at bounding box center [150, 568] width 12 height 12
checkbox input "true"
click at [569, 628] on span "Confirm" at bounding box center [567, 622] width 35 height 12
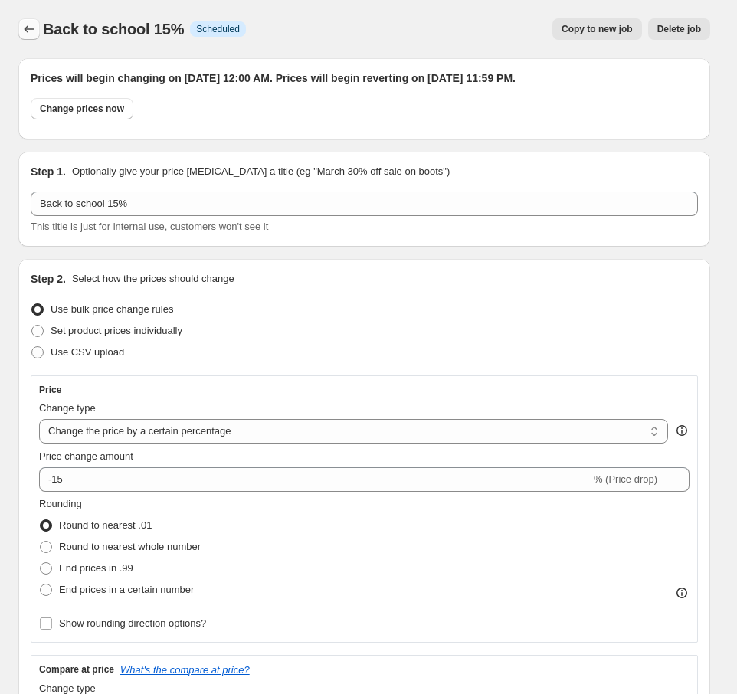
click at [25, 38] on button "Price change jobs" at bounding box center [28, 28] width 21 height 21
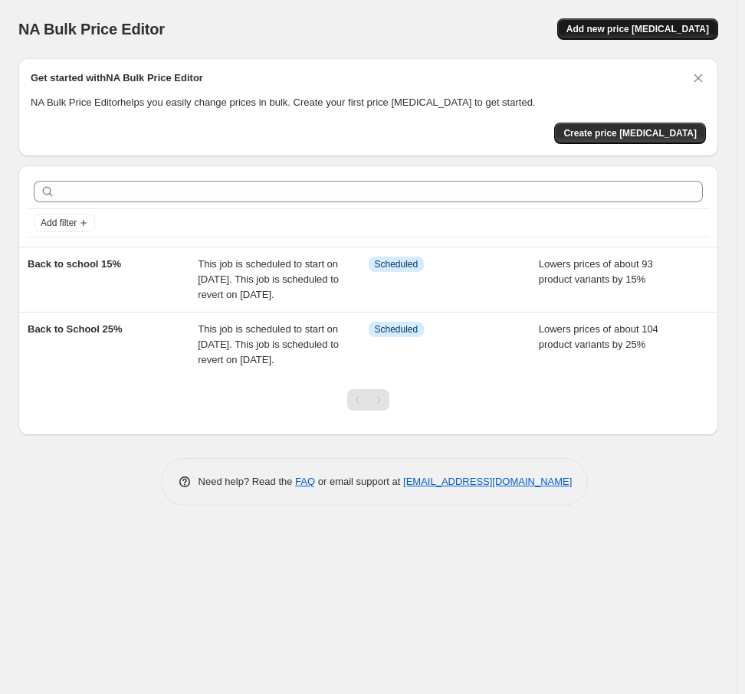
click at [645, 37] on button "Add new price [MEDICAL_DATA]" at bounding box center [637, 28] width 161 height 21
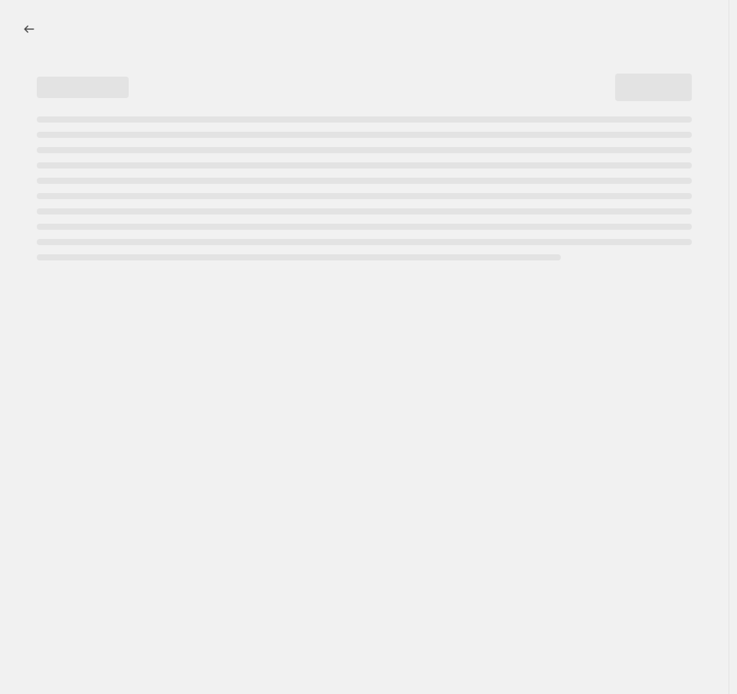
select select "percentage"
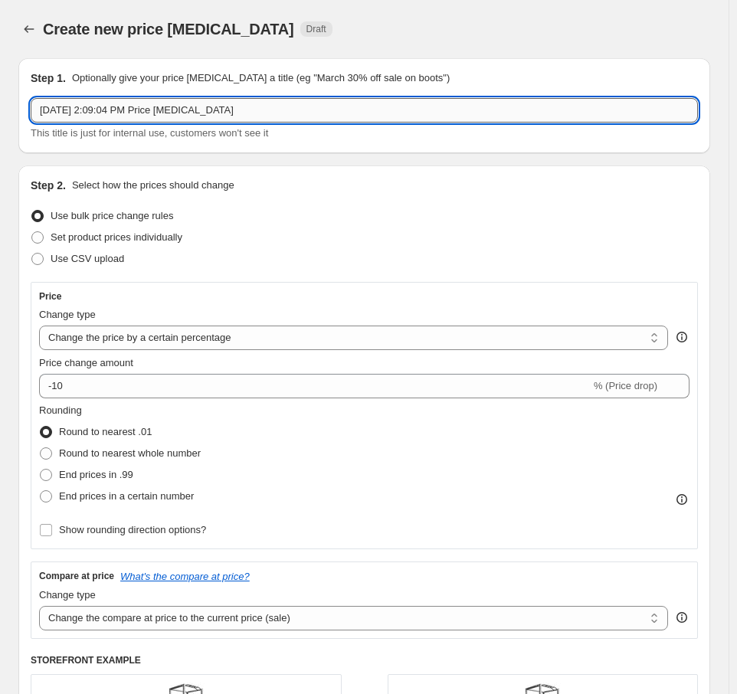
click at [182, 111] on input "Aug 14, 2025, 2:09:04 PM Price change job" at bounding box center [365, 110] width 668 height 25
click at [305, 119] on input "Aug 14, 2025, 2:09:04 PM PricBacke change job" at bounding box center [365, 110] width 668 height 25
type input "Back to School"
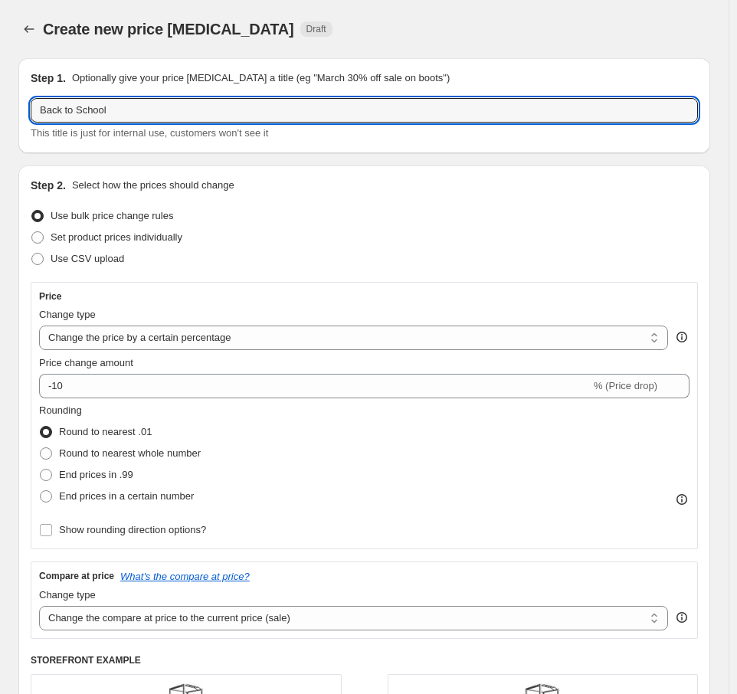
click at [287, 208] on div "Use bulk price change rules" at bounding box center [365, 215] width 668 height 21
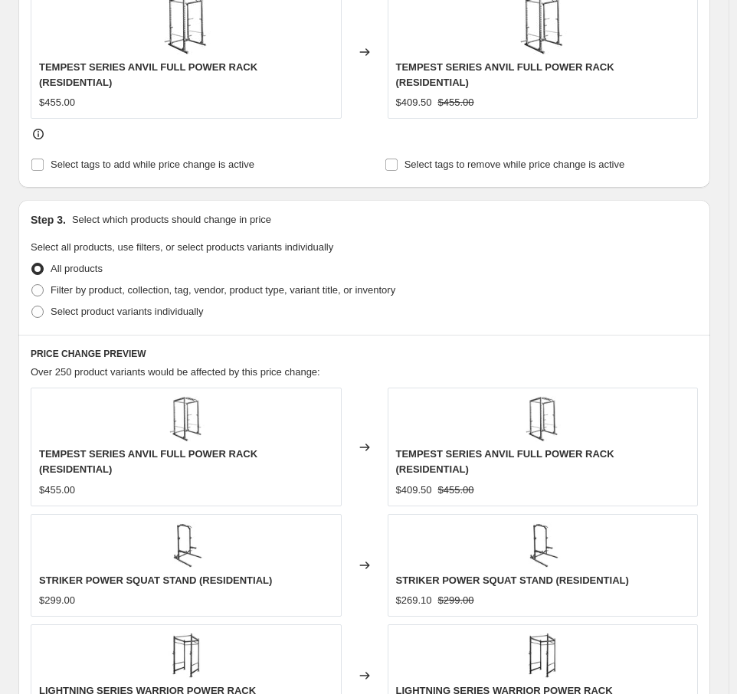
scroll to position [690, 0]
click at [54, 284] on span "Filter by product, collection, tag, vendor, product type, variant title, or inv…" at bounding box center [223, 289] width 345 height 11
click at [32, 284] on input "Filter by product, collection, tag, vendor, product type, variant title, or inv…" at bounding box center [31, 284] width 1 height 1
radio input "true"
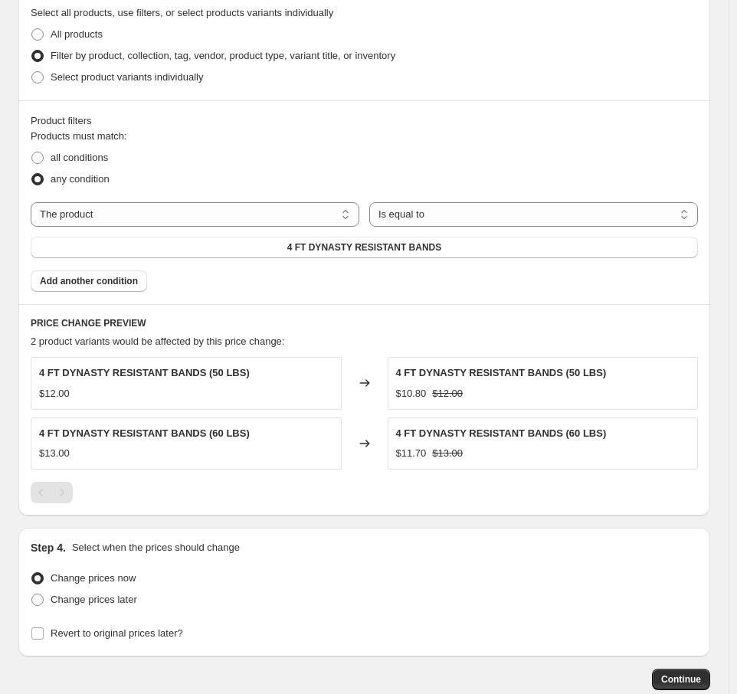
scroll to position [843, 0]
click at [307, 220] on select "The product The product's collection The product's tag The product's vendor The…" at bounding box center [195, 214] width 329 height 25
select select "collection"
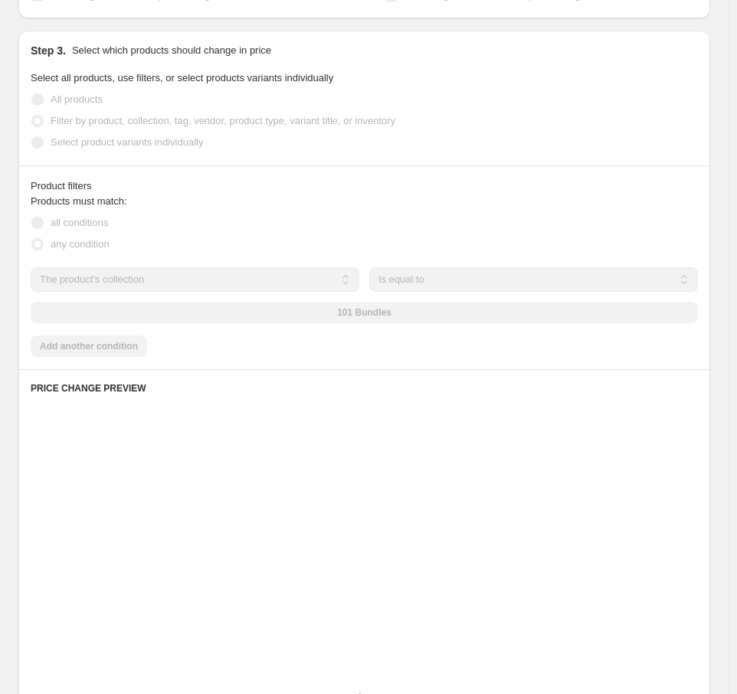
scroll to position [909, 0]
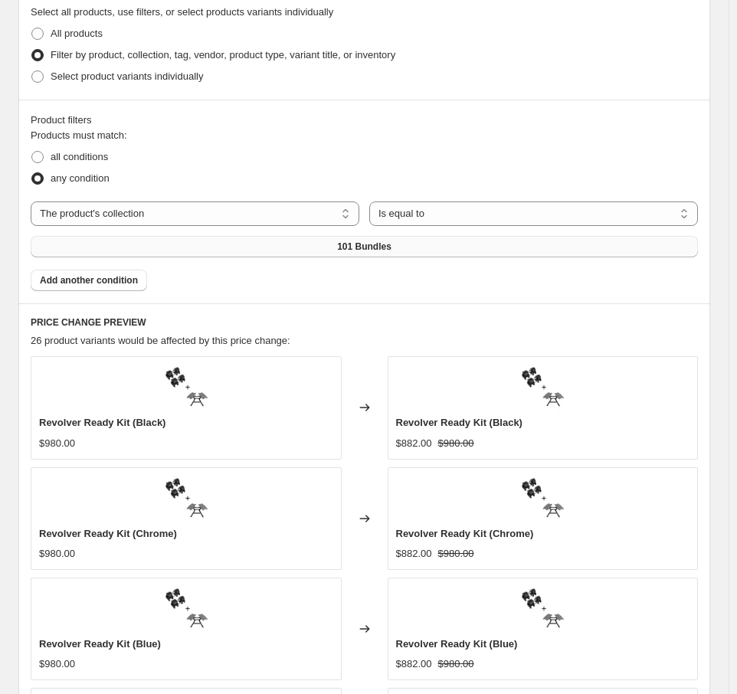
click at [382, 243] on span "101 Bundles" at bounding box center [364, 247] width 54 height 12
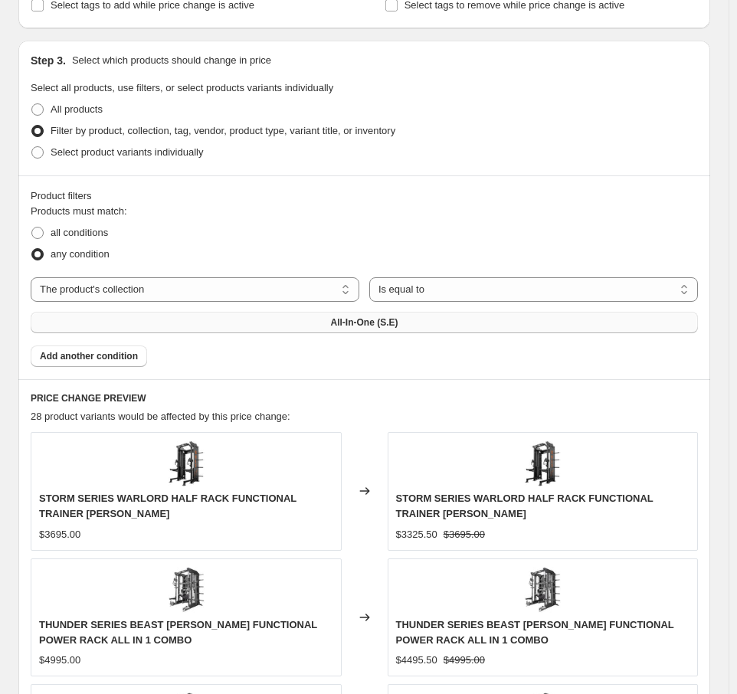
scroll to position [848, 0]
click at [93, 351] on span "Add another condition" at bounding box center [89, 357] width 98 height 12
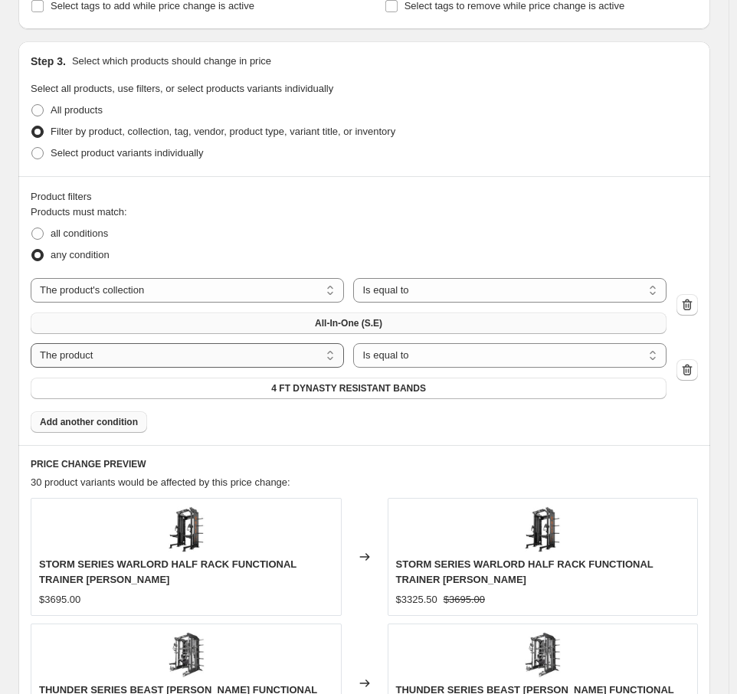
click at [263, 355] on select "The product The product's collection The product's tag The product's vendor The…" at bounding box center [187, 355] width 313 height 25
select select "collection"
click at [242, 385] on button "101 Bundles" at bounding box center [349, 388] width 636 height 21
click at [412, 392] on button "101 Bundles" at bounding box center [349, 388] width 636 height 21
click at [120, 425] on span "Add another condition" at bounding box center [89, 422] width 98 height 12
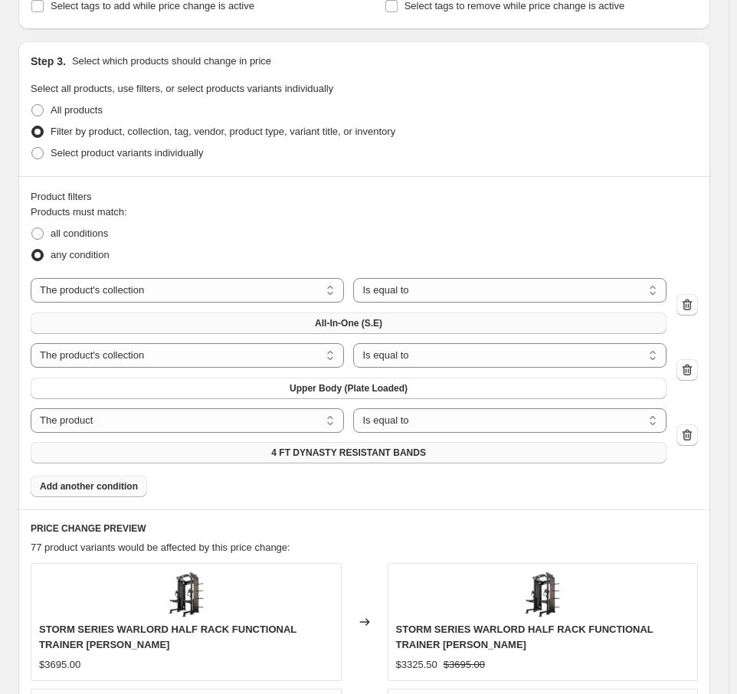
click at [270, 451] on button "4 FT DYNASTY RESISTANT BANDS" at bounding box center [349, 452] width 636 height 21
click at [302, 421] on select "The product The product's collection The product's tag The product's vendor The…" at bounding box center [187, 420] width 313 height 25
select select "collection"
click at [342, 451] on span "101 Bundles" at bounding box center [349, 453] width 54 height 12
click at [65, 482] on span "Add another condition" at bounding box center [89, 487] width 98 height 12
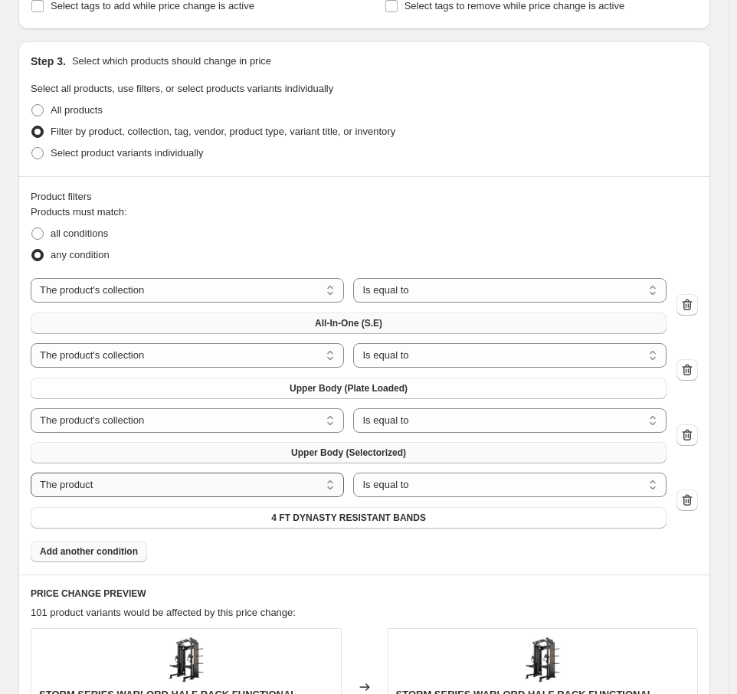
click at [247, 484] on select "The product The product's collection The product's tag The product's vendor The…" at bounding box center [187, 485] width 313 height 25
select select "collection"
click at [323, 510] on button "101 Bundles" at bounding box center [349, 517] width 636 height 21
click at [113, 550] on span "Add another condition" at bounding box center [89, 552] width 98 height 12
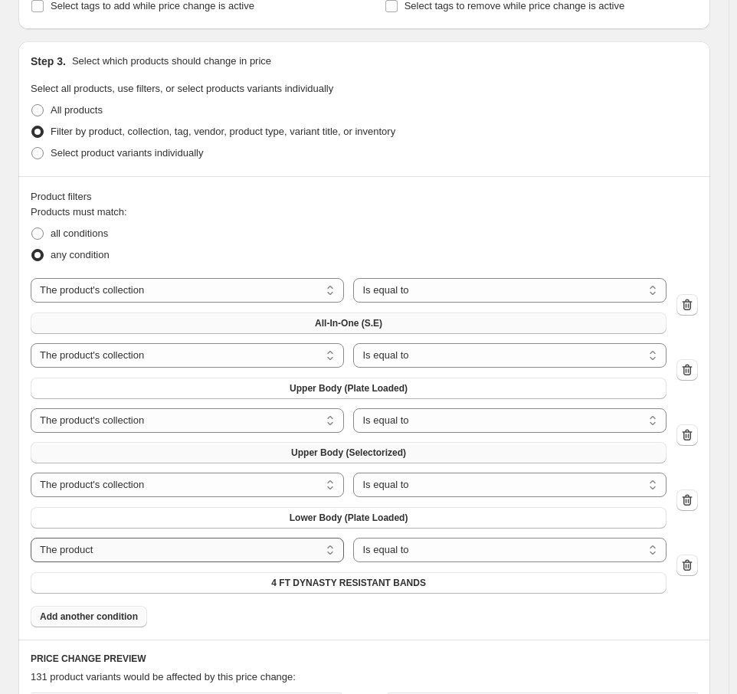
click at [331, 550] on select "The product The product's collection The product's tag The product's vendor The…" at bounding box center [187, 550] width 313 height 25
select select "collection"
click at [344, 582] on span "101 Bundles" at bounding box center [349, 583] width 54 height 12
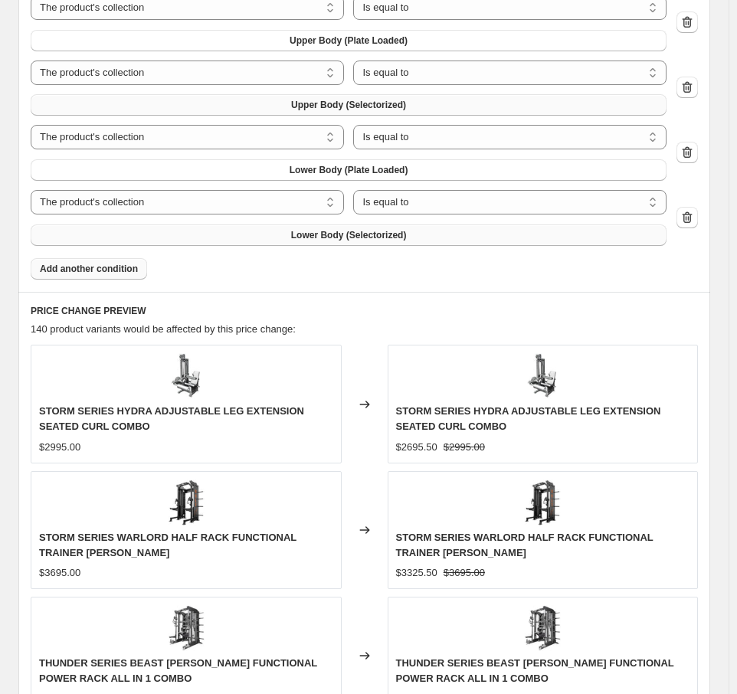
scroll to position [1231, 0]
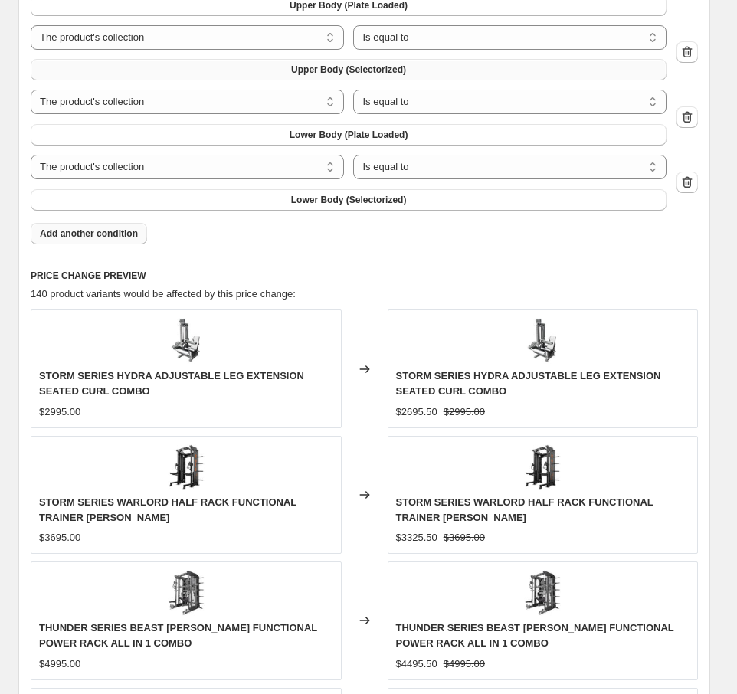
drag, startPoint x: 383, startPoint y: 197, endPoint x: 376, endPoint y: 250, distance: 53.4
click at [376, 250] on div "Product filters Products must match: all conditions any condition The product T…" at bounding box center [364, 25] width 692 height 464
click at [112, 226] on button "Add another condition" at bounding box center [89, 233] width 116 height 21
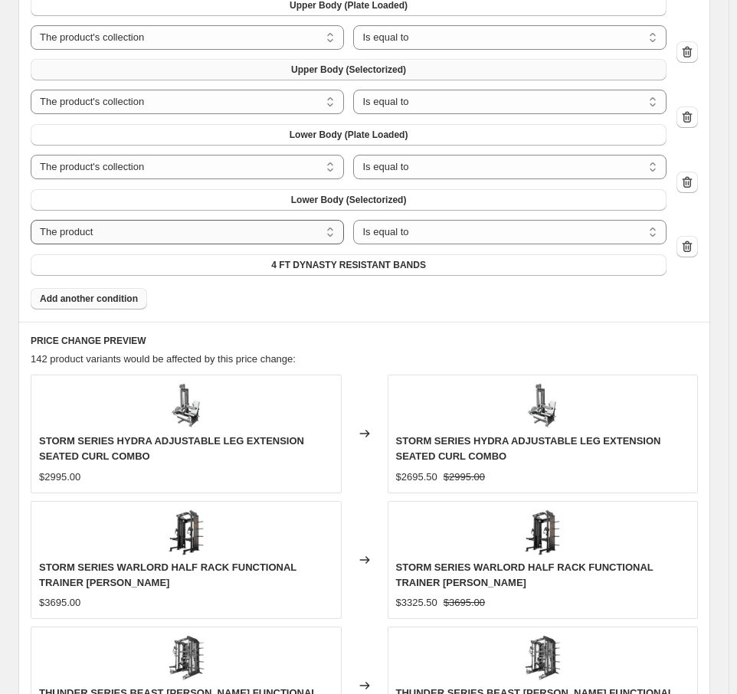
click at [271, 232] on select "The product The product's collection The product's tag The product's vendor The…" at bounding box center [187, 232] width 313 height 25
select select "collection"
click at [104, 304] on button "Add another condition" at bounding box center [89, 298] width 116 height 21
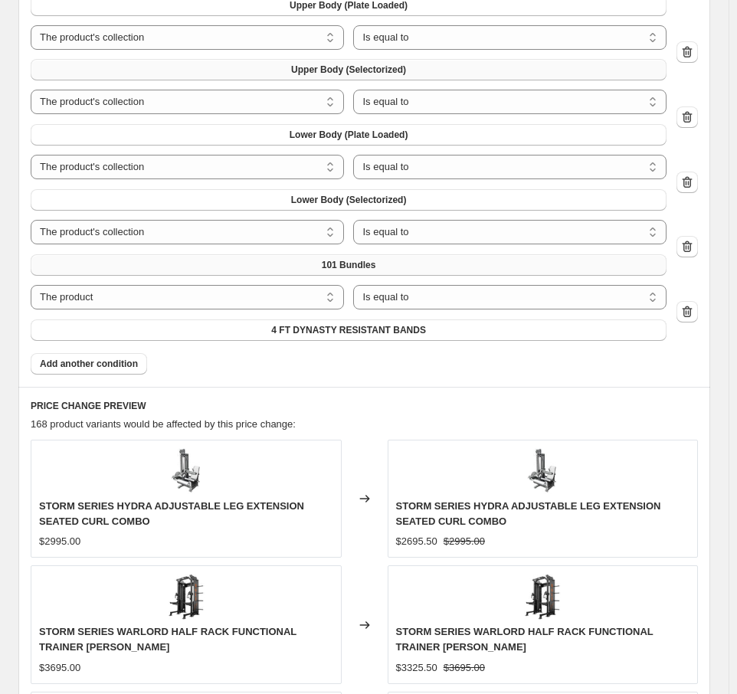
click at [375, 267] on span "101 Bundles" at bounding box center [349, 265] width 54 height 12
click at [159, 295] on select "The product The product's collection The product's tag The product's vendor The…" at bounding box center [187, 297] width 313 height 25
select select "collection"
click at [409, 323] on button "101 Bundles" at bounding box center [349, 330] width 636 height 21
click at [196, 361] on div "Products must match: all conditions any condition The product The product's col…" at bounding box center [365, 97] width 668 height 553
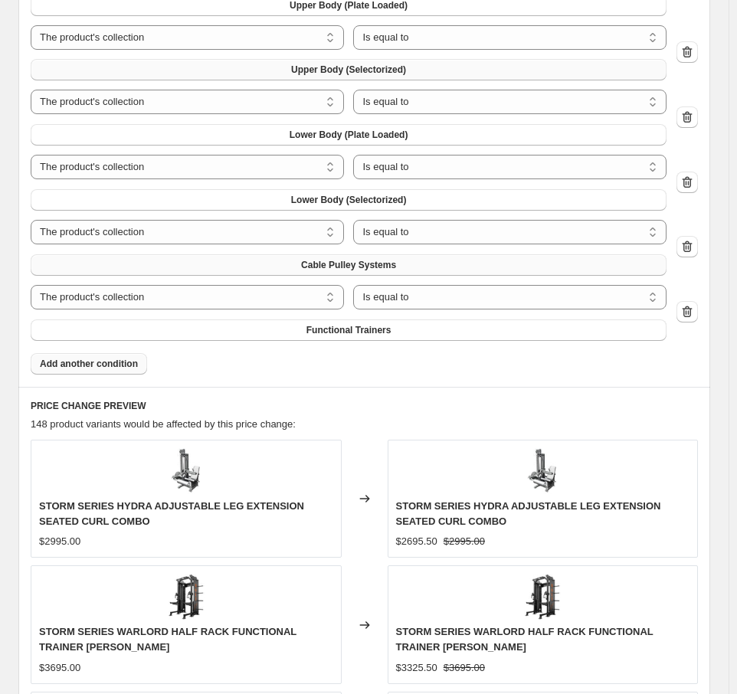
click at [74, 356] on button "Add another condition" at bounding box center [89, 363] width 116 height 21
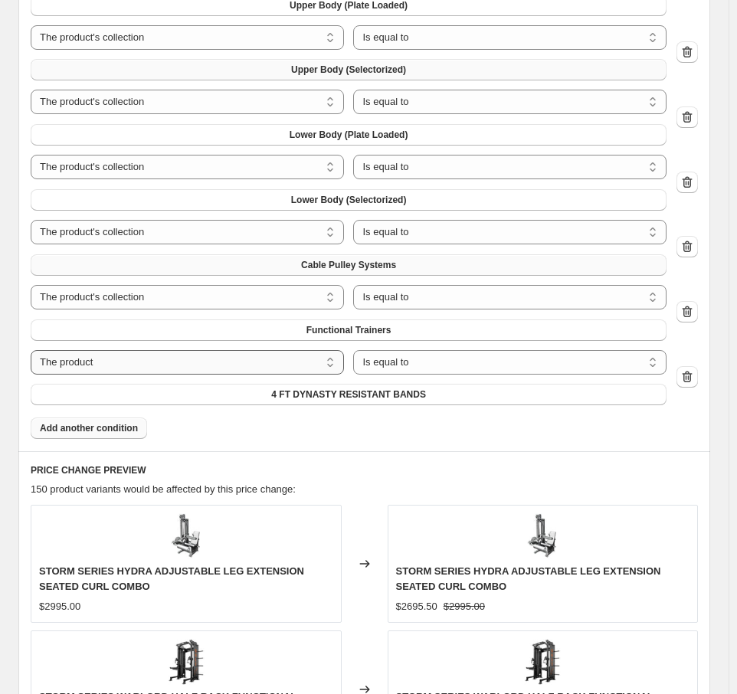
drag, startPoint x: 274, startPoint y: 367, endPoint x: 250, endPoint y: 367, distance: 24.5
click at [274, 367] on select "The product The product's collection The product's tag The product's vendor The…" at bounding box center [187, 362] width 313 height 25
select select "collection"
click at [389, 391] on button "101 Bundles" at bounding box center [349, 394] width 636 height 21
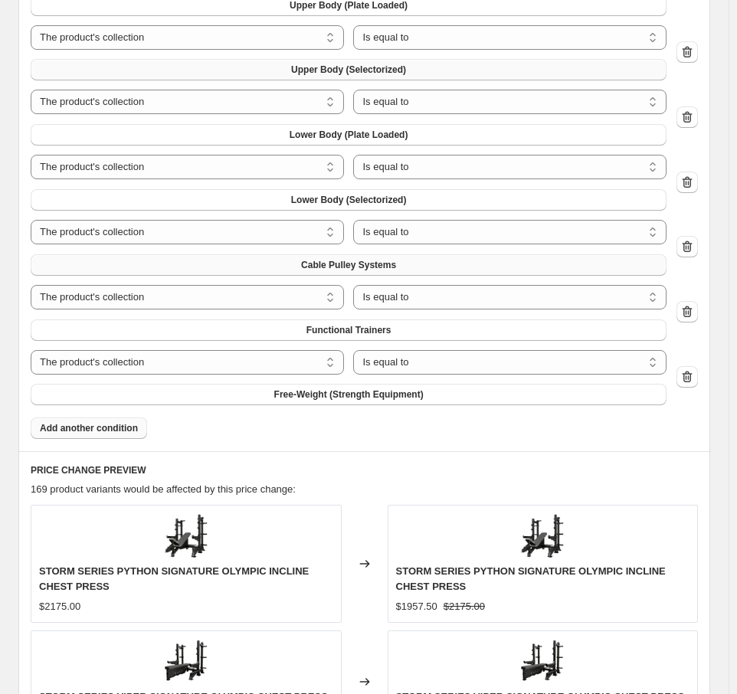
click at [96, 433] on span "Add another condition" at bounding box center [89, 428] width 98 height 12
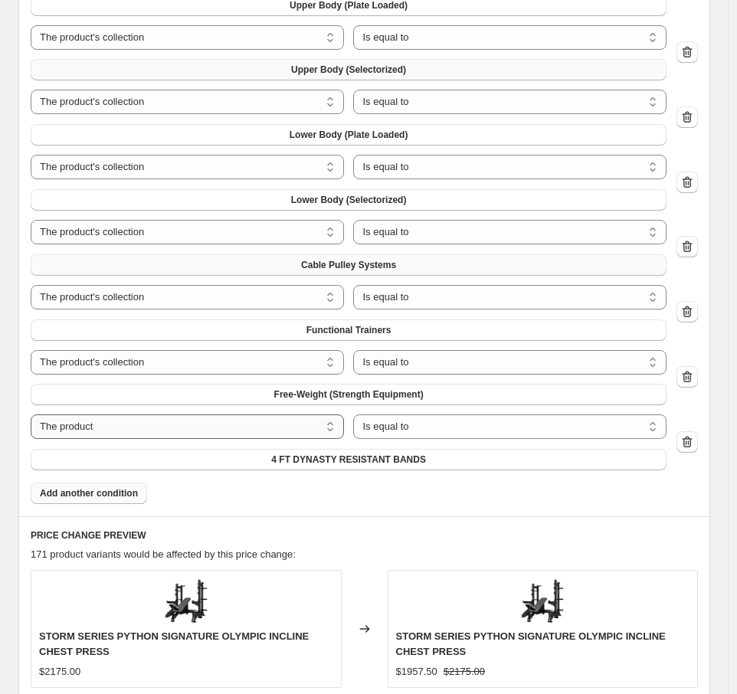
click at [303, 431] on select "The product The product's collection The product's tag The product's vendor The…" at bounding box center [187, 427] width 313 height 25
select select "collection"
click at [419, 432] on select "Is equal to Is not equal to" at bounding box center [509, 427] width 313 height 25
click at [291, 487] on div "Products must match: all conditions any condition The product The product's col…" at bounding box center [365, 162] width 668 height 683
click at [353, 461] on span "101 Bundles" at bounding box center [349, 460] width 54 height 12
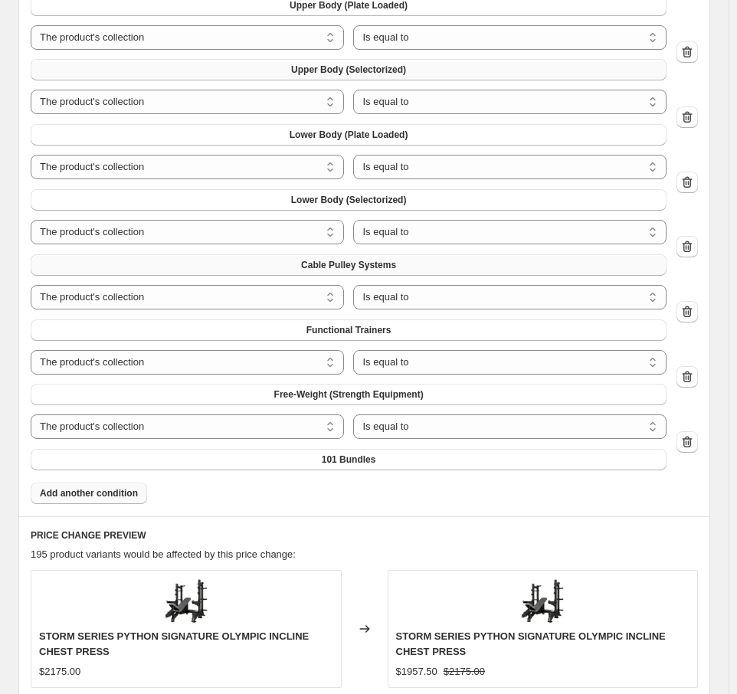
scroll to position [1216, 0]
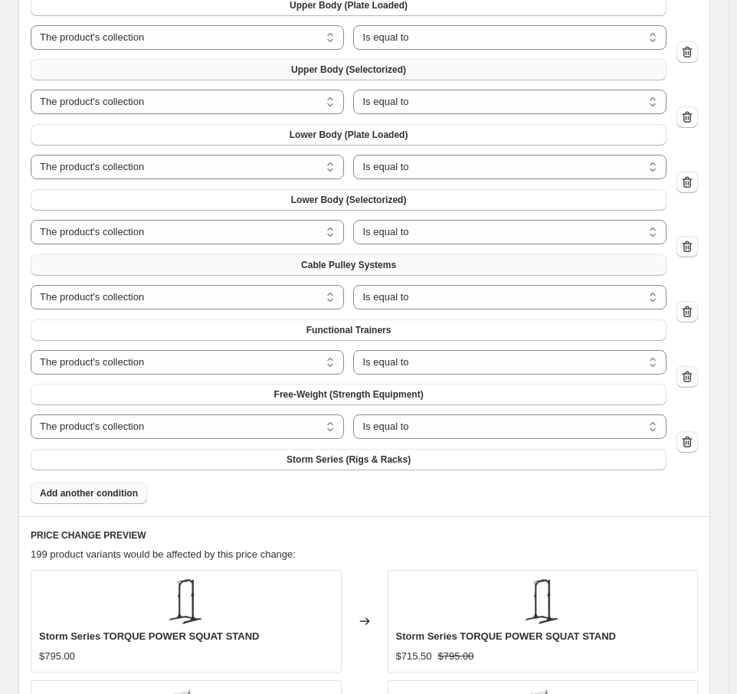
click at [114, 491] on span "Add another condition" at bounding box center [89, 493] width 98 height 12
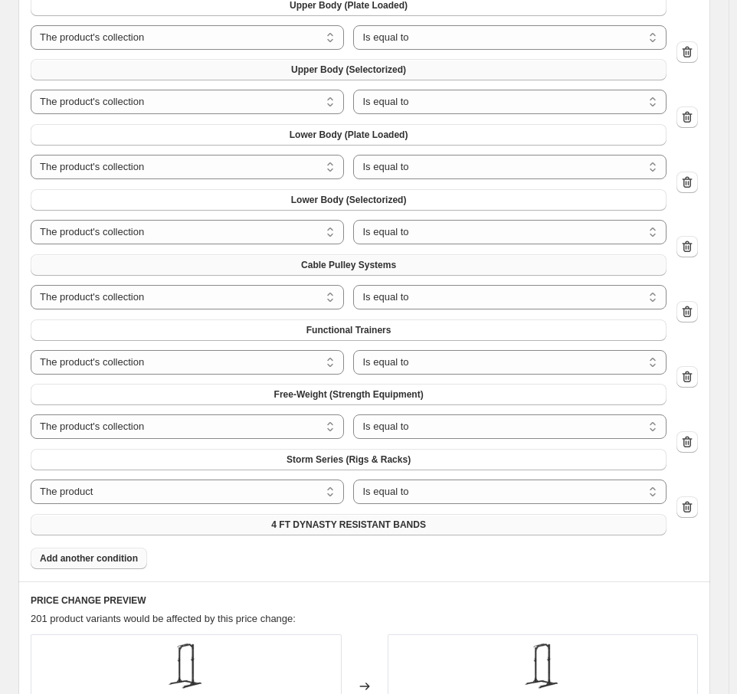
click at [307, 526] on span "4 FT DYNASTY RESISTANT BANDS" at bounding box center [348, 525] width 155 height 12
click at [234, 496] on select "The product The product's collection The product's tag The product's vendor The…" at bounding box center [187, 492] width 313 height 25
select select "collection"
click at [389, 524] on button "101 Bundles" at bounding box center [349, 524] width 636 height 21
click at [116, 565] on button "Add another condition" at bounding box center [89, 558] width 116 height 21
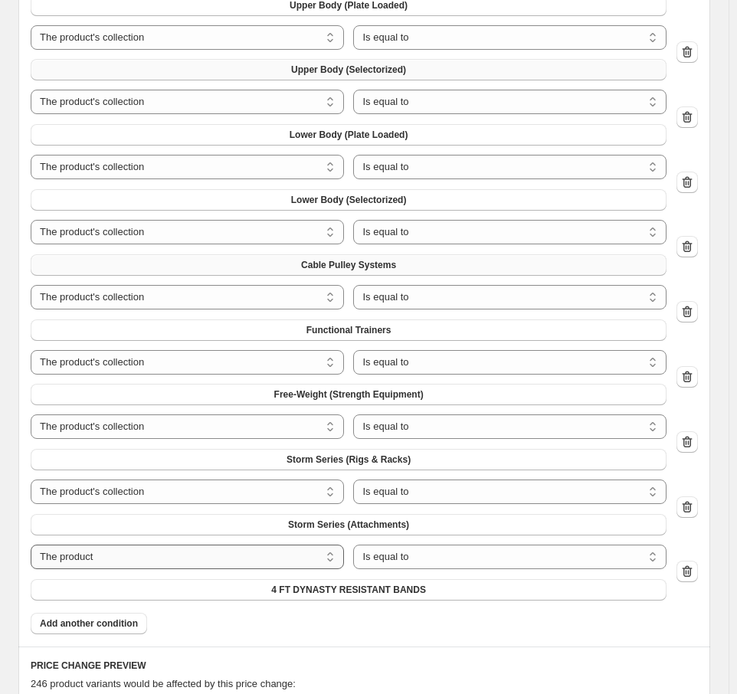
click at [321, 556] on select "The product The product's collection The product's tag The product's vendor The…" at bounding box center [187, 557] width 313 height 25
select select "collection"
click at [368, 589] on span "101 Bundles" at bounding box center [349, 590] width 54 height 12
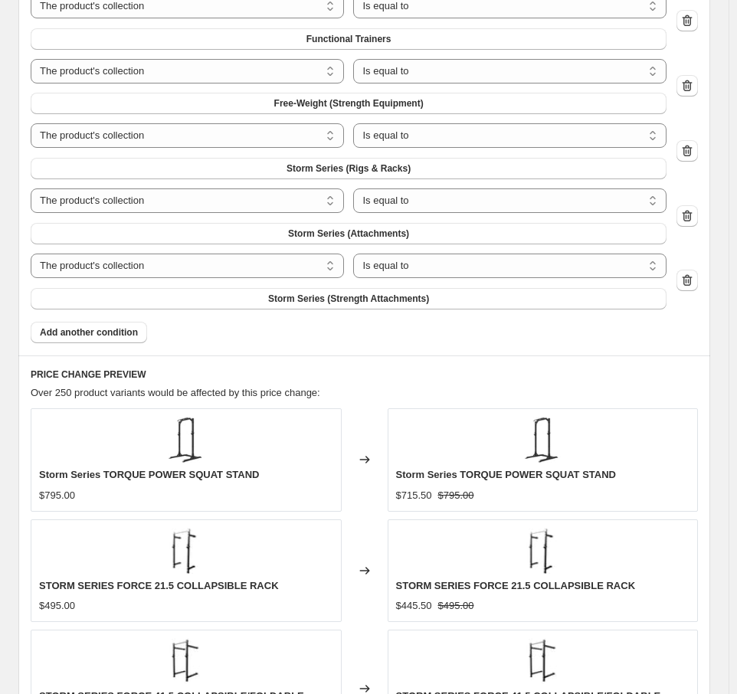
scroll to position [1522, 0]
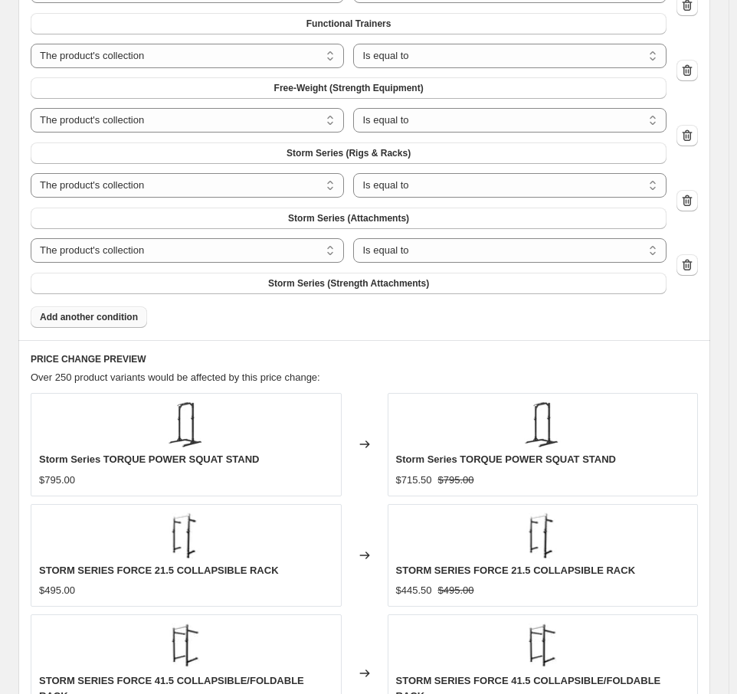
click at [123, 315] on span "Add another condition" at bounding box center [89, 317] width 98 height 12
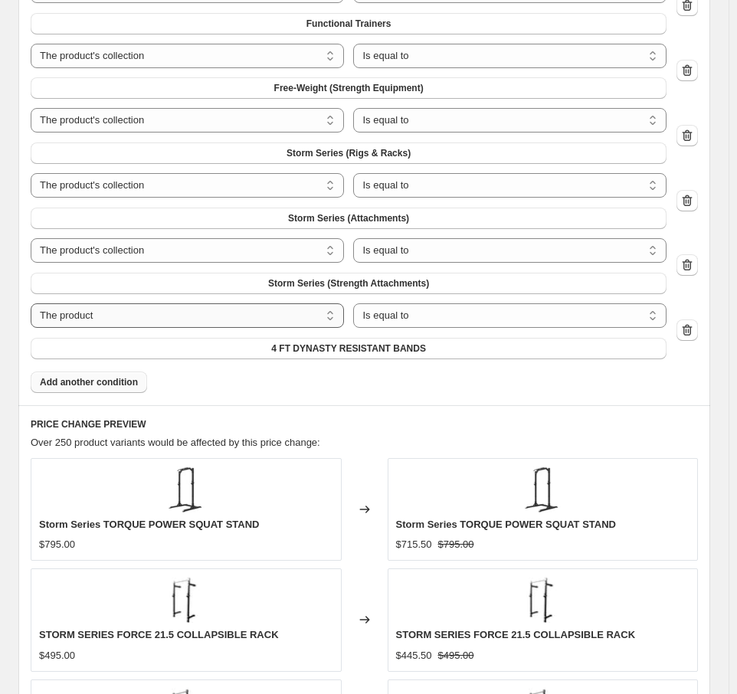
click at [303, 310] on select "The product The product's collection The product's tag The product's vendor The…" at bounding box center [187, 315] width 313 height 25
select select "collection"
click at [376, 345] on span "101 Bundles" at bounding box center [349, 349] width 54 height 12
click at [123, 381] on span "Add another condition" at bounding box center [89, 382] width 98 height 12
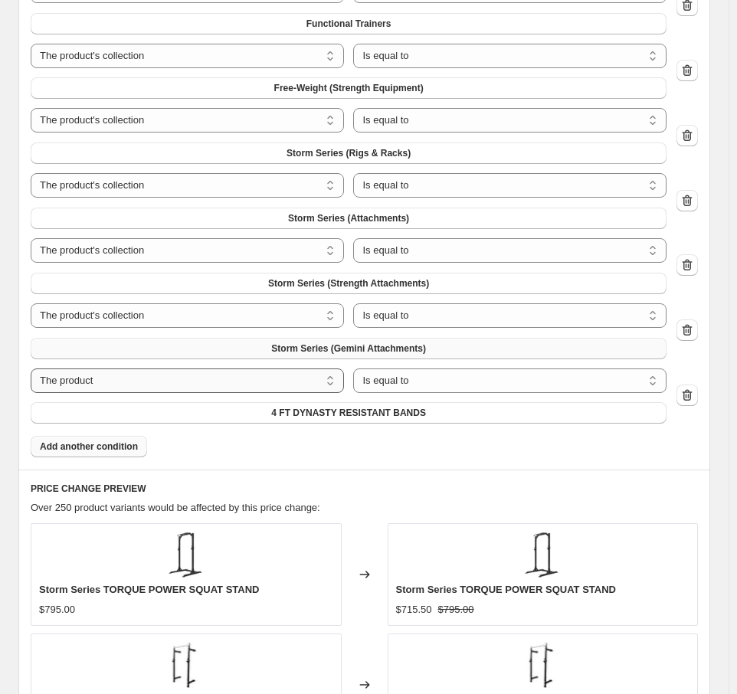
click at [290, 383] on select "The product The product's collection The product's tag The product's vendor The…" at bounding box center [187, 381] width 313 height 25
select select "collection"
click at [398, 405] on button "101 Bundles" at bounding box center [349, 412] width 636 height 21
click at [135, 448] on span "Add another condition" at bounding box center [89, 447] width 98 height 12
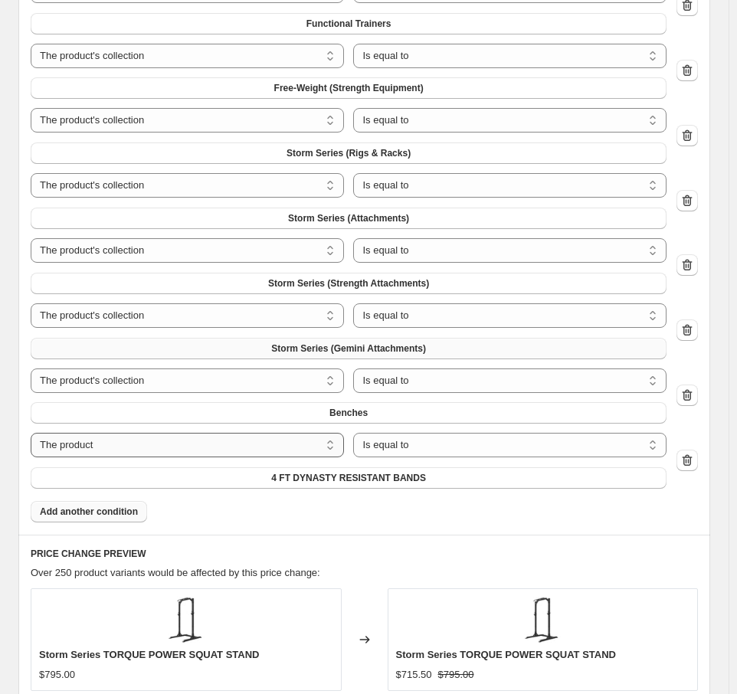
click at [307, 441] on select "The product The product's collection The product's tag The product's vendor The…" at bounding box center [187, 445] width 313 height 25
select select "collection"
click at [382, 474] on button "101 Bundles" at bounding box center [349, 478] width 636 height 21
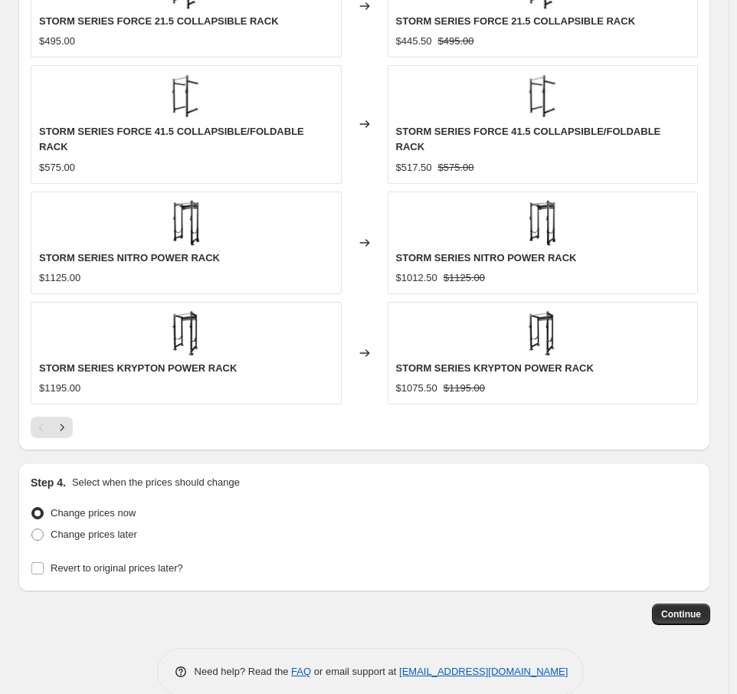
scroll to position [2273, 0]
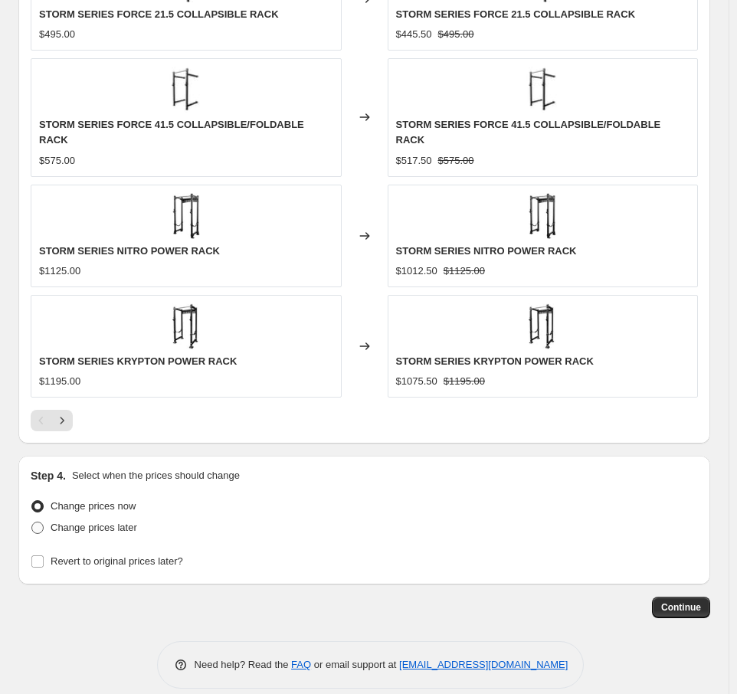
click at [90, 522] on span "Change prices later" at bounding box center [94, 527] width 87 height 11
click at [32, 522] on input "Change prices later" at bounding box center [31, 522] width 1 height 1
radio input "true"
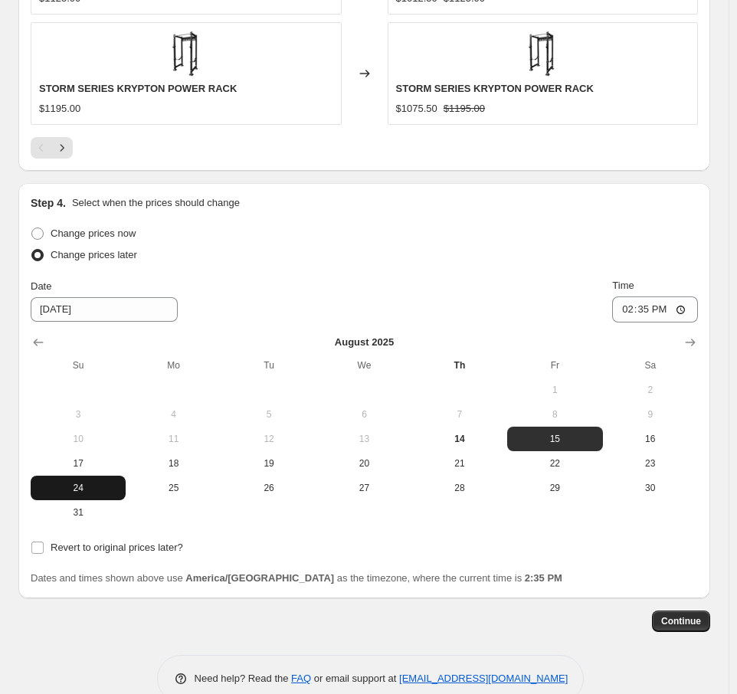
scroll to position [2560, 0]
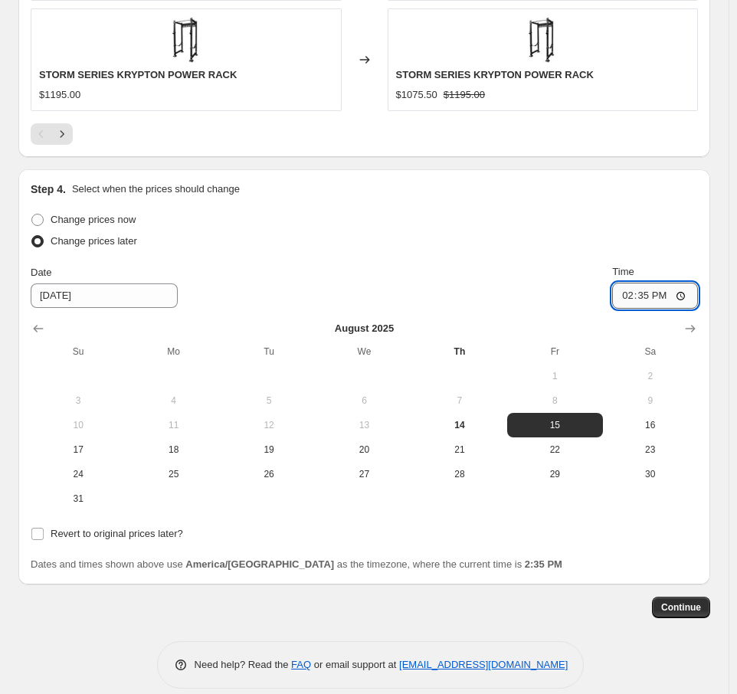
click at [632, 283] on input "14:35" at bounding box center [655, 296] width 86 height 26
type input "00:00"
click at [46, 523] on label "Revert to original prices later?" at bounding box center [107, 533] width 153 height 21
click at [44, 528] on input "Revert to original prices later?" at bounding box center [37, 534] width 12 height 12
checkbox input "true"
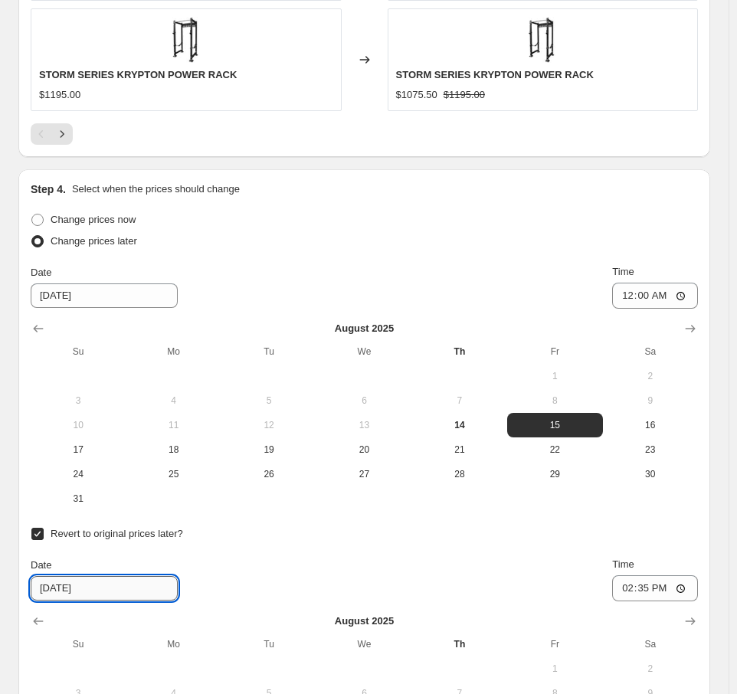
click at [54, 576] on input "8/21/2025" at bounding box center [104, 588] width 147 height 25
click at [61, 576] on input "8/21/2025" at bounding box center [104, 588] width 147 height 25
type input "[DATE]"
click at [638, 576] on input "14:35" at bounding box center [655, 589] width 86 height 26
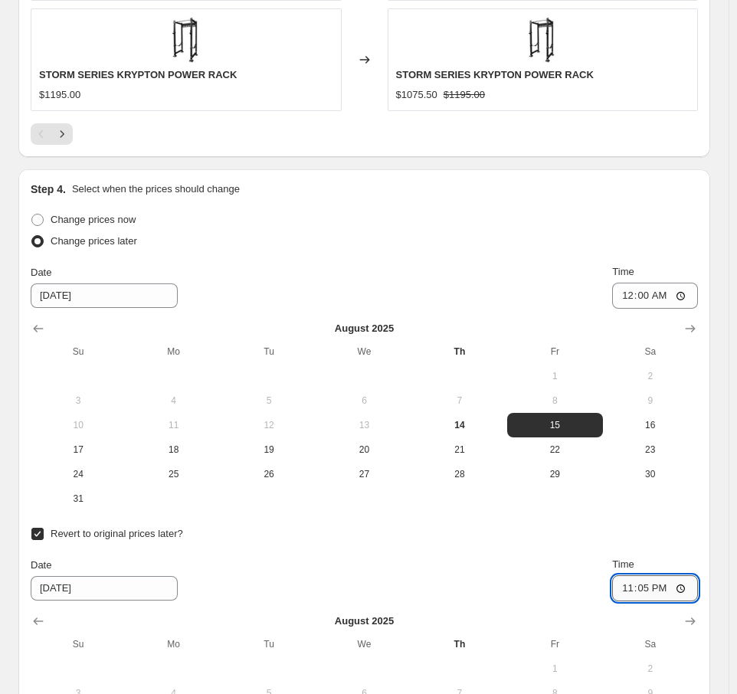
type input "23:59"
click at [342, 499] on div "Change prices now Change prices later Date 8/15/2025 Time 00:00 August 2025 Su …" at bounding box center [365, 506] width 668 height 595
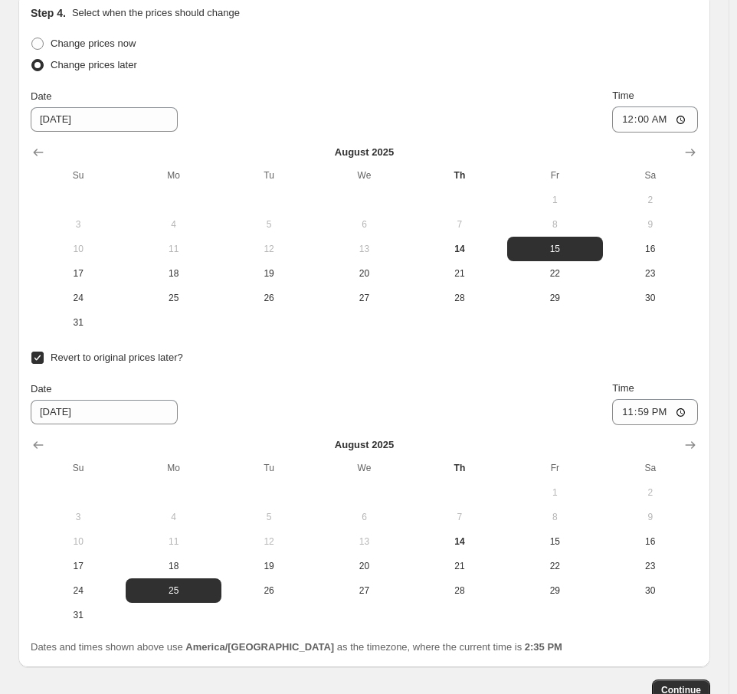
scroll to position [2819, 0]
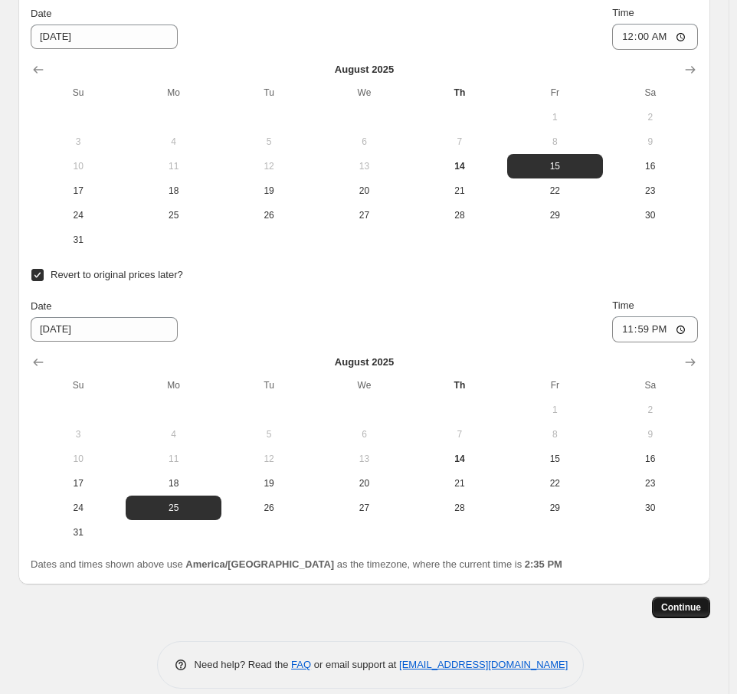
click at [691, 602] on span "Continue" at bounding box center [681, 608] width 40 height 12
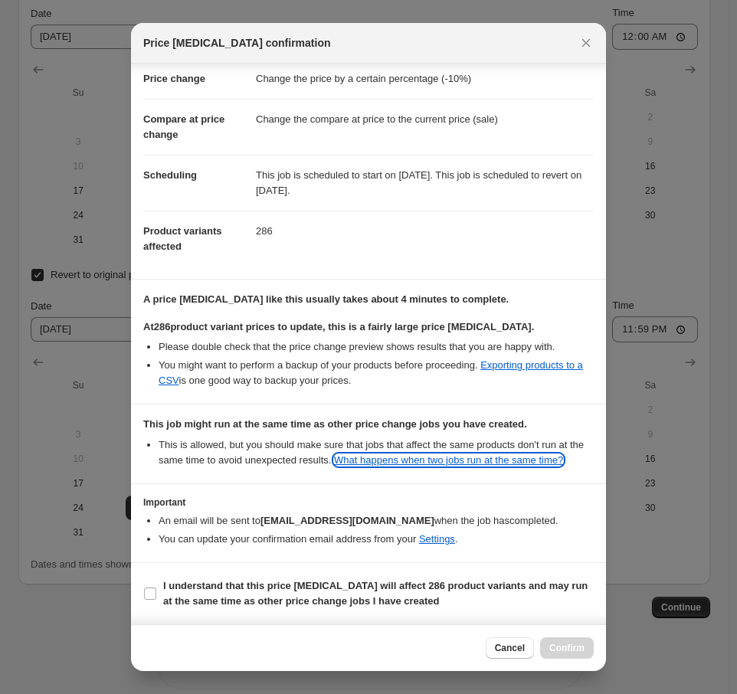
scroll to position [61, 0]
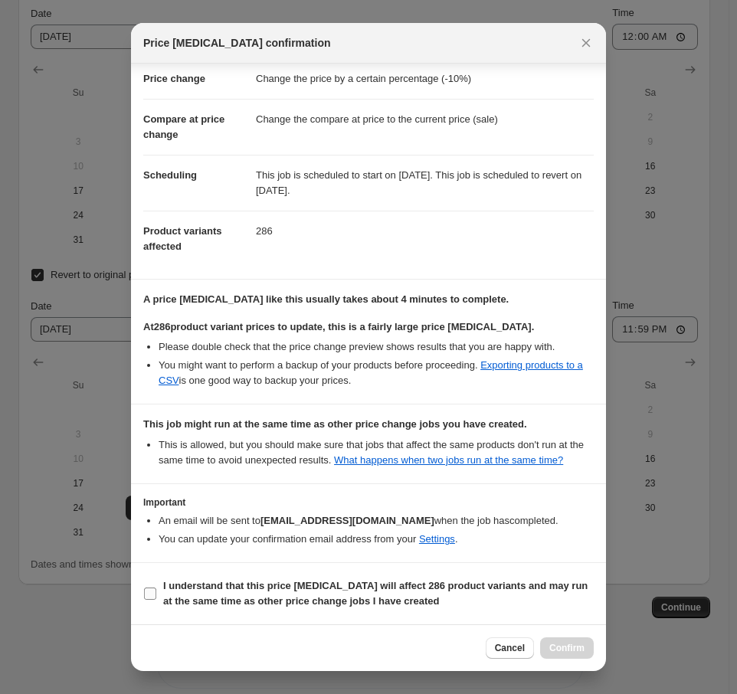
click at [154, 590] on input "I understand that this price change job will affect 286 product variants and ma…" at bounding box center [150, 594] width 12 height 12
checkbox input "true"
click at [579, 653] on span "Confirm" at bounding box center [567, 648] width 35 height 12
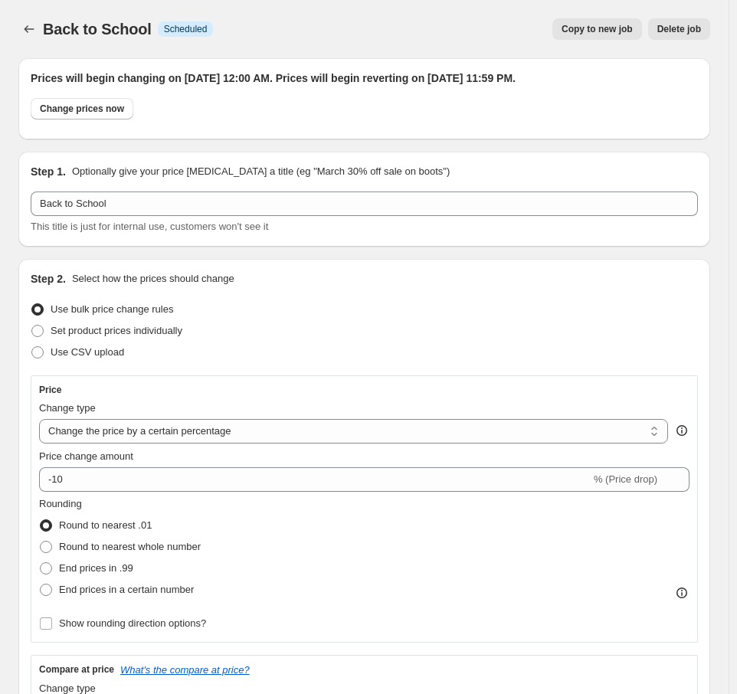
scroll to position [2819, 0]
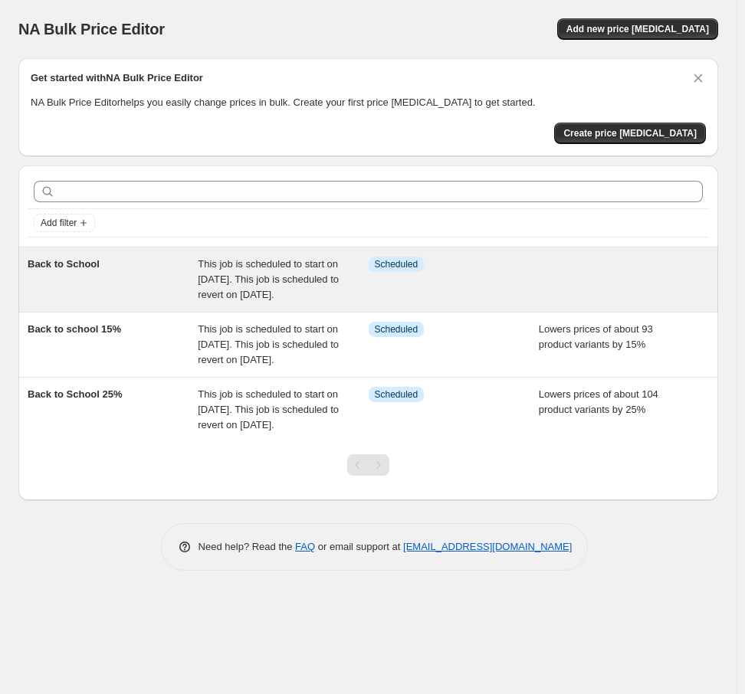
click at [99, 275] on div "Back to School" at bounding box center [113, 280] width 170 height 46
select select "percentage"
select select "collection"
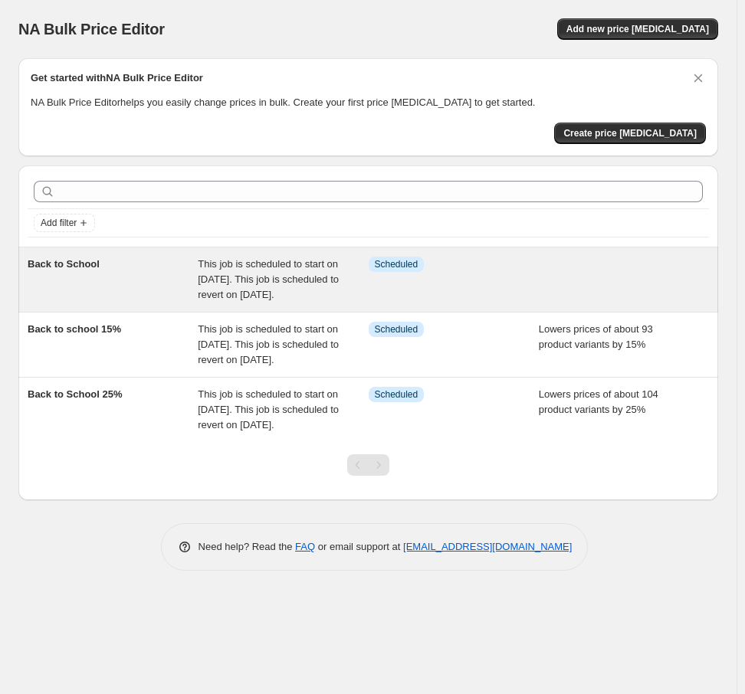
select select "collection"
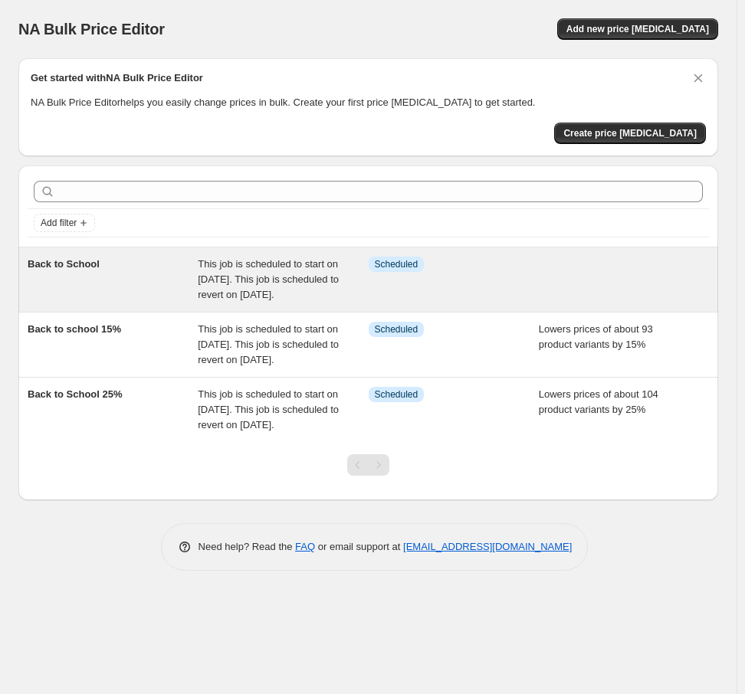
select select "collection"
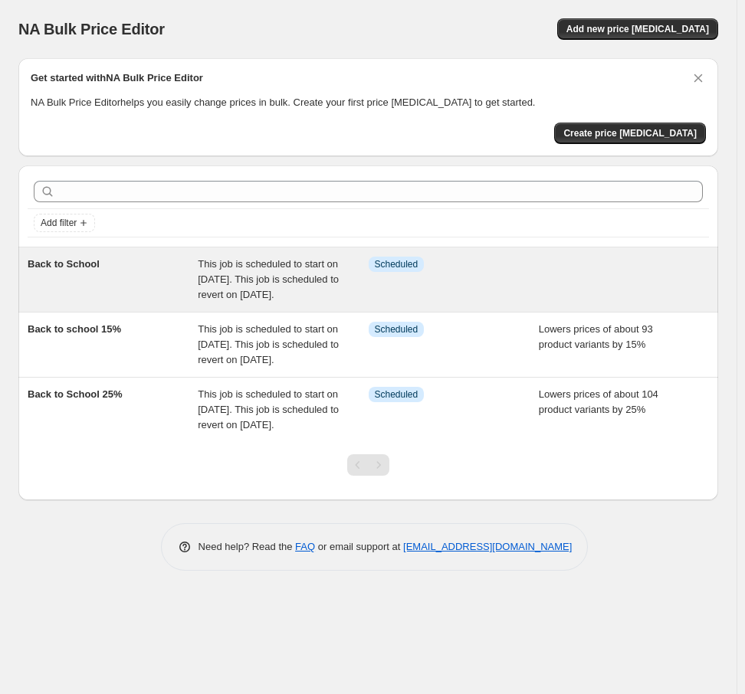
select select "collection"
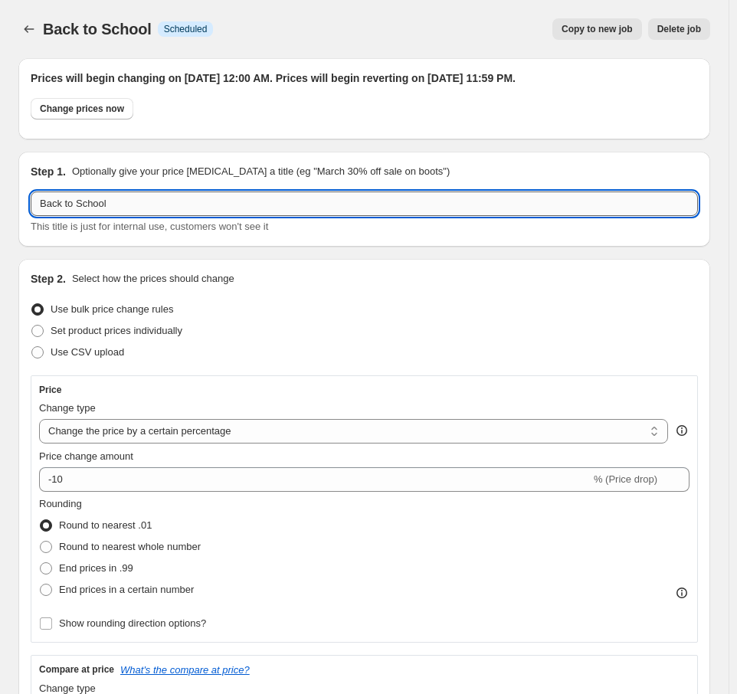
click at [176, 207] on input "Back to School" at bounding box center [365, 204] width 668 height 25
type input "Back to School 10%"
click at [332, 4] on div "Back to School. This page is ready Back to School Info Scheduled Copy to new jo…" at bounding box center [364, 29] width 692 height 58
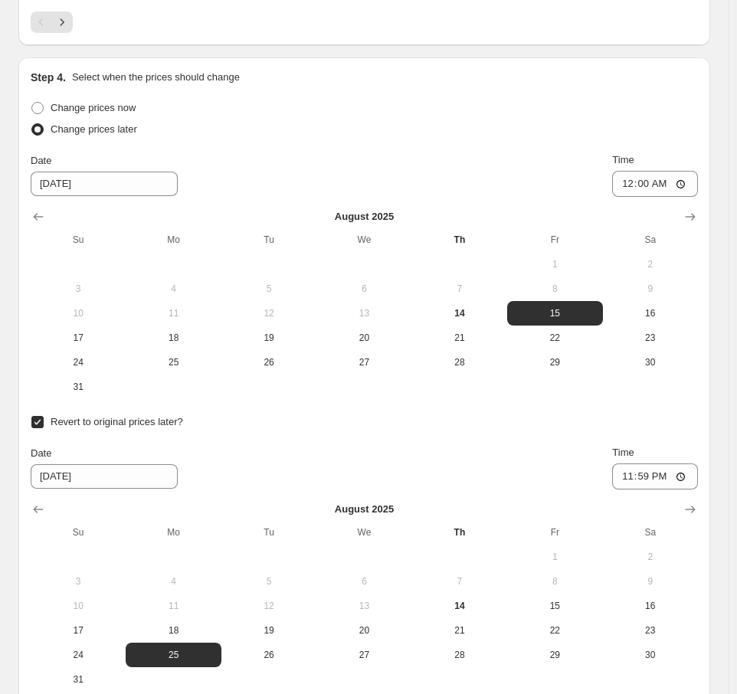
scroll to position [2912, 0]
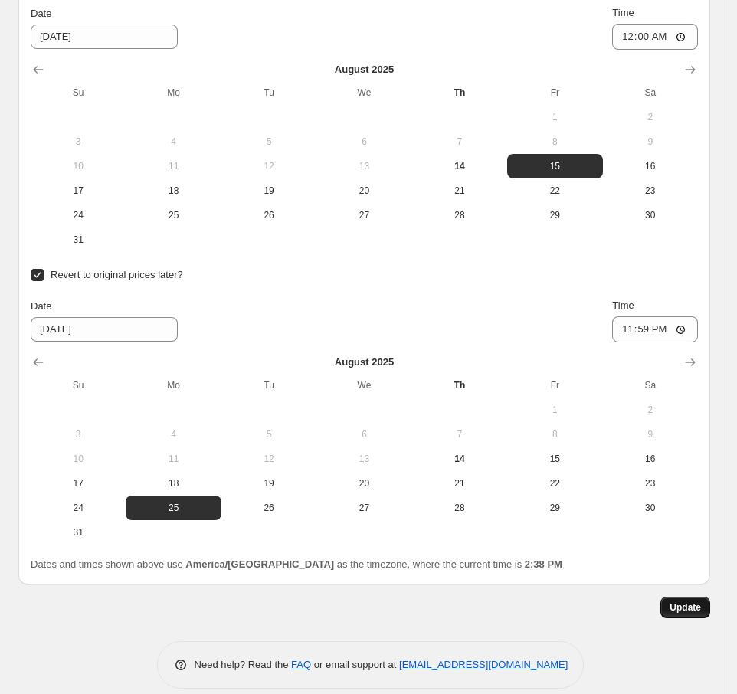
click at [691, 602] on span "Update" at bounding box center [685, 608] width 31 height 12
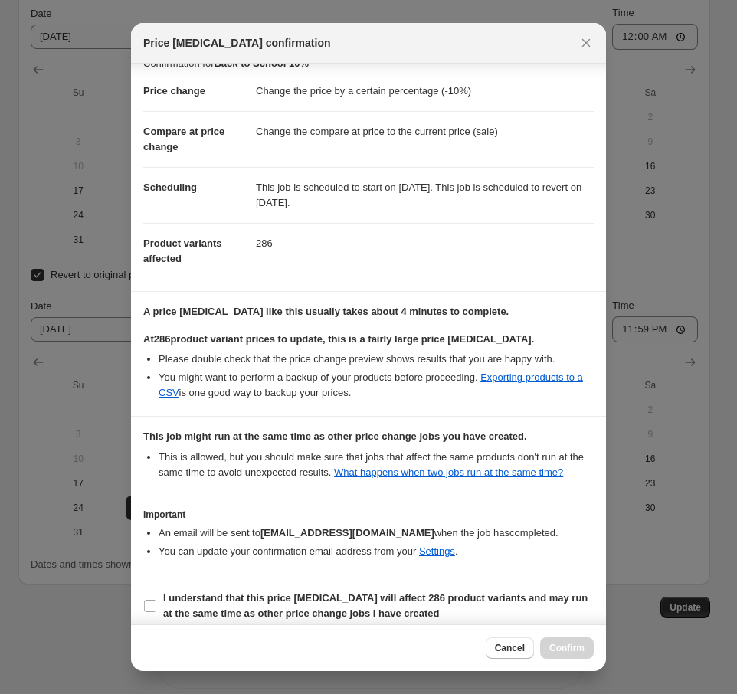
scroll to position [61, 0]
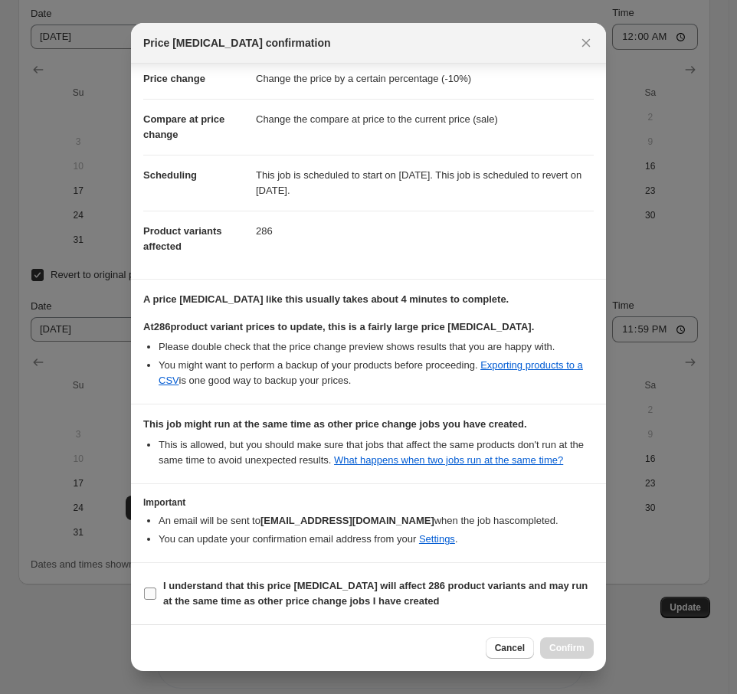
click at [153, 592] on input "I understand that this price change job will affect 286 product variants and ma…" at bounding box center [150, 594] width 12 height 12
checkbox input "true"
click at [579, 651] on span "Confirm" at bounding box center [567, 648] width 35 height 12
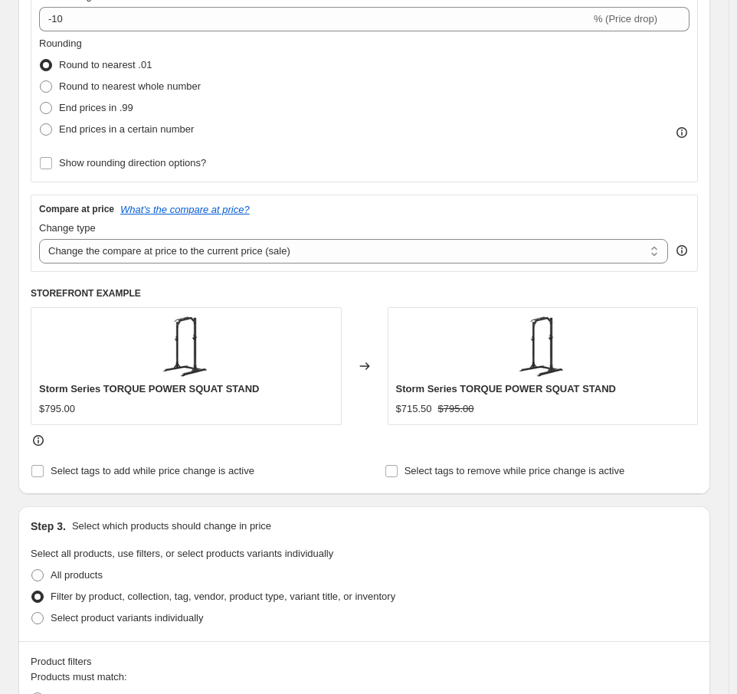
scroll to position [0, 0]
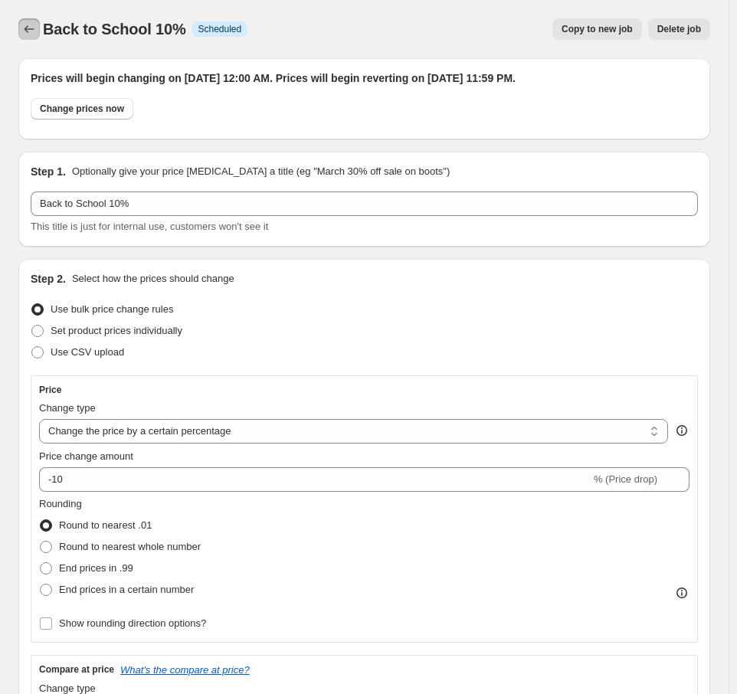
click at [25, 34] on icon "Price change jobs" at bounding box center [28, 28] width 15 height 15
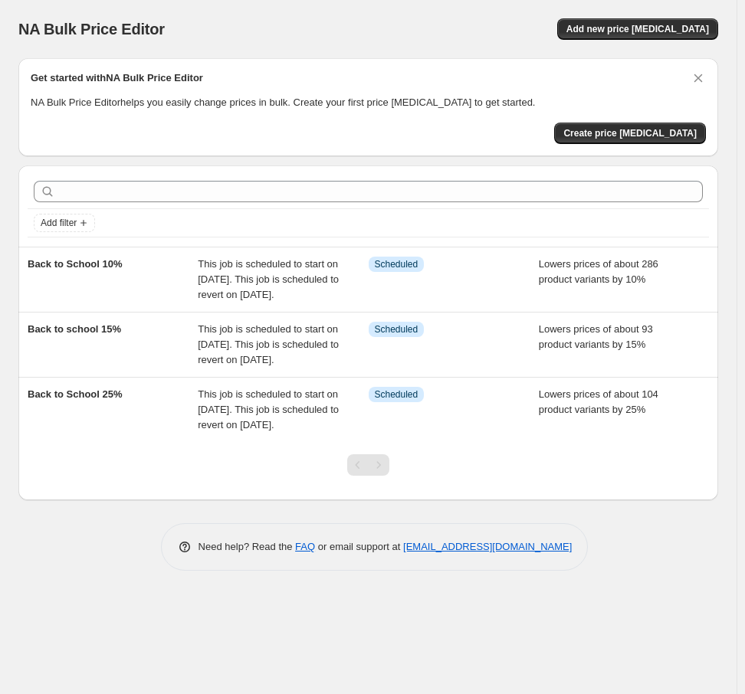
click at [110, 571] on div "Need help? Read the FAQ or email support at support+a61655@northern-apps.com" at bounding box center [374, 547] width 687 height 48
click at [6, 500] on div "Add filter Back to School 10% This job is scheduled to start on August 15, 2025…" at bounding box center [362, 326] width 712 height 347
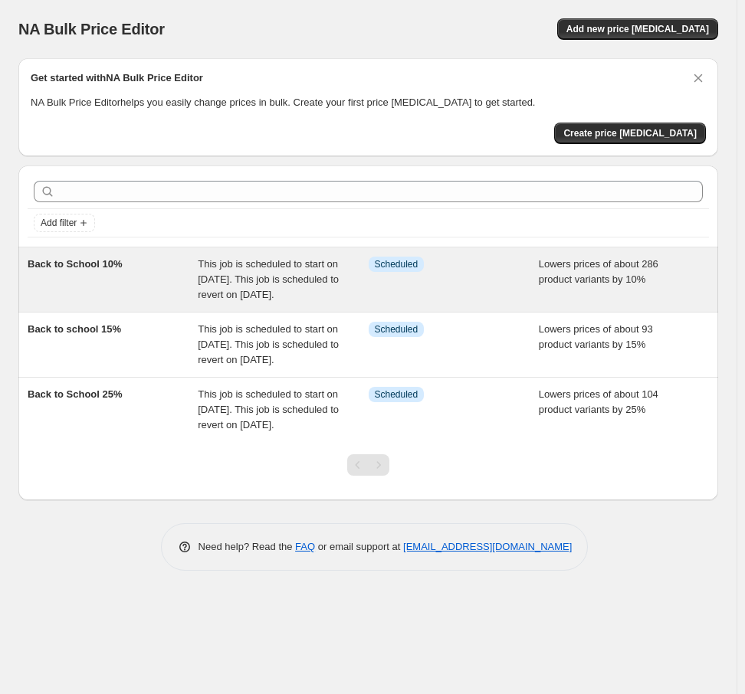
click at [277, 289] on span "This job is scheduled to start on [DATE]. This job is scheduled to revert on [D…" at bounding box center [268, 279] width 141 height 42
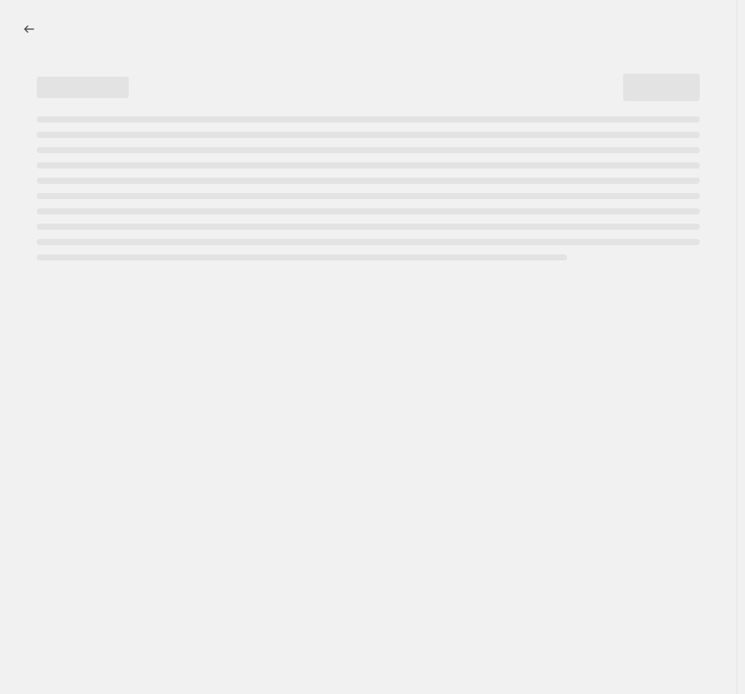
select select "percentage"
select select "collection"
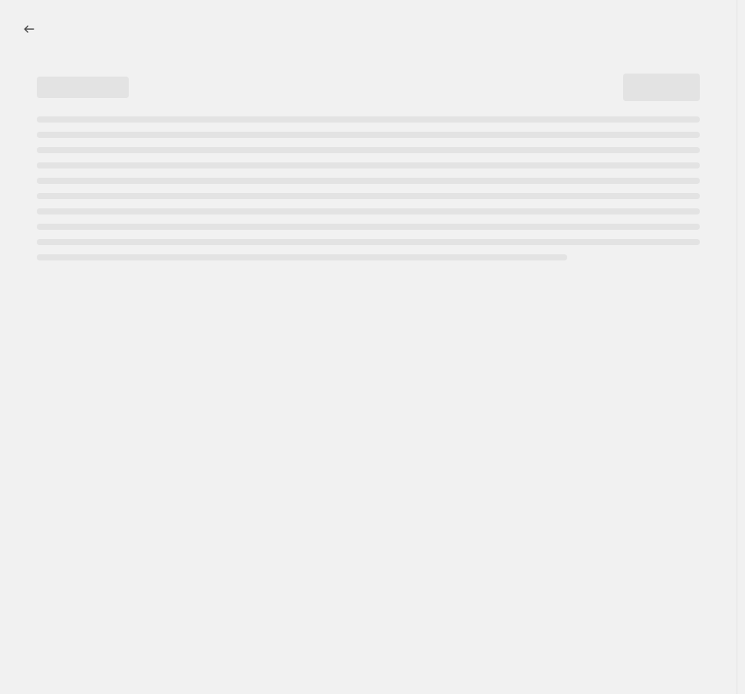
select select "collection"
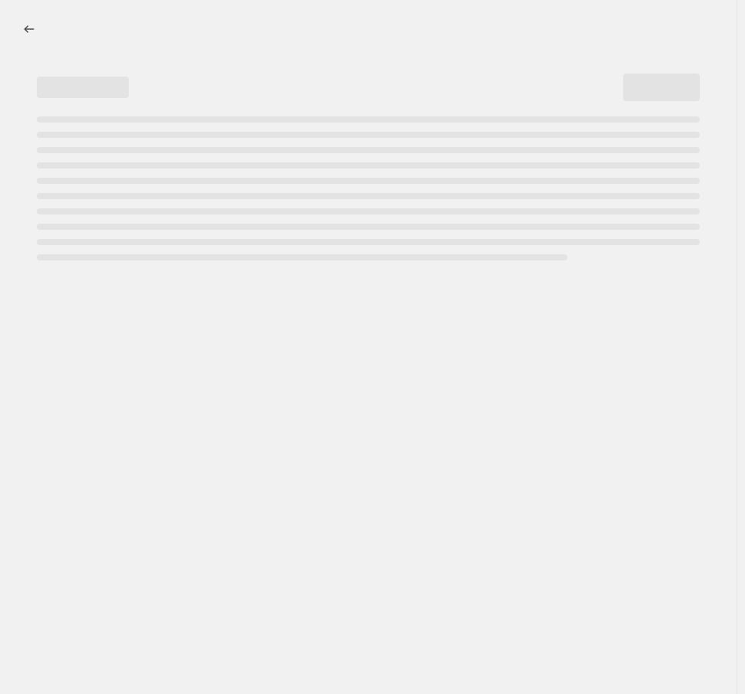
select select "collection"
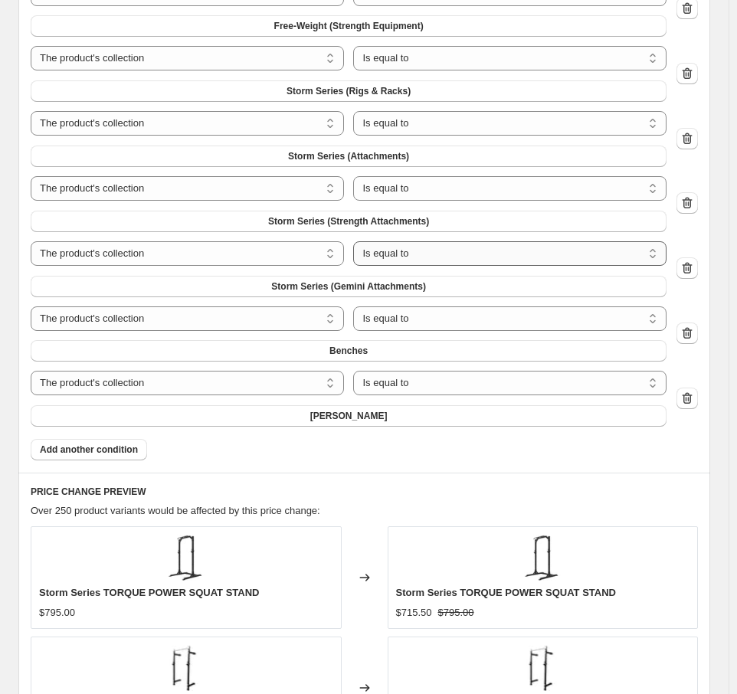
scroll to position [1686, 0]
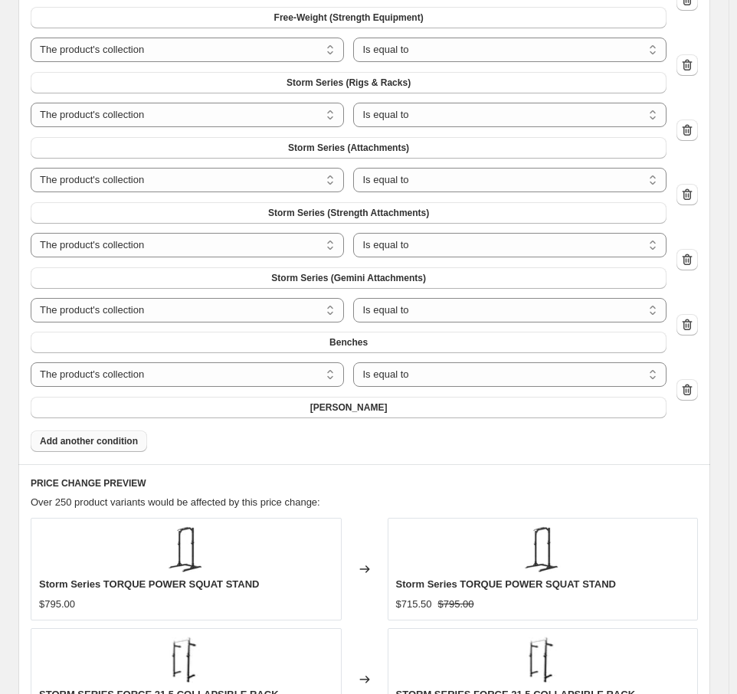
click at [67, 438] on span "Add another condition" at bounding box center [89, 441] width 98 height 12
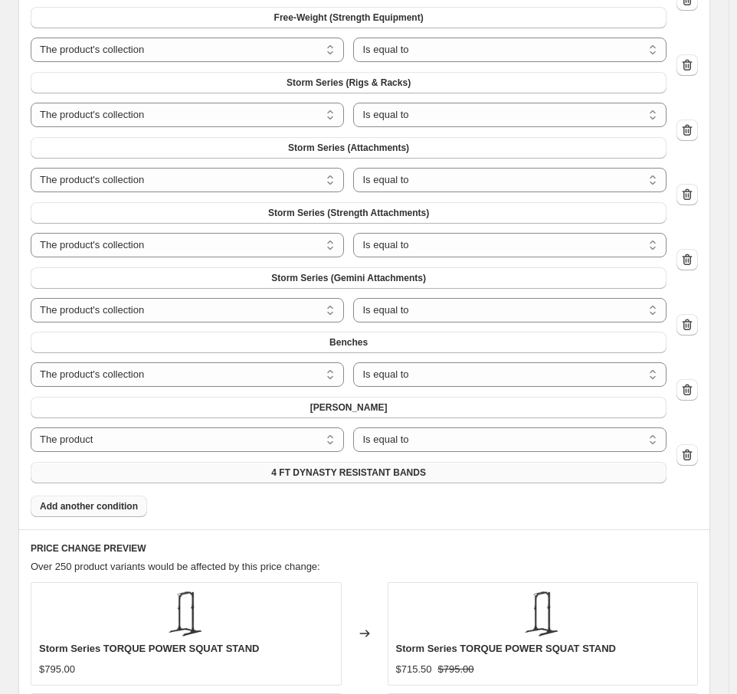
click at [357, 476] on span "4 FT DYNASTY RESISTANT BANDS" at bounding box center [348, 473] width 155 height 12
click at [277, 441] on select "The product The product's collection The product's tag The product's vendor The…" at bounding box center [187, 440] width 313 height 25
select select "collection"
click at [386, 474] on button "101 Bundles" at bounding box center [349, 472] width 636 height 21
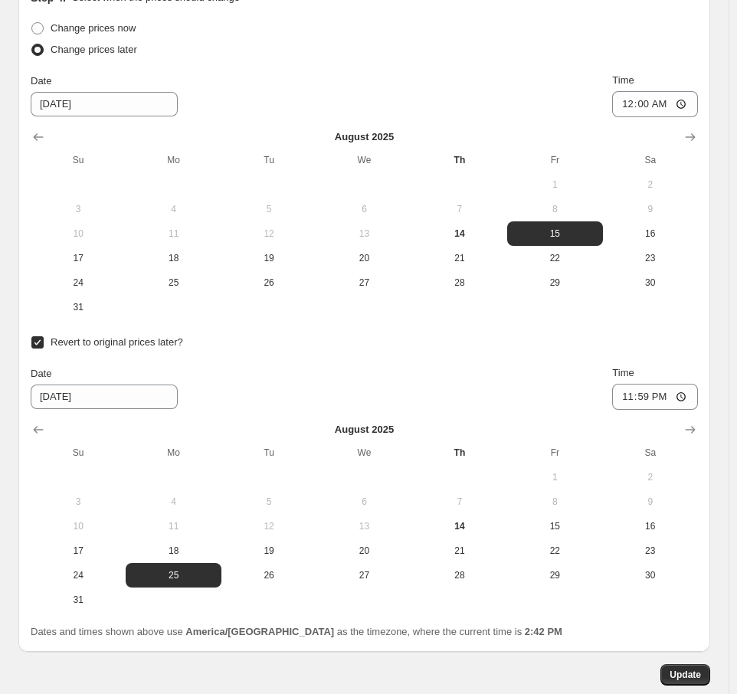
scroll to position [2977, 0]
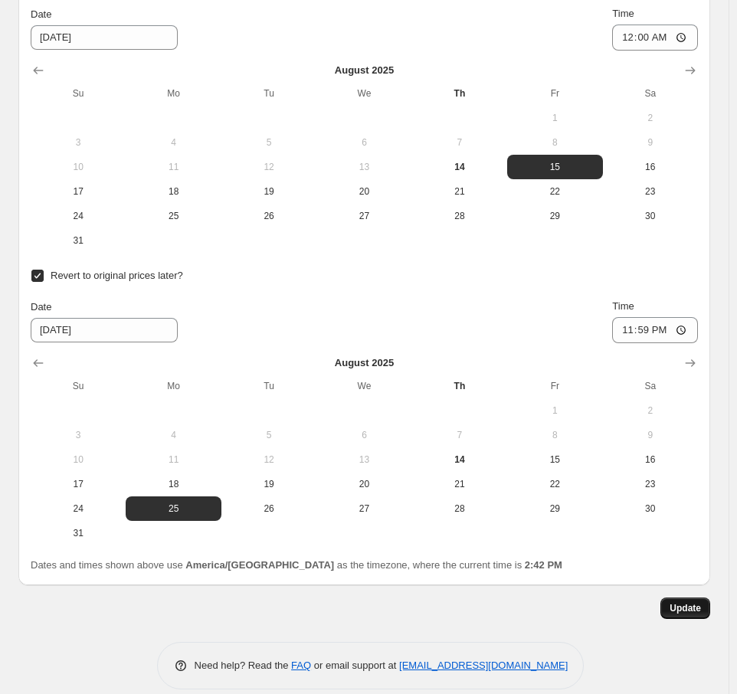
click at [697, 600] on button "Update" at bounding box center [686, 608] width 50 height 21
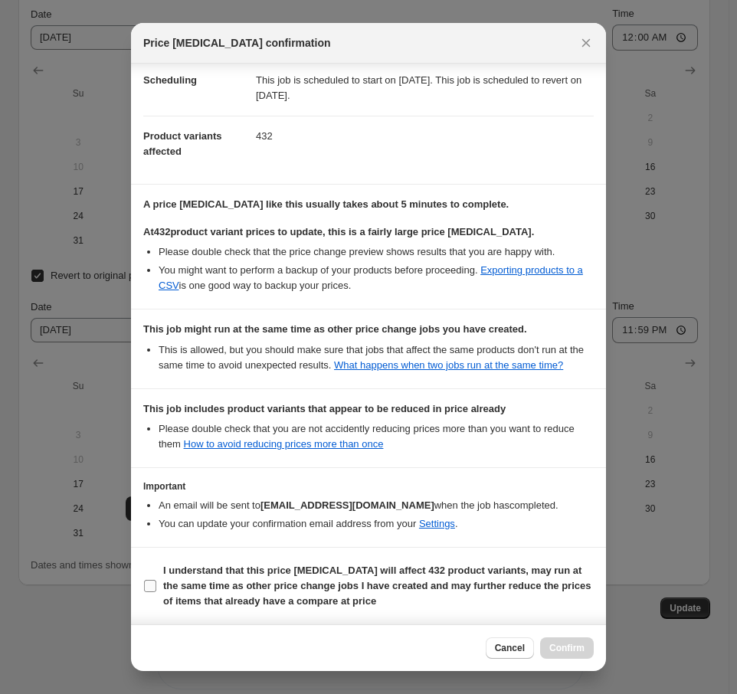
scroll to position [156, 0]
click at [156, 580] on span ":ri4:" at bounding box center [150, 586] width 14 height 14
click at [156, 580] on input "I understand that this price change job will affect 432 product variants, may r…" at bounding box center [150, 586] width 12 height 12
checkbox input "true"
click at [576, 650] on span "Confirm" at bounding box center [567, 648] width 35 height 12
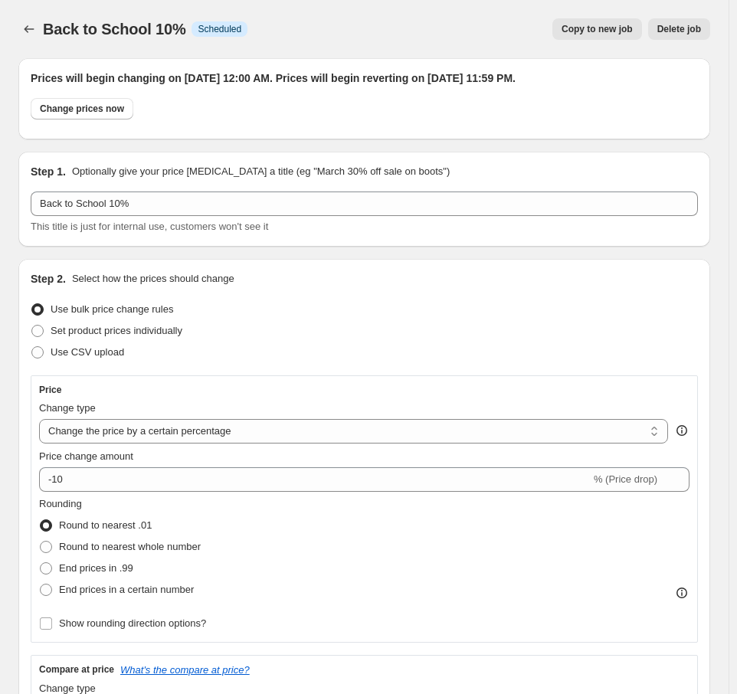
scroll to position [2977, 0]
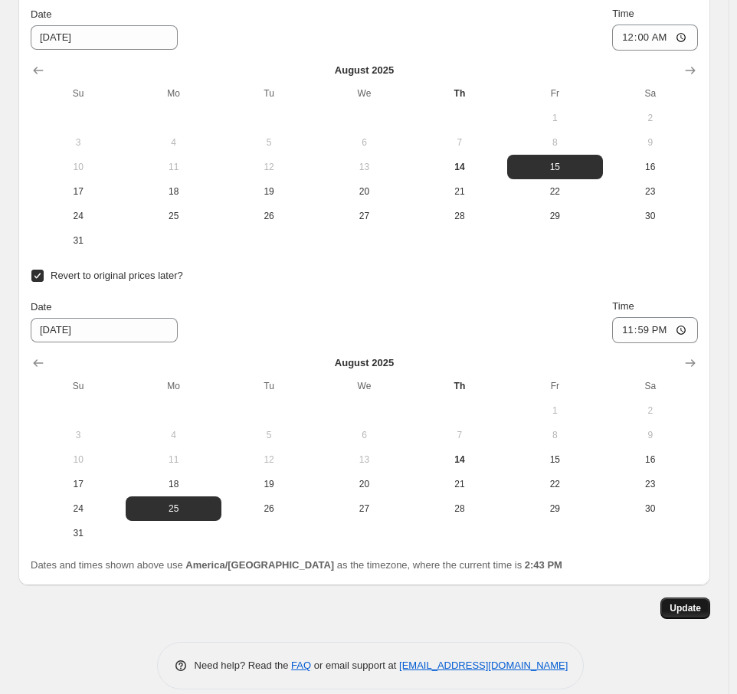
click at [696, 602] on span "Update" at bounding box center [685, 608] width 31 height 12
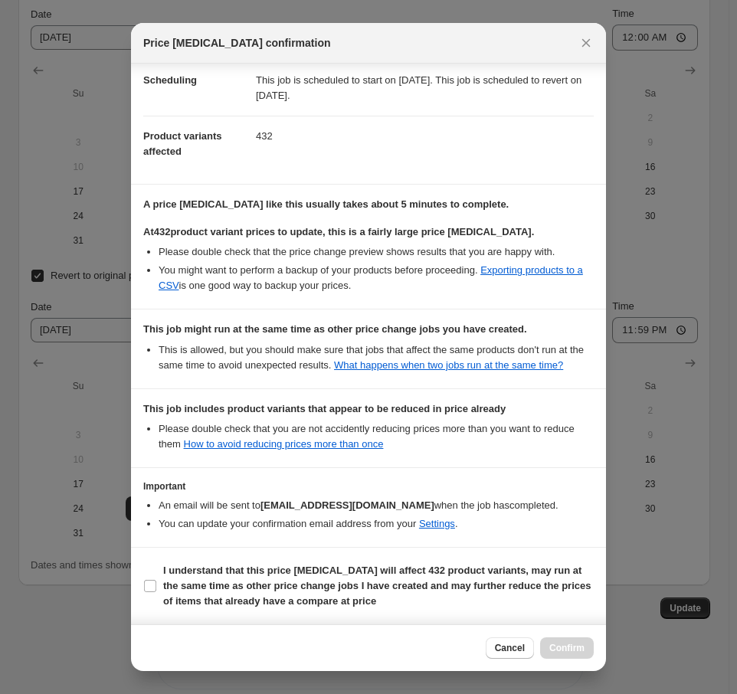
scroll to position [156, 0]
click at [160, 583] on label "I understand that this price change job will affect 432 product variants, may r…" at bounding box center [368, 586] width 451 height 52
click at [156, 583] on input "I understand that this price change job will affect 432 product variants, may r…" at bounding box center [150, 586] width 12 height 12
checkbox input "true"
click at [552, 649] on span "Confirm" at bounding box center [567, 648] width 35 height 12
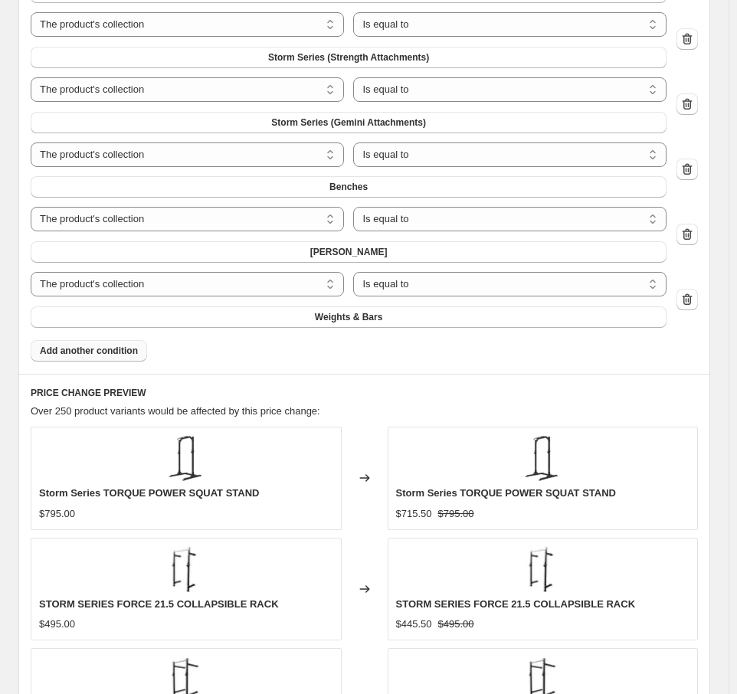
scroll to position [1839, 0]
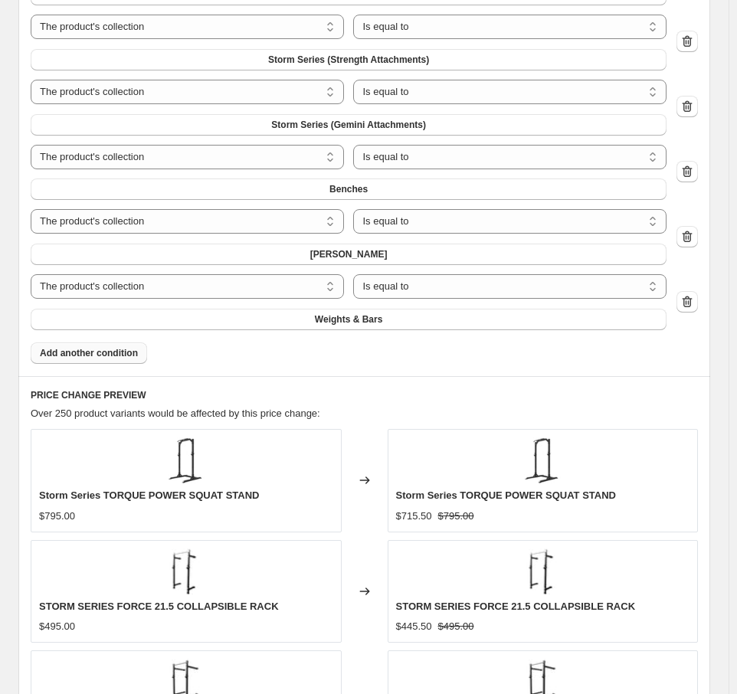
click at [90, 345] on button "Add another condition" at bounding box center [89, 353] width 116 height 21
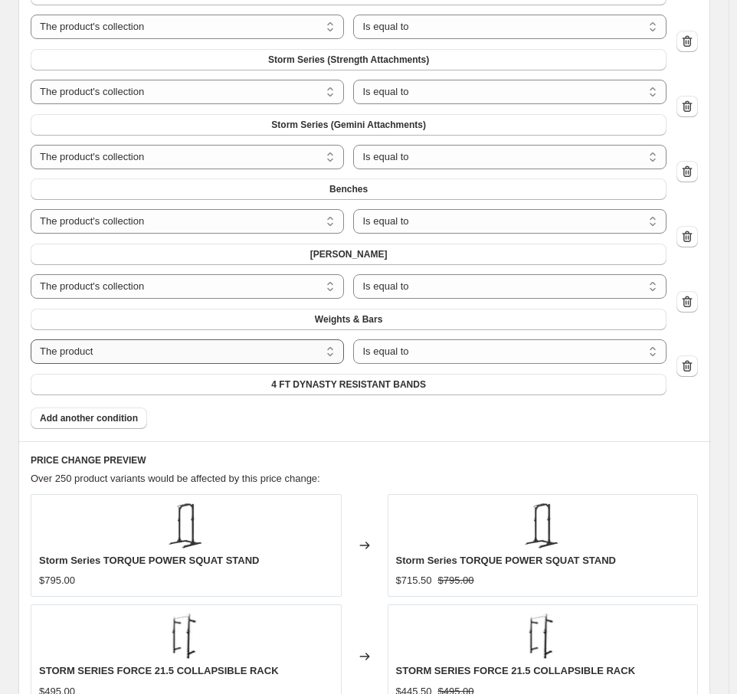
click at [276, 353] on select "The product The product's collection The product's tag The product's vendor The…" at bounding box center [187, 352] width 313 height 25
select select "collection"
click at [361, 386] on span "101 Bundles" at bounding box center [349, 385] width 54 height 12
click at [110, 416] on span "Add another condition" at bounding box center [89, 418] width 98 height 12
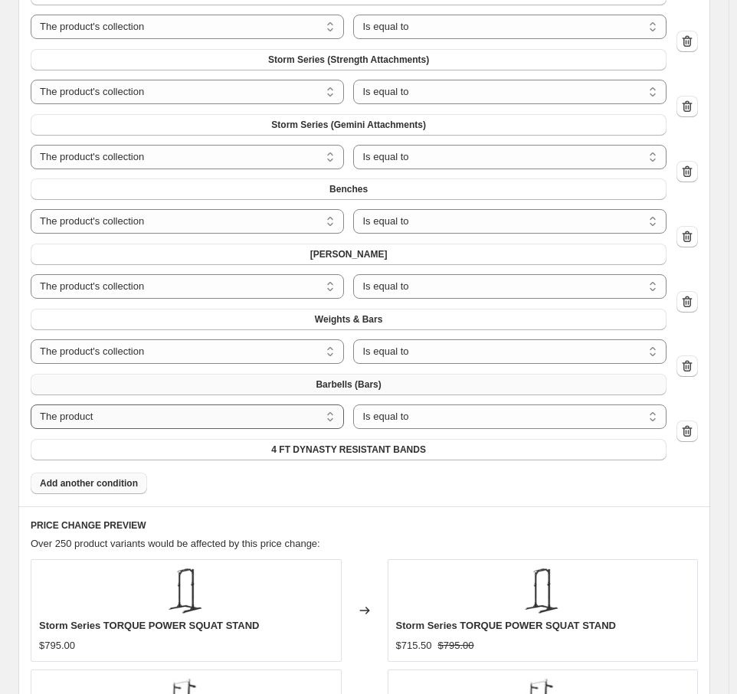
click at [304, 419] on select "The product The product's collection The product's tag The product's vendor The…" at bounding box center [187, 417] width 313 height 25
select select "collection"
click at [387, 449] on button "101 Bundles" at bounding box center [349, 449] width 636 height 21
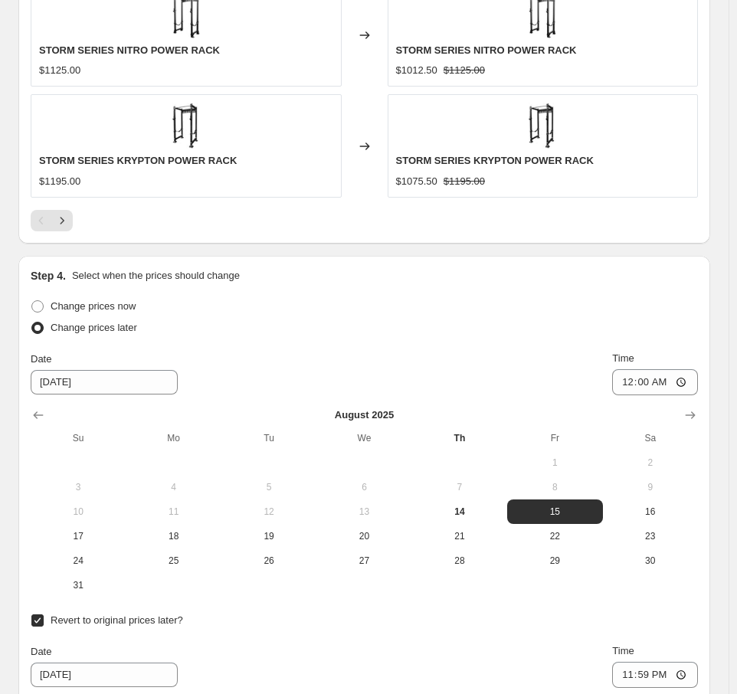
scroll to position [3107, 0]
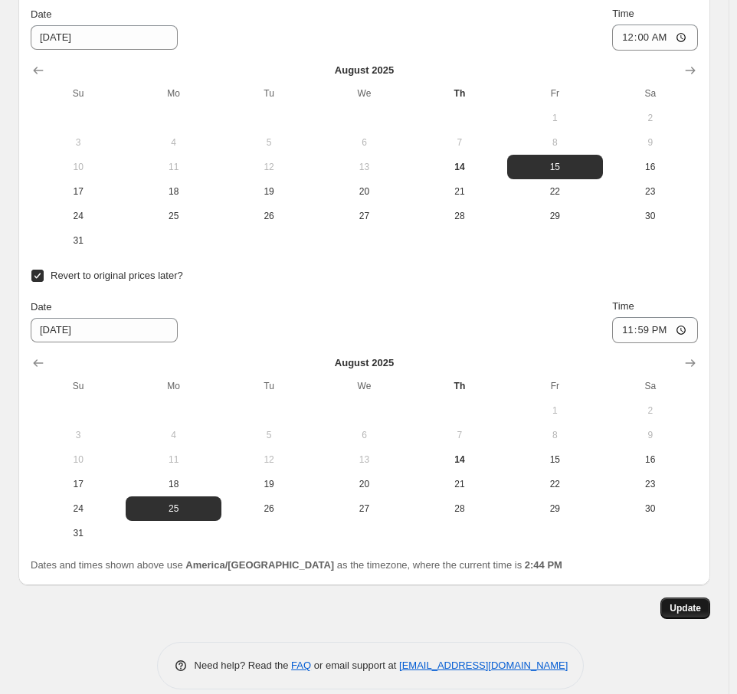
click at [685, 602] on span "Update" at bounding box center [685, 608] width 31 height 12
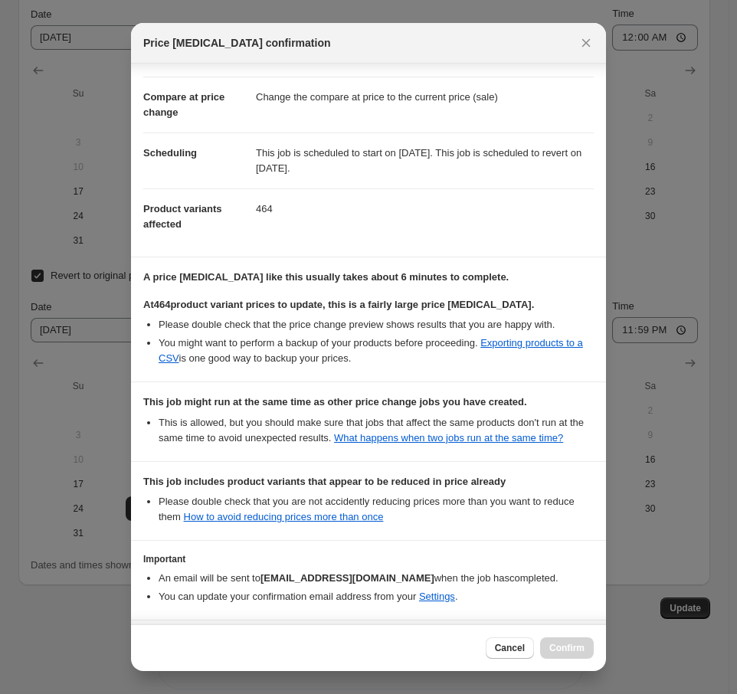
scroll to position [156, 0]
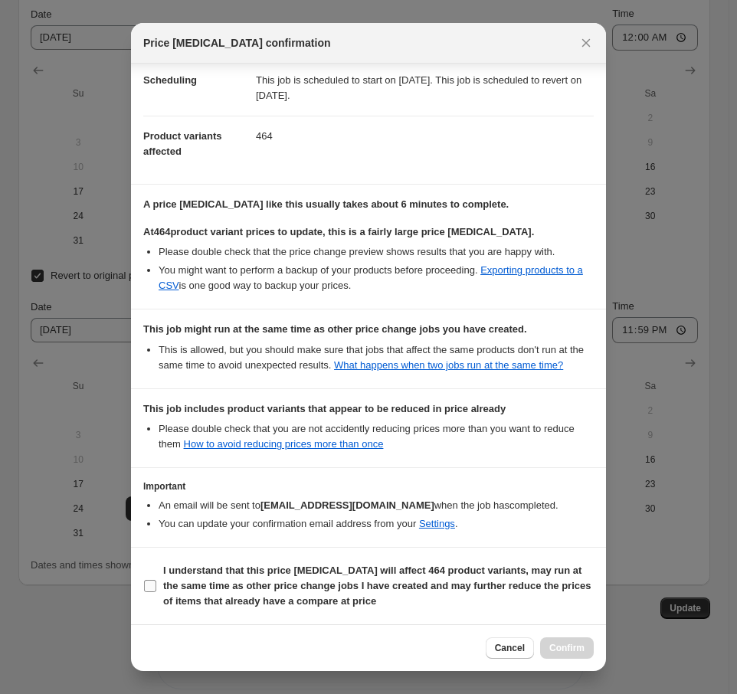
click at [148, 583] on input "I understand that this price change job will affect 464 product variants, may r…" at bounding box center [150, 586] width 12 height 12
checkbox input "true"
click at [570, 644] on span "Confirm" at bounding box center [567, 648] width 35 height 12
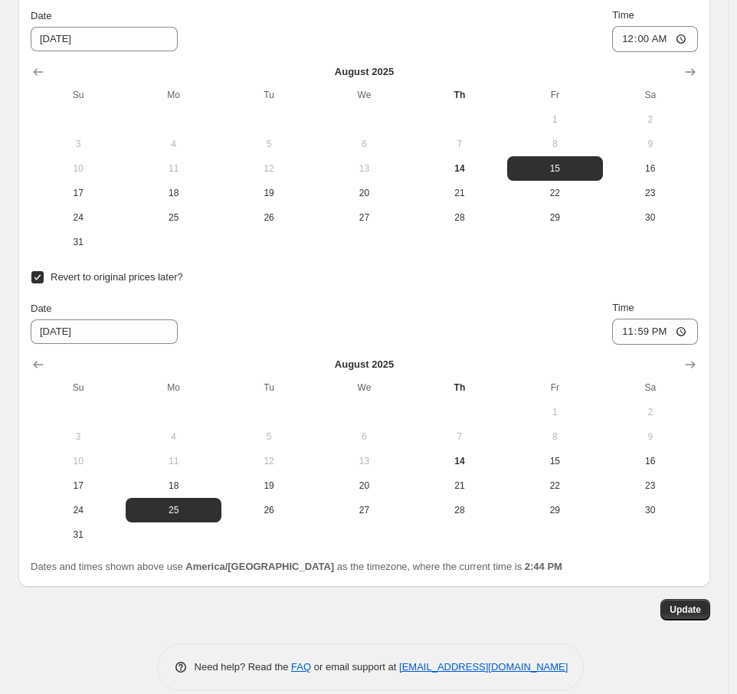
scroll to position [3107, 0]
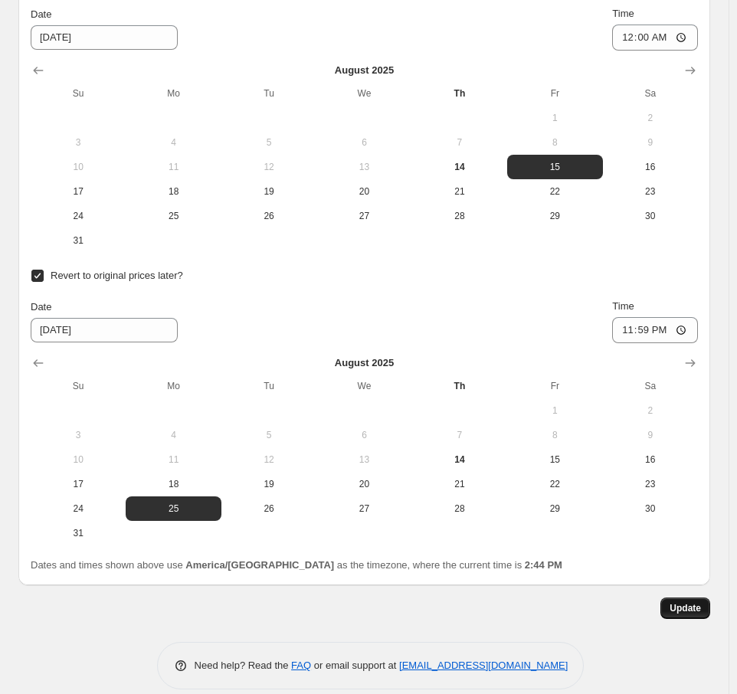
click at [699, 602] on span "Update" at bounding box center [685, 608] width 31 height 12
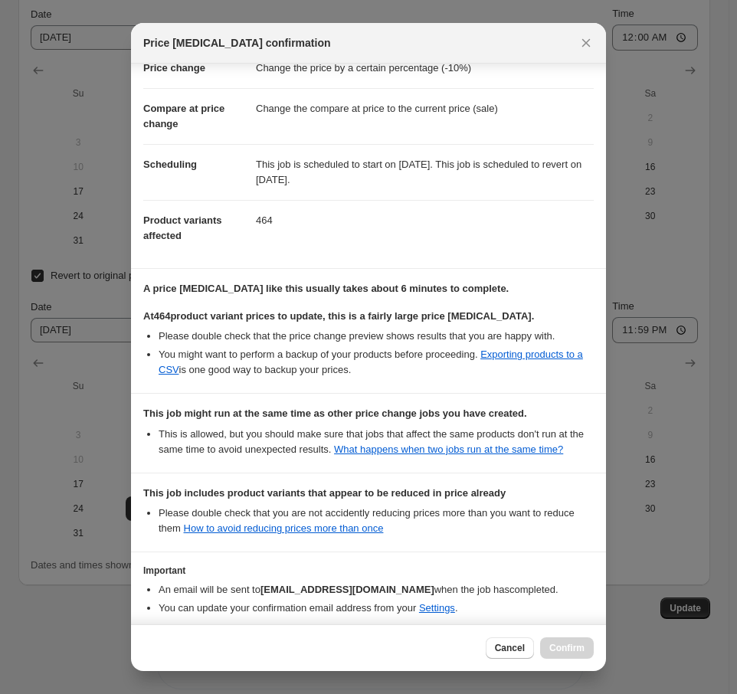
scroll to position [156, 0]
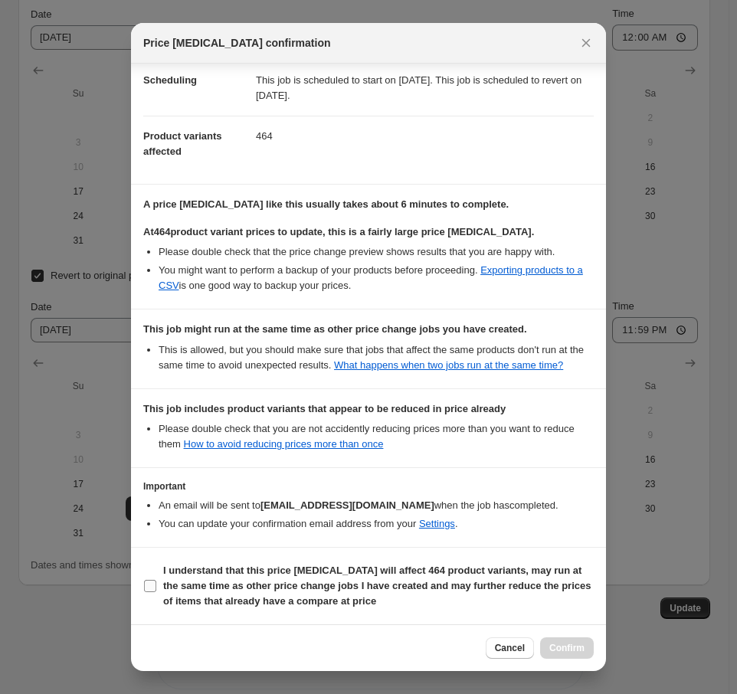
click at [159, 586] on label "I understand that this price change job will affect 464 product variants, may r…" at bounding box center [368, 586] width 451 height 52
click at [156, 586] on input "I understand that this price change job will affect 464 product variants, may r…" at bounding box center [150, 586] width 12 height 12
checkbox input "true"
click at [585, 654] on button "Confirm" at bounding box center [567, 648] width 54 height 21
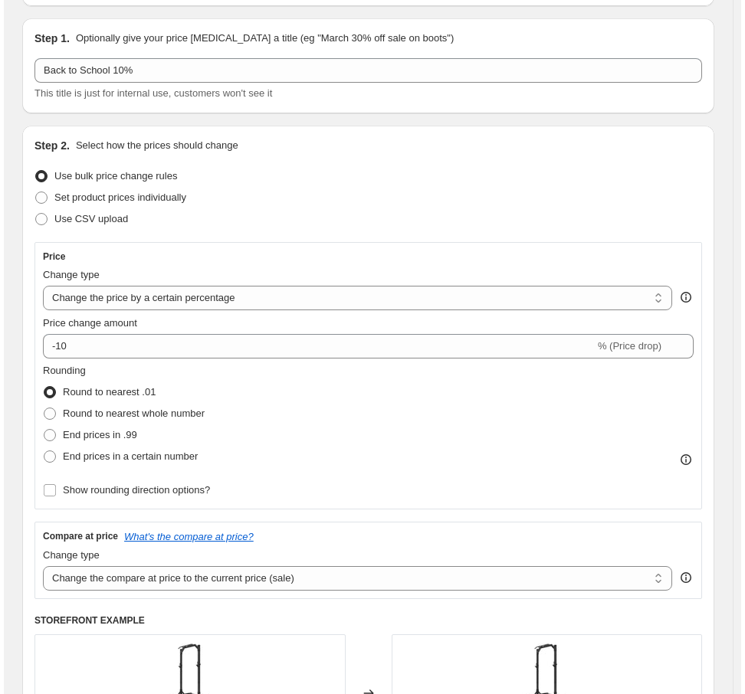
scroll to position [0, 0]
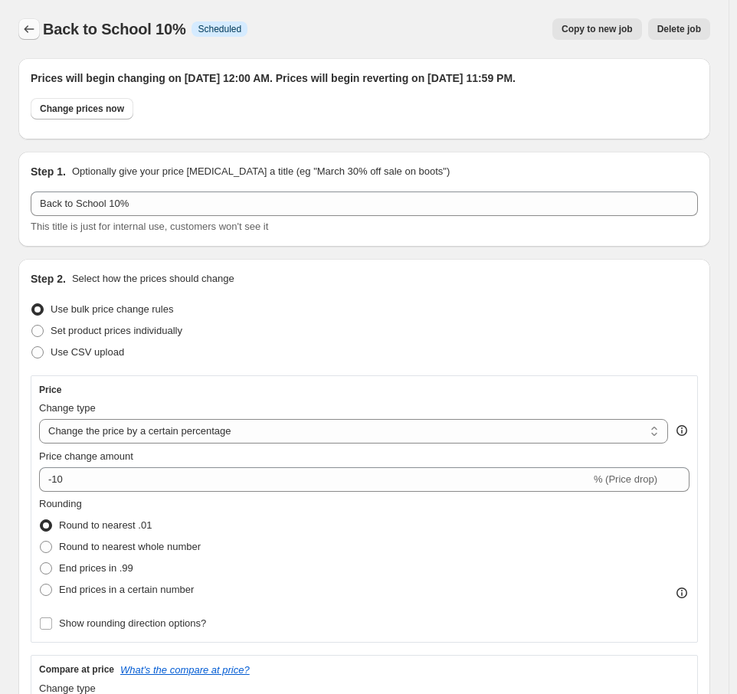
click at [29, 28] on icon "Price change jobs" at bounding box center [28, 28] width 15 height 15
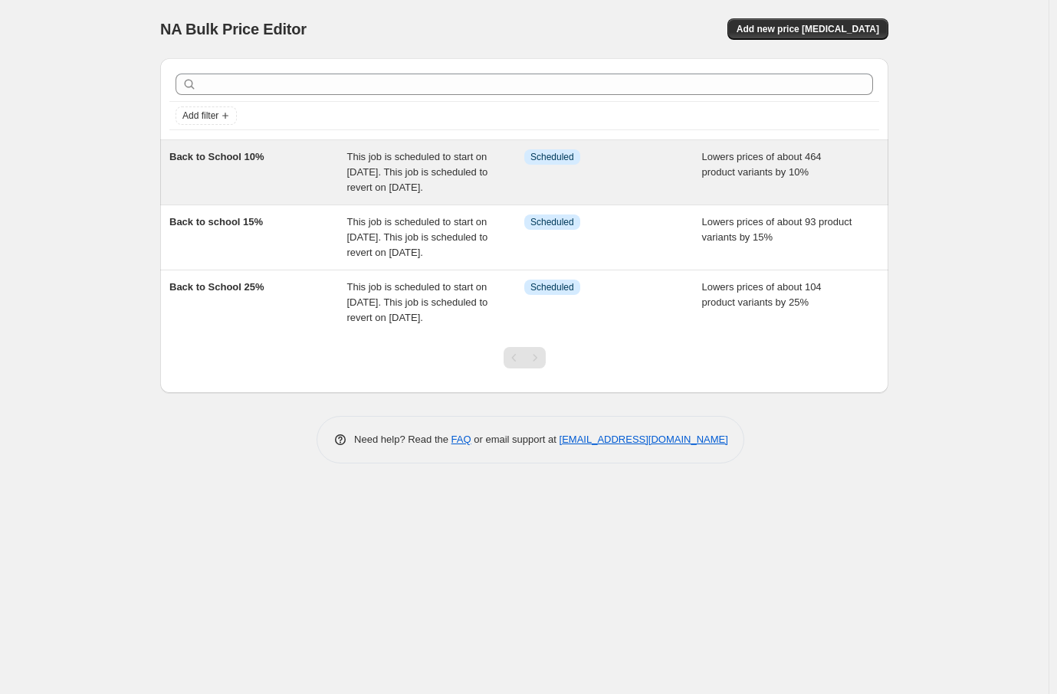
click at [315, 176] on div "Back to School 10%" at bounding box center [258, 172] width 178 height 46
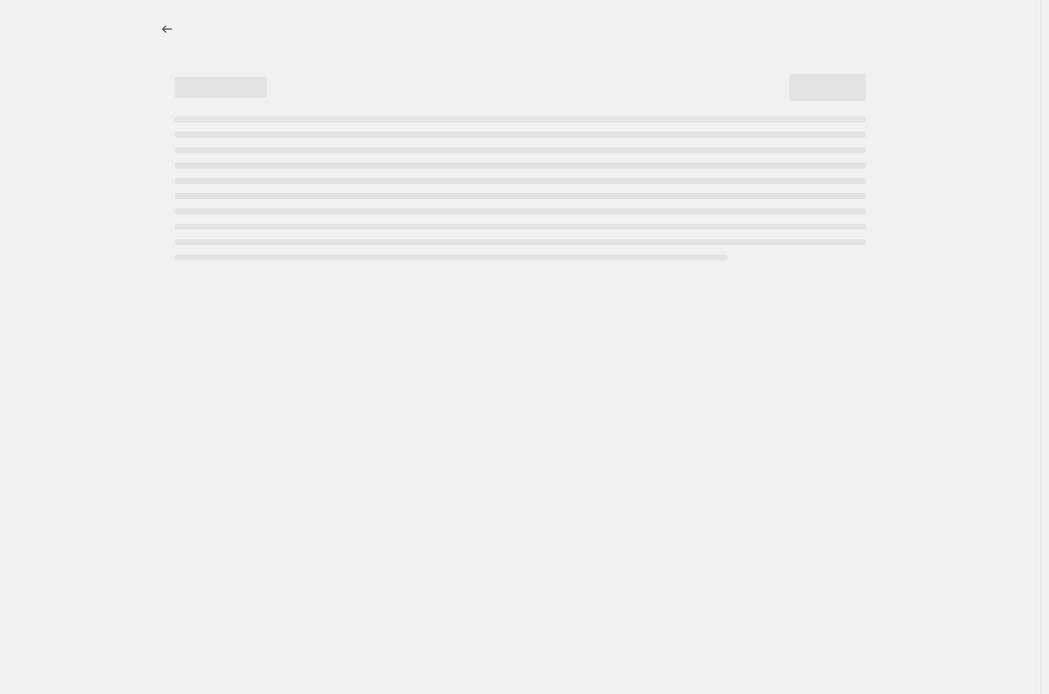
select select "percentage"
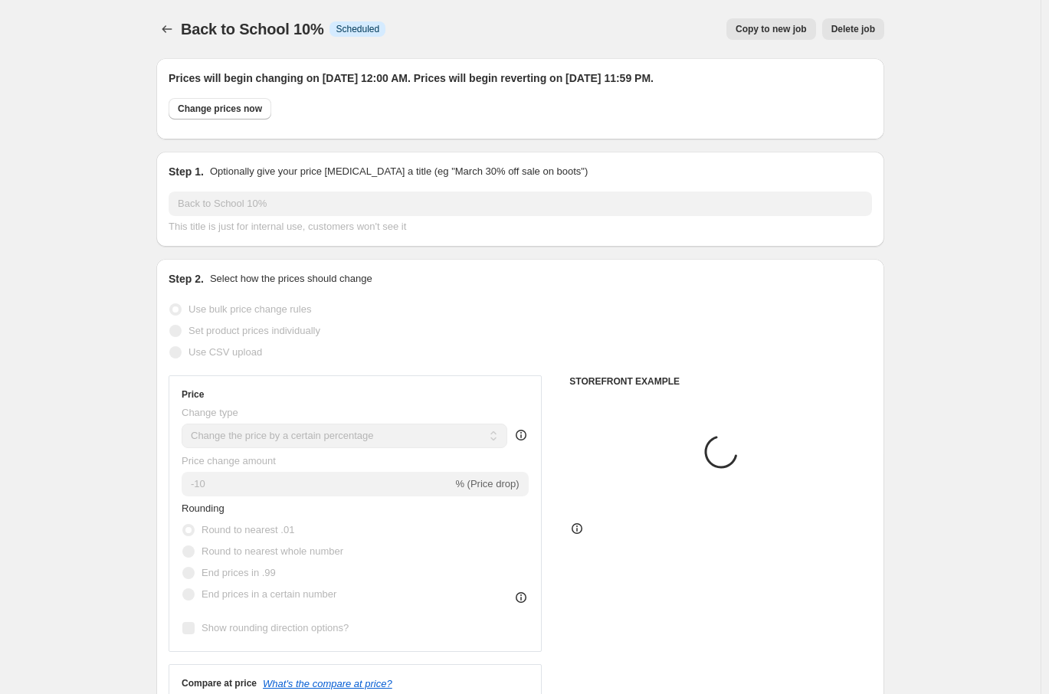
select select "collection"
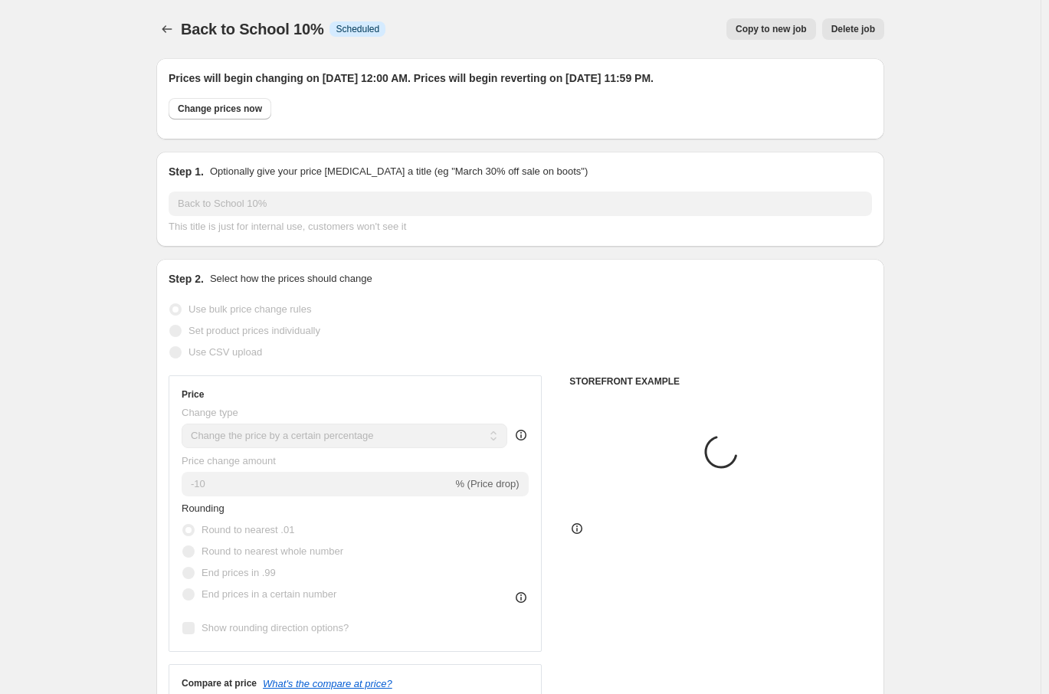
select select "collection"
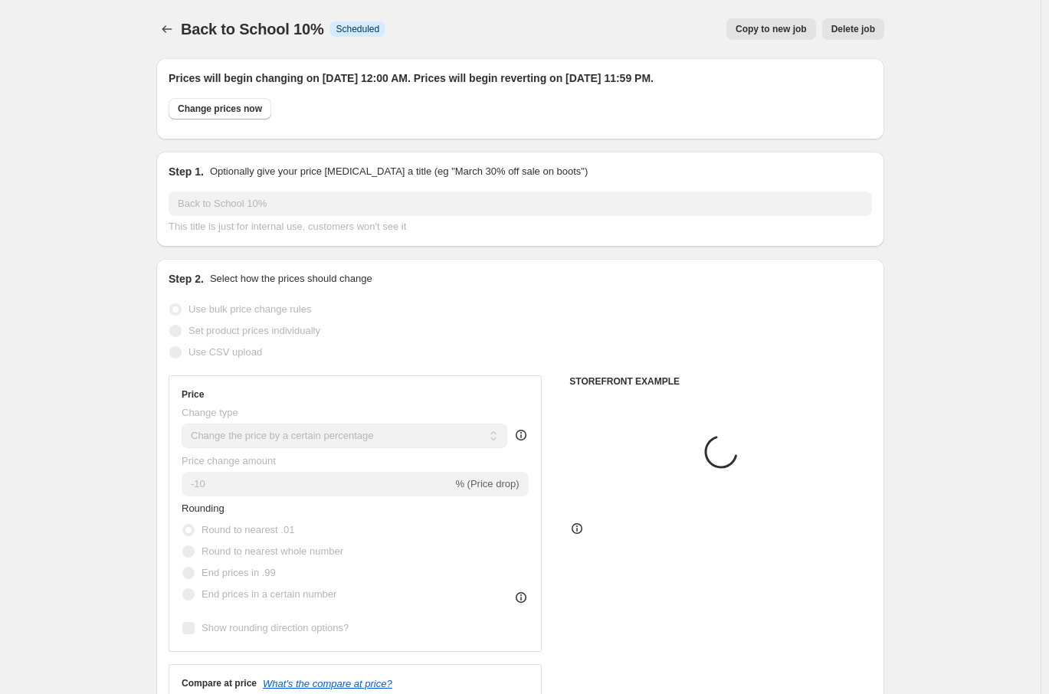
select select "collection"
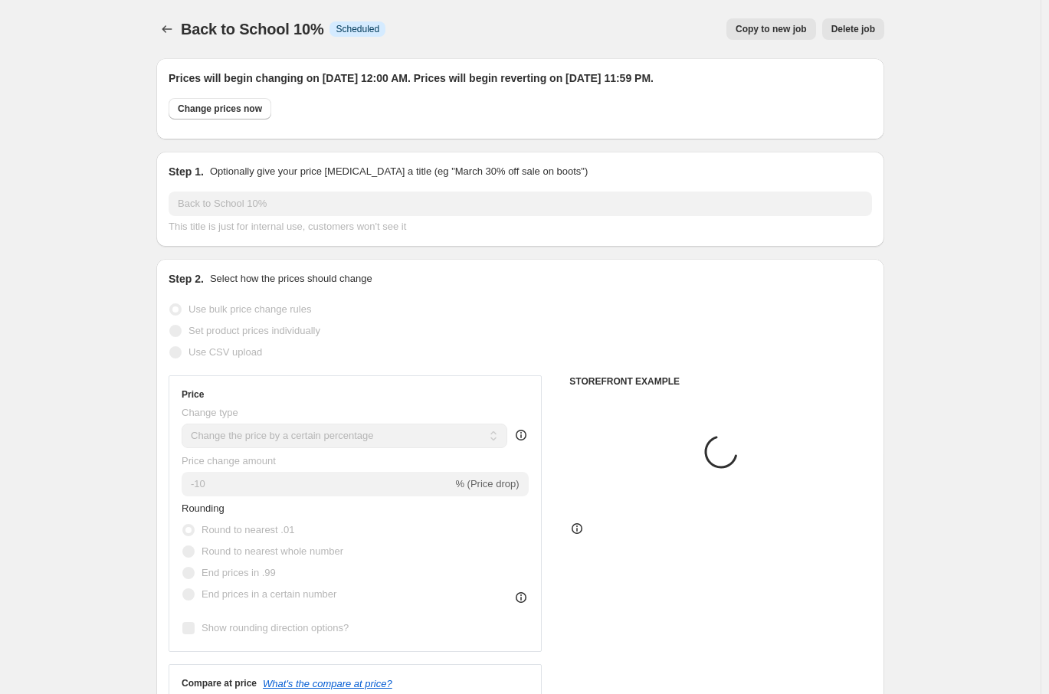
select select "collection"
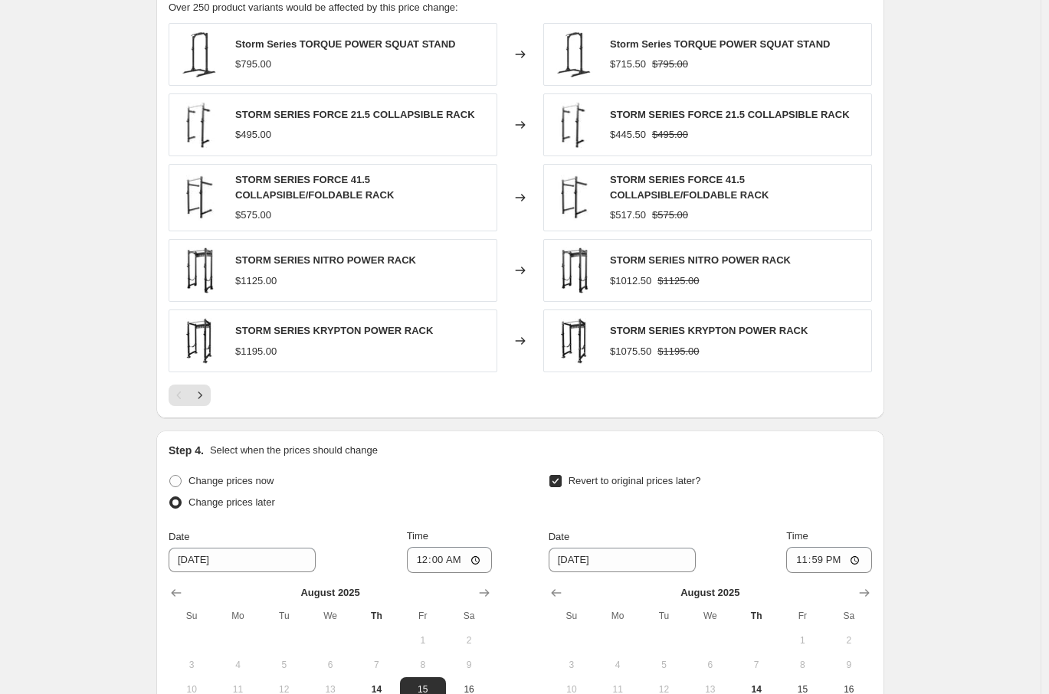
scroll to position [1456, 0]
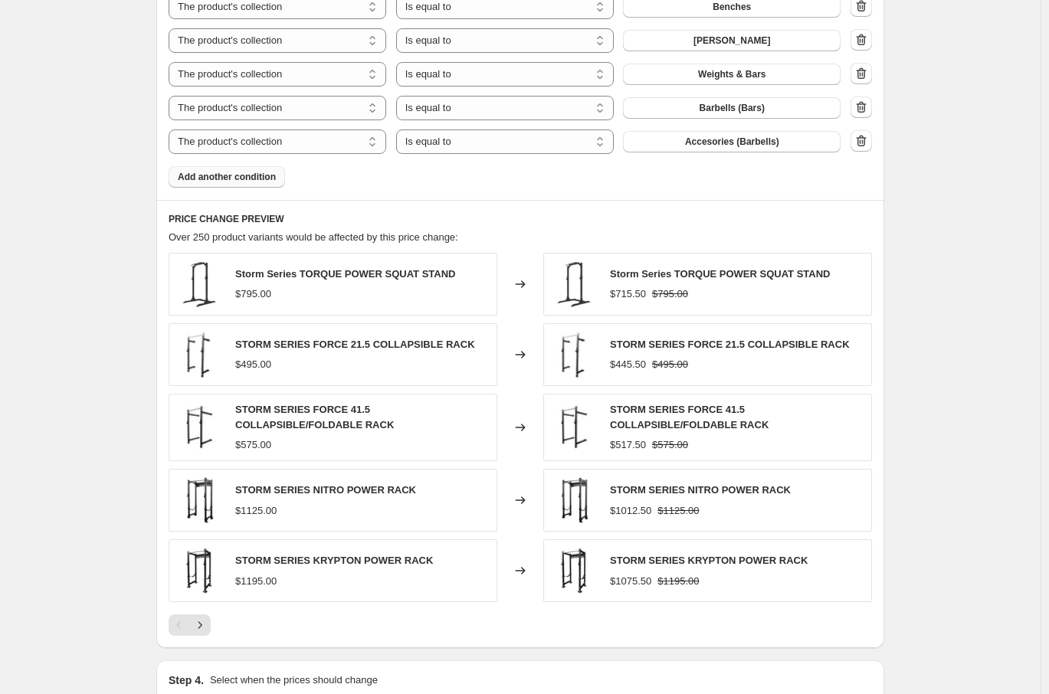
click at [256, 182] on span "Add another condition" at bounding box center [227, 177] width 98 height 12
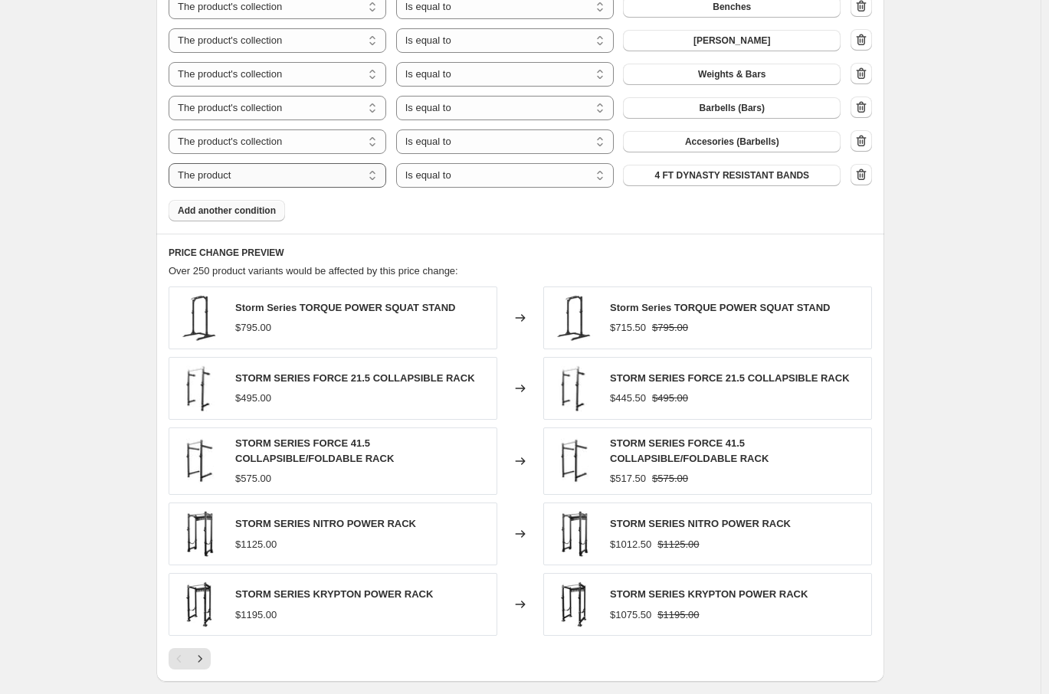
click at [321, 169] on select "The product The product's collection The product's tag The product's vendor The…" at bounding box center [278, 175] width 218 height 25
select select "collection"
click at [727, 176] on span "101 Bundles" at bounding box center [732, 175] width 54 height 12
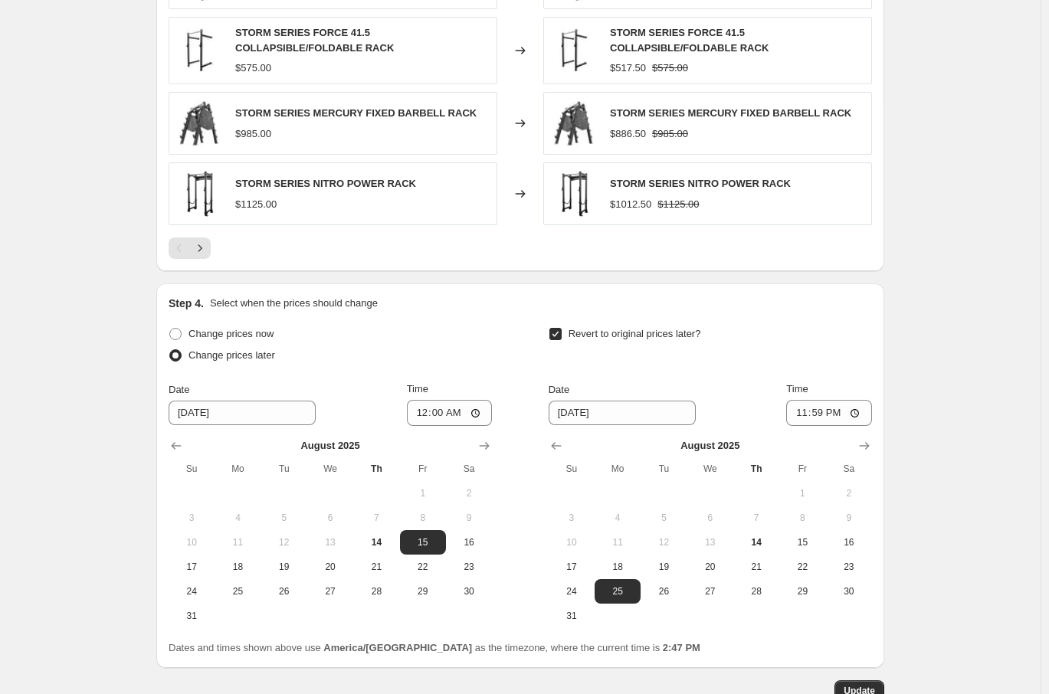
scroll to position [1966, 0]
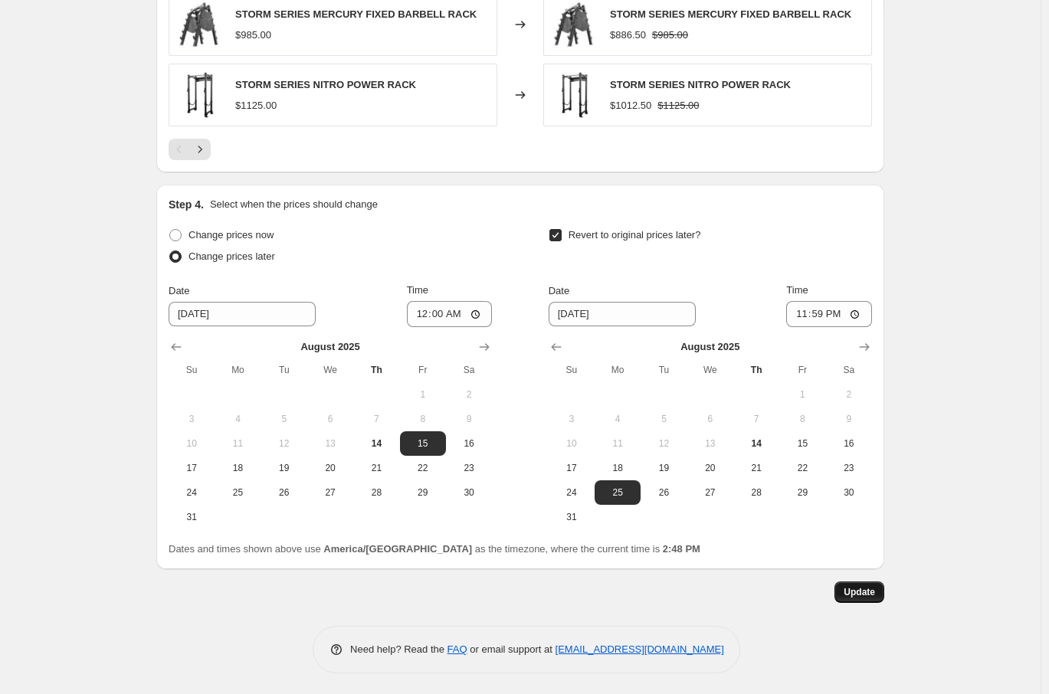
click at [865, 598] on button "Update" at bounding box center [860, 592] width 50 height 21
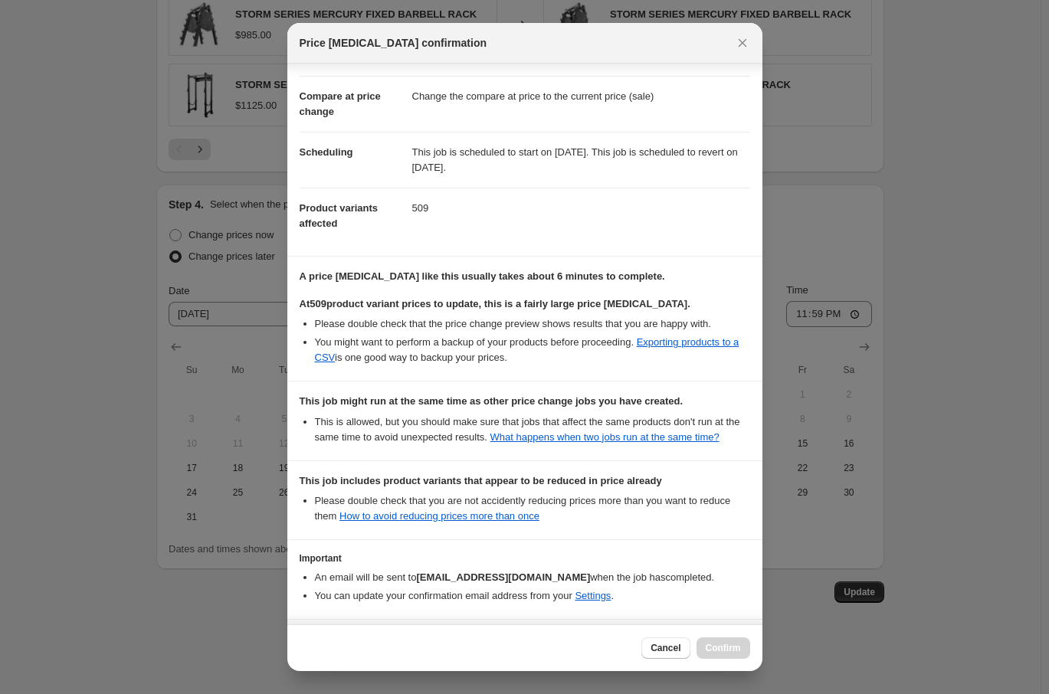
scroll to position [156, 0]
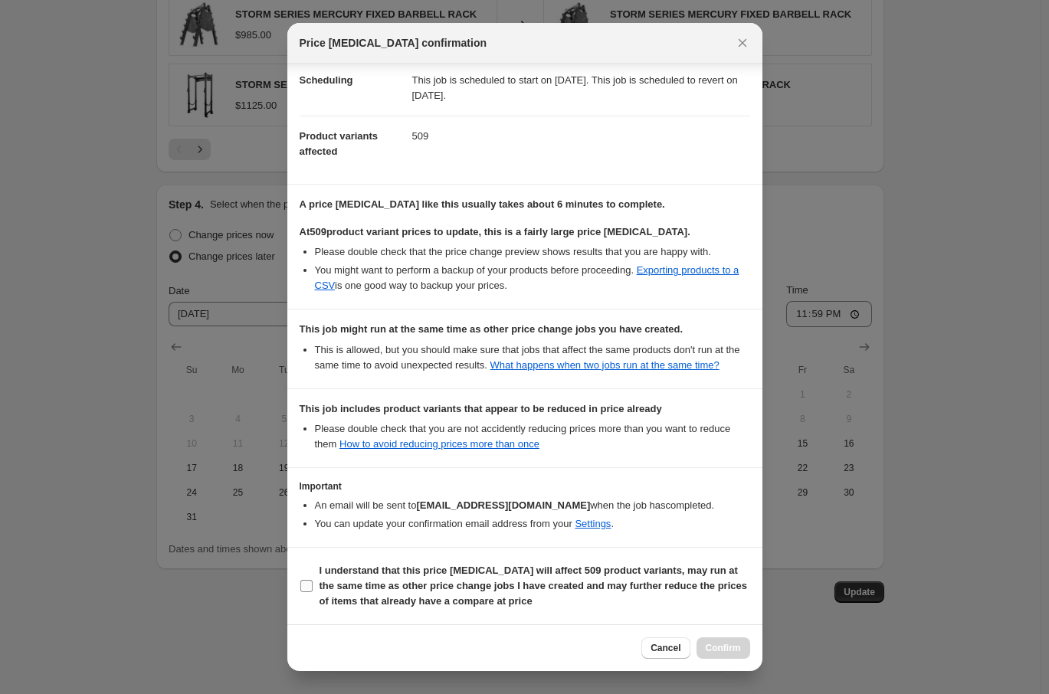
click at [302, 589] on input "I understand that this price [MEDICAL_DATA] will affect 509 product variants, m…" at bounding box center [306, 586] width 12 height 12
checkbox input "true"
click at [736, 655] on button "Confirm" at bounding box center [724, 648] width 54 height 21
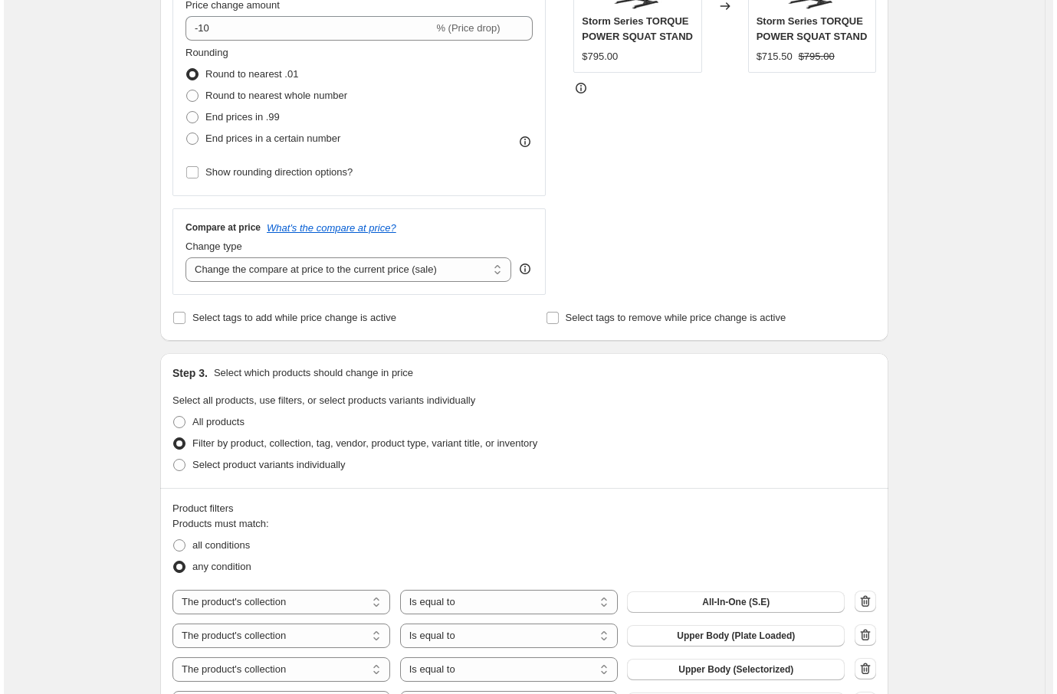
scroll to position [0, 0]
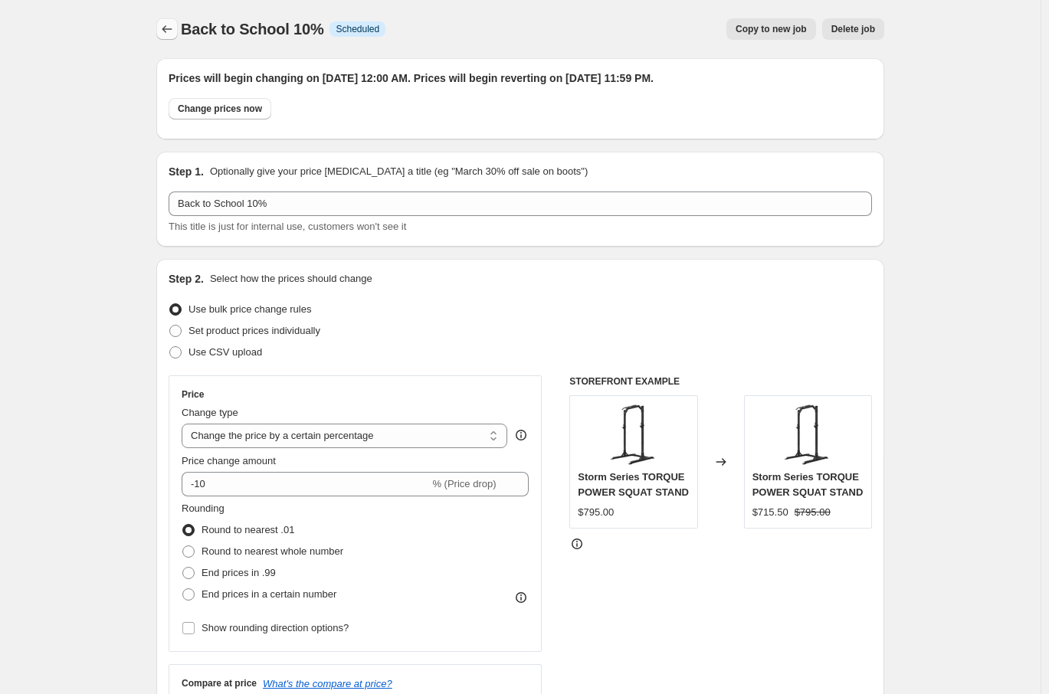
click at [173, 28] on icon "Price change jobs" at bounding box center [166, 28] width 15 height 15
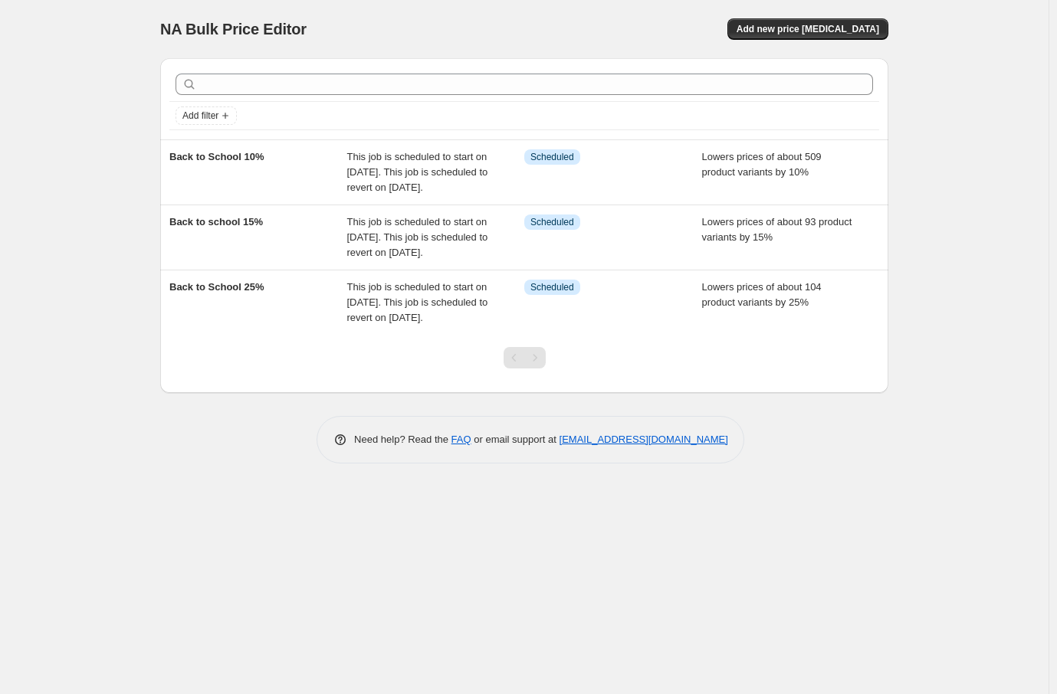
click at [938, 415] on div "NA Bulk Price Editor. This page is ready NA Bulk Price Editor Add new price [ME…" at bounding box center [524, 347] width 1048 height 694
